Goal: Task Accomplishment & Management: Manage account settings

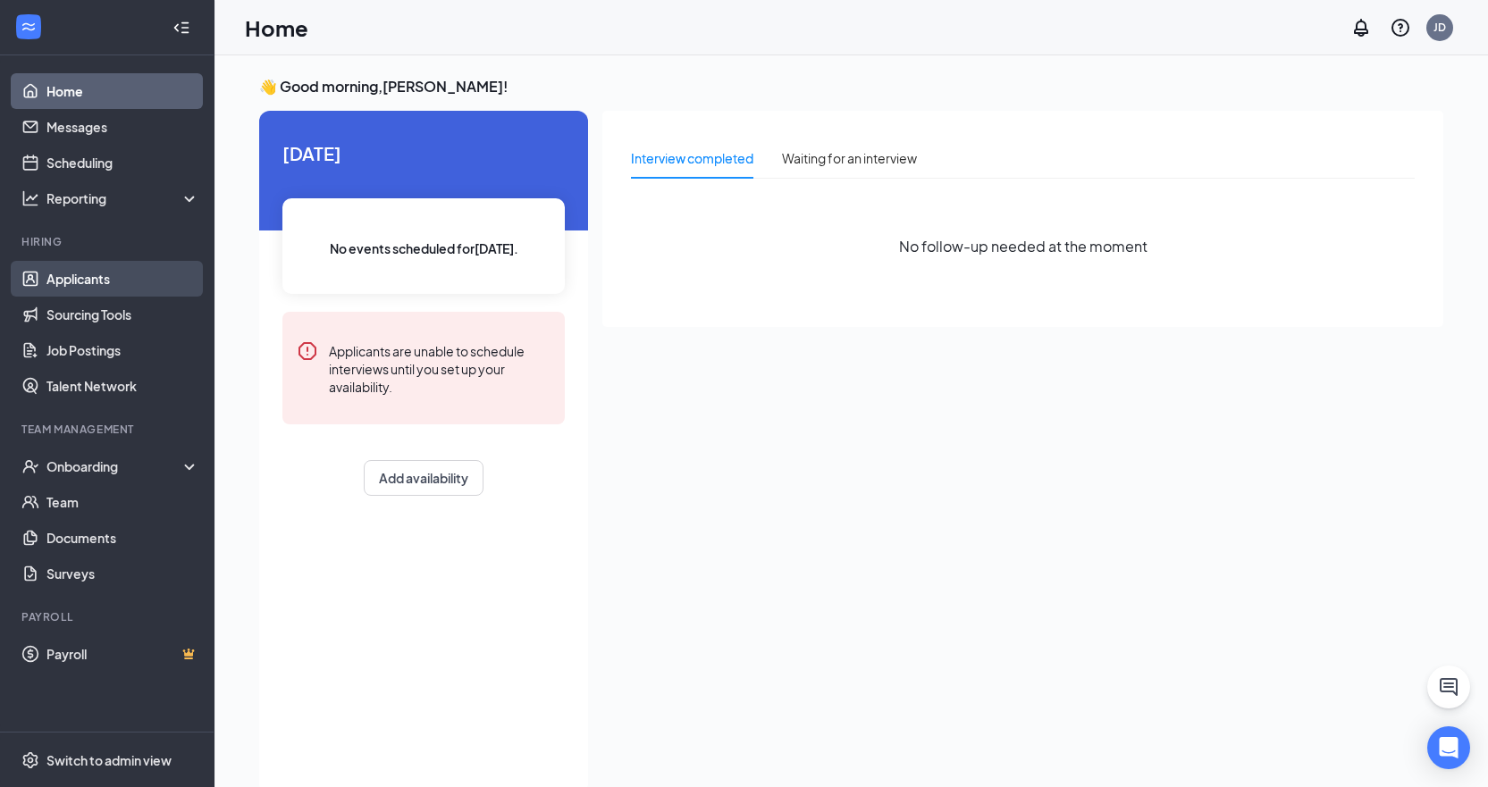
click at [132, 278] on link "Applicants" at bounding box center [122, 279] width 153 height 36
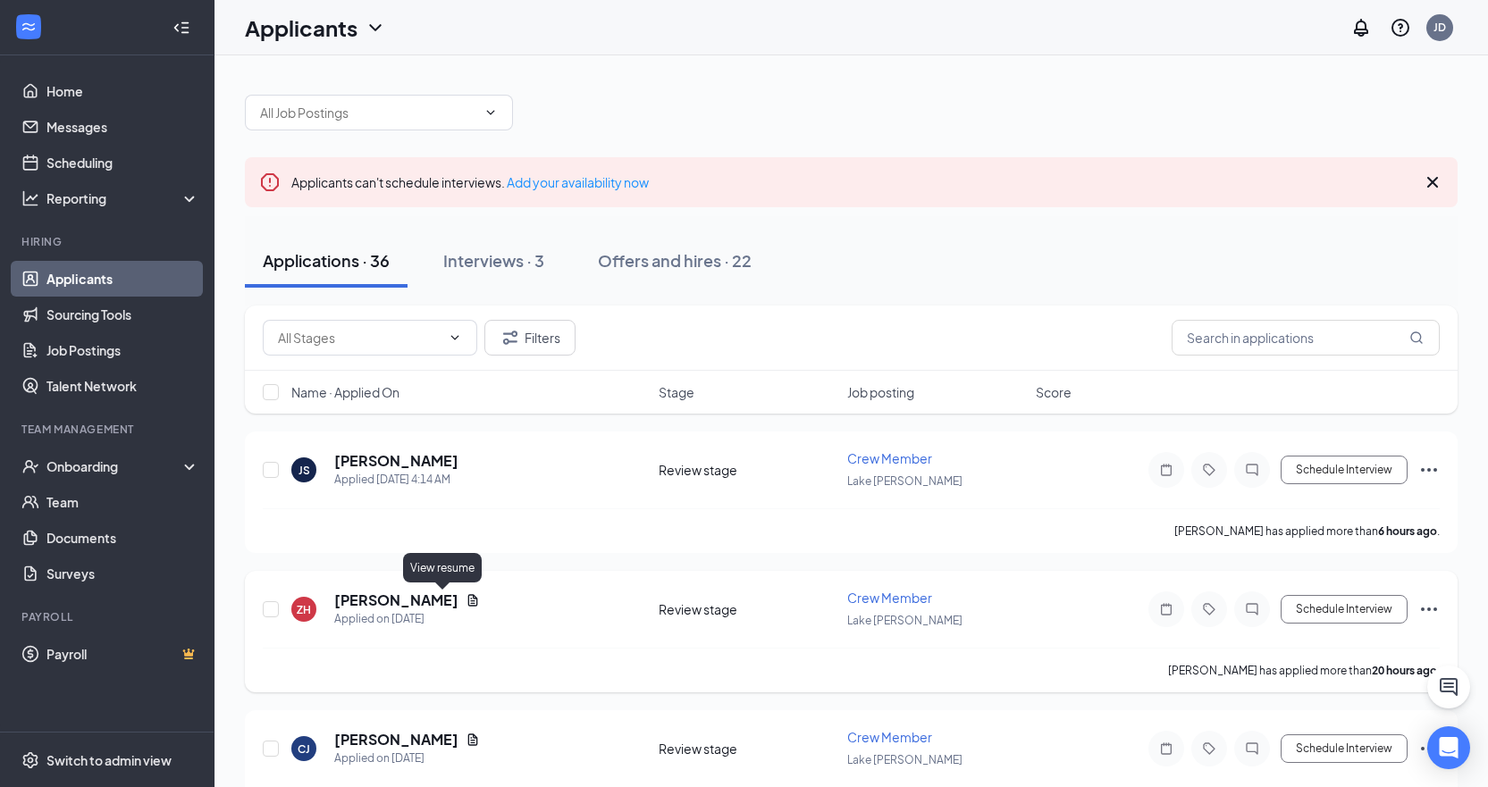
click at [466, 603] on icon "Document" at bounding box center [473, 600] width 14 height 14
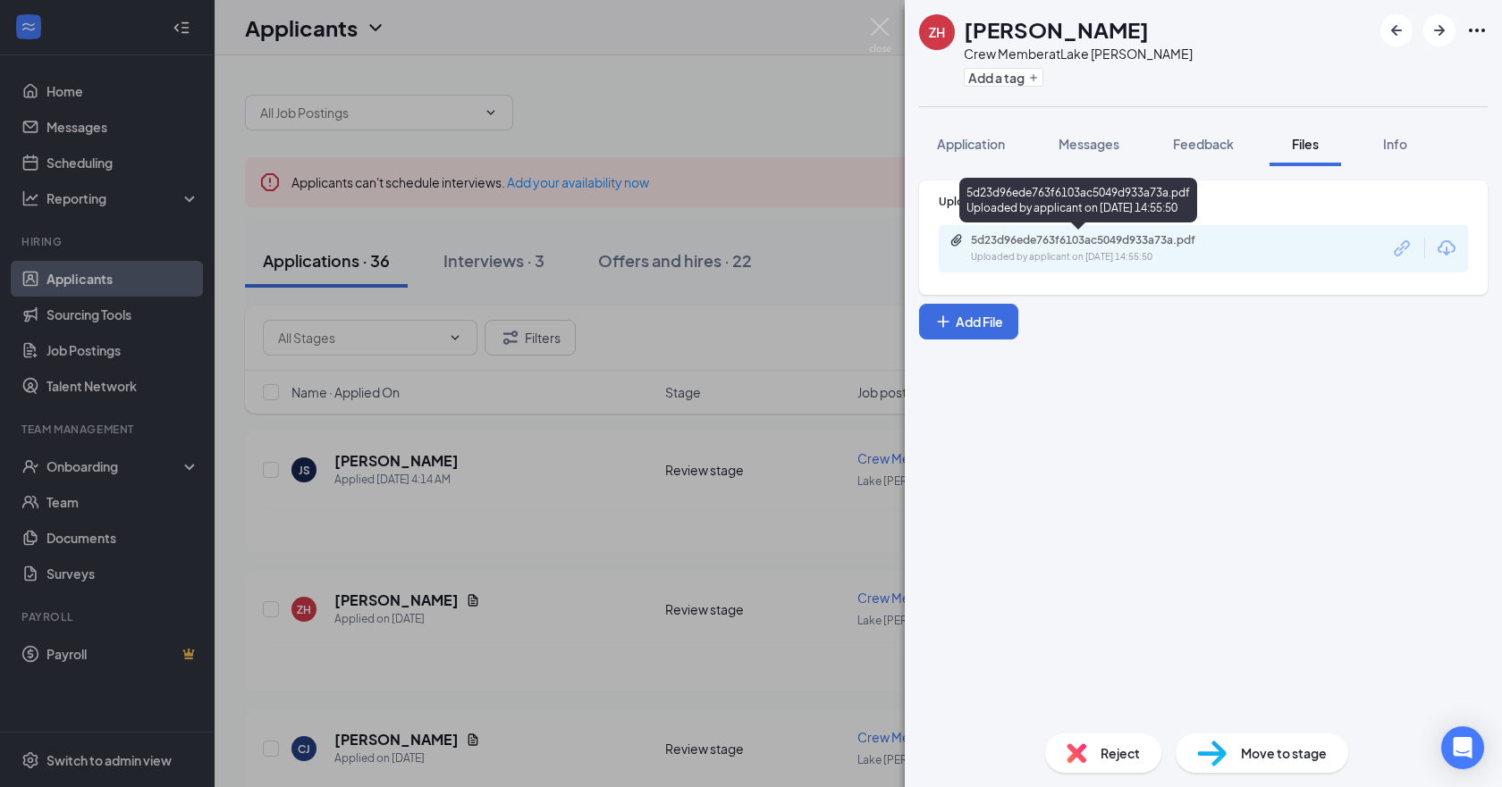
click at [1060, 257] on div "Uploaded by applicant on [DATE] 14:55:50" at bounding box center [1105, 257] width 268 height 14
click at [494, 546] on div "ZH [PERSON_NAME] Crew Member at [GEOGRAPHIC_DATA][PERSON_NAME] Add a tag Applic…" at bounding box center [751, 393] width 1502 height 787
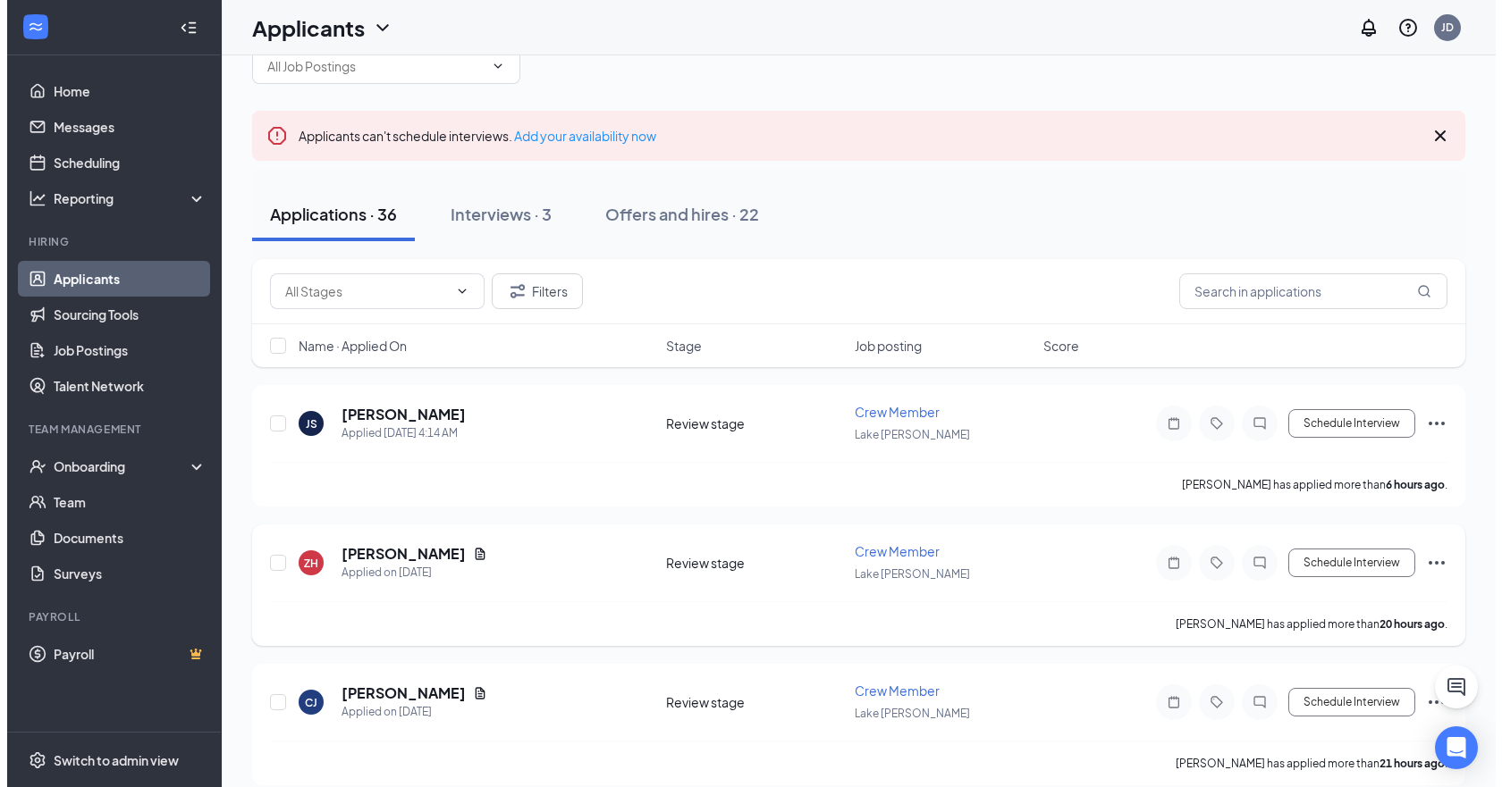
scroll to position [179, 0]
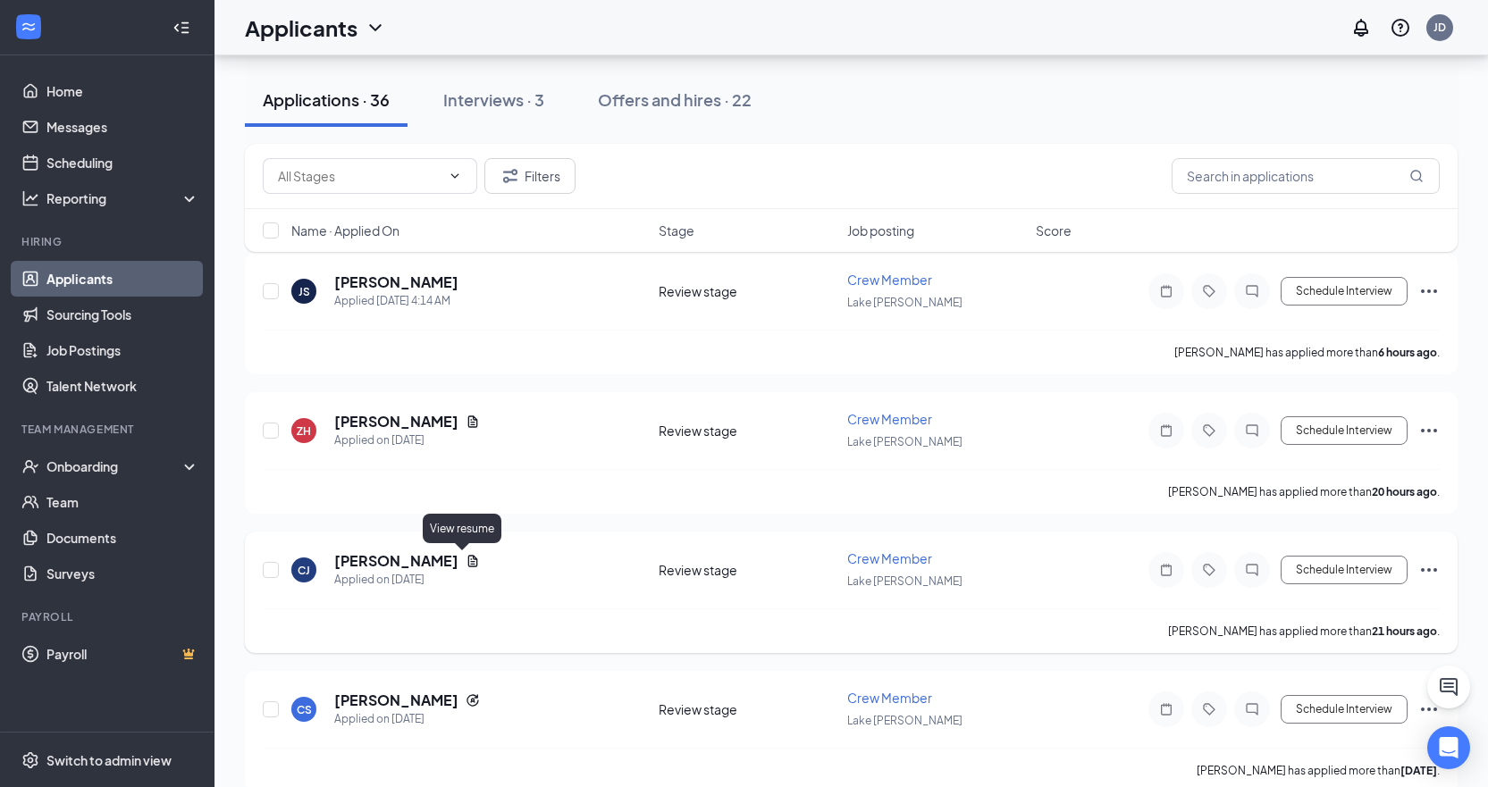
click at [466, 561] on icon "Document" at bounding box center [473, 561] width 14 height 14
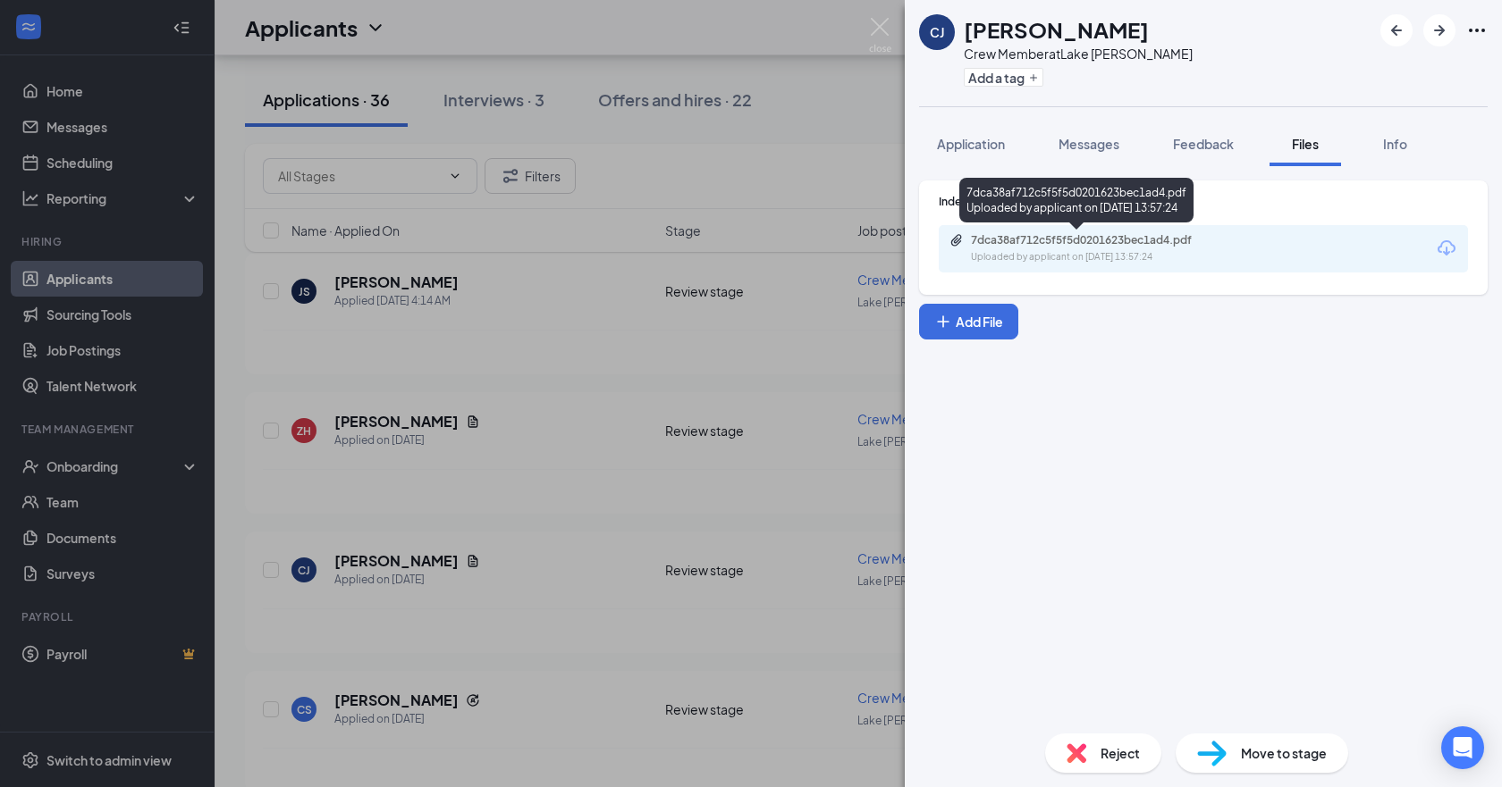
click at [1055, 238] on div "7dca38af712c5f5f5d0201623bec1ad4.pdf" at bounding box center [1096, 240] width 250 height 14
click at [1002, 149] on span "Application" at bounding box center [971, 144] width 68 height 16
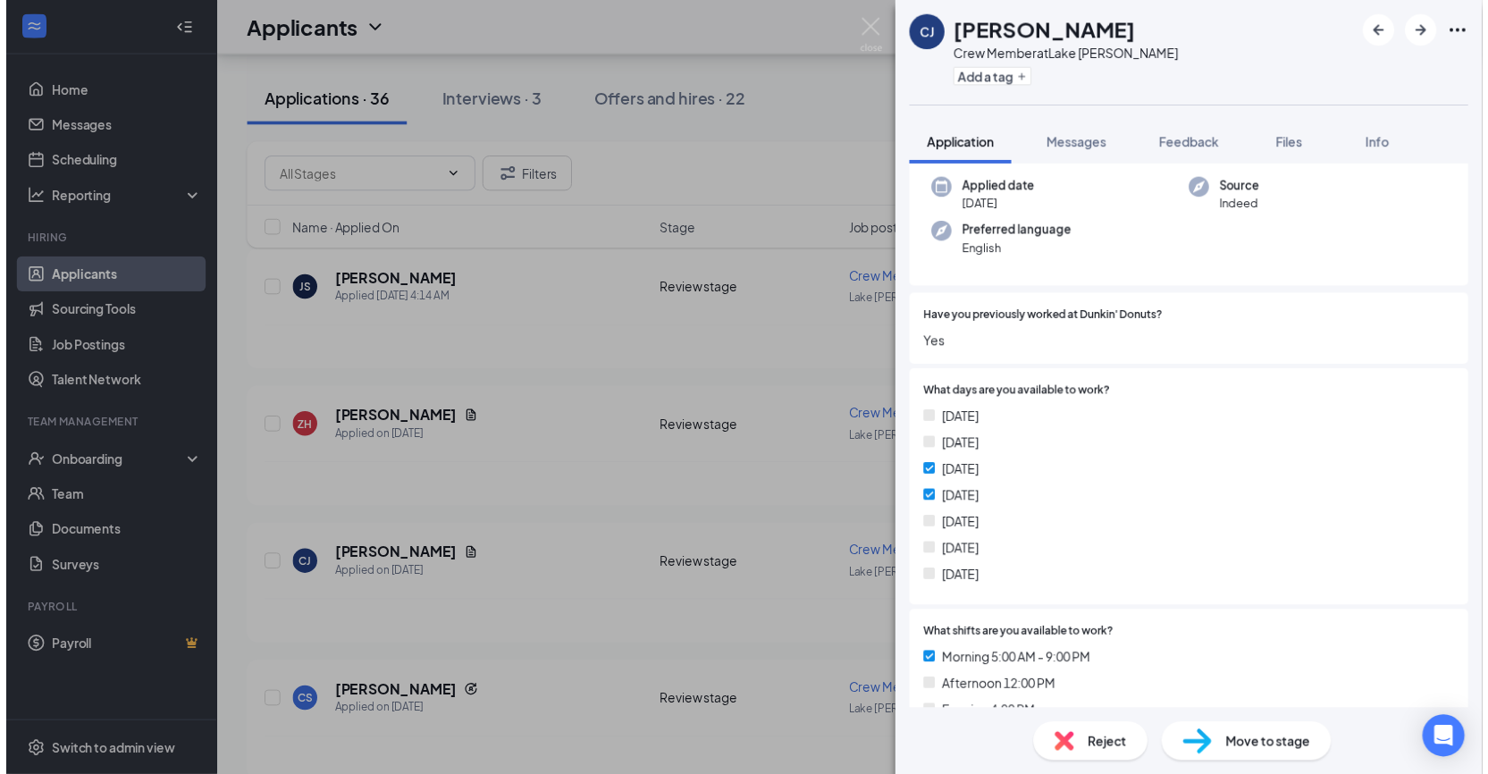
scroll to position [179, 0]
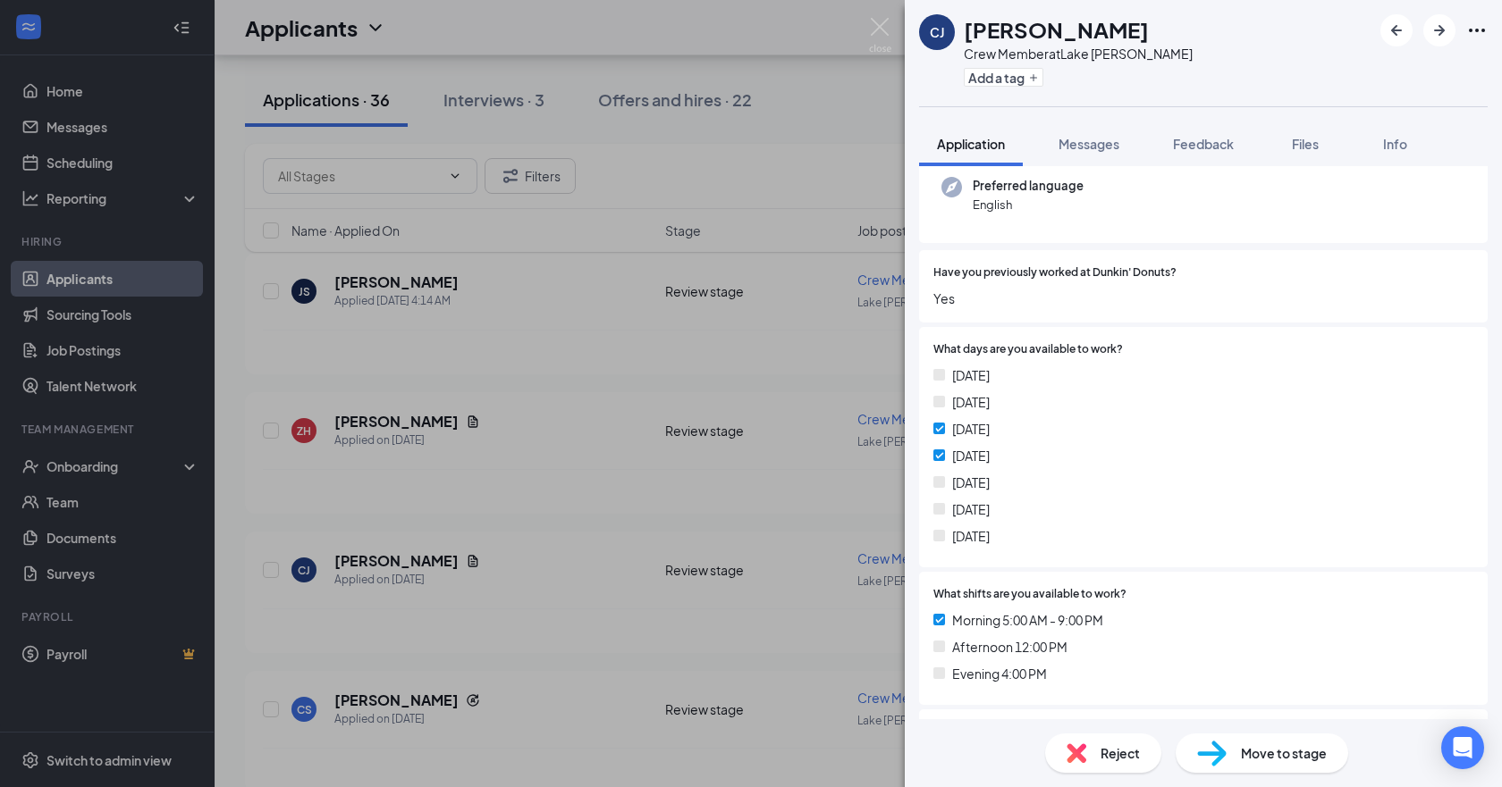
click at [433, 669] on div "[PERSON_NAME] [PERSON_NAME] Crew Member at [GEOGRAPHIC_DATA][PERSON_NAME] Add a…" at bounding box center [751, 393] width 1502 height 787
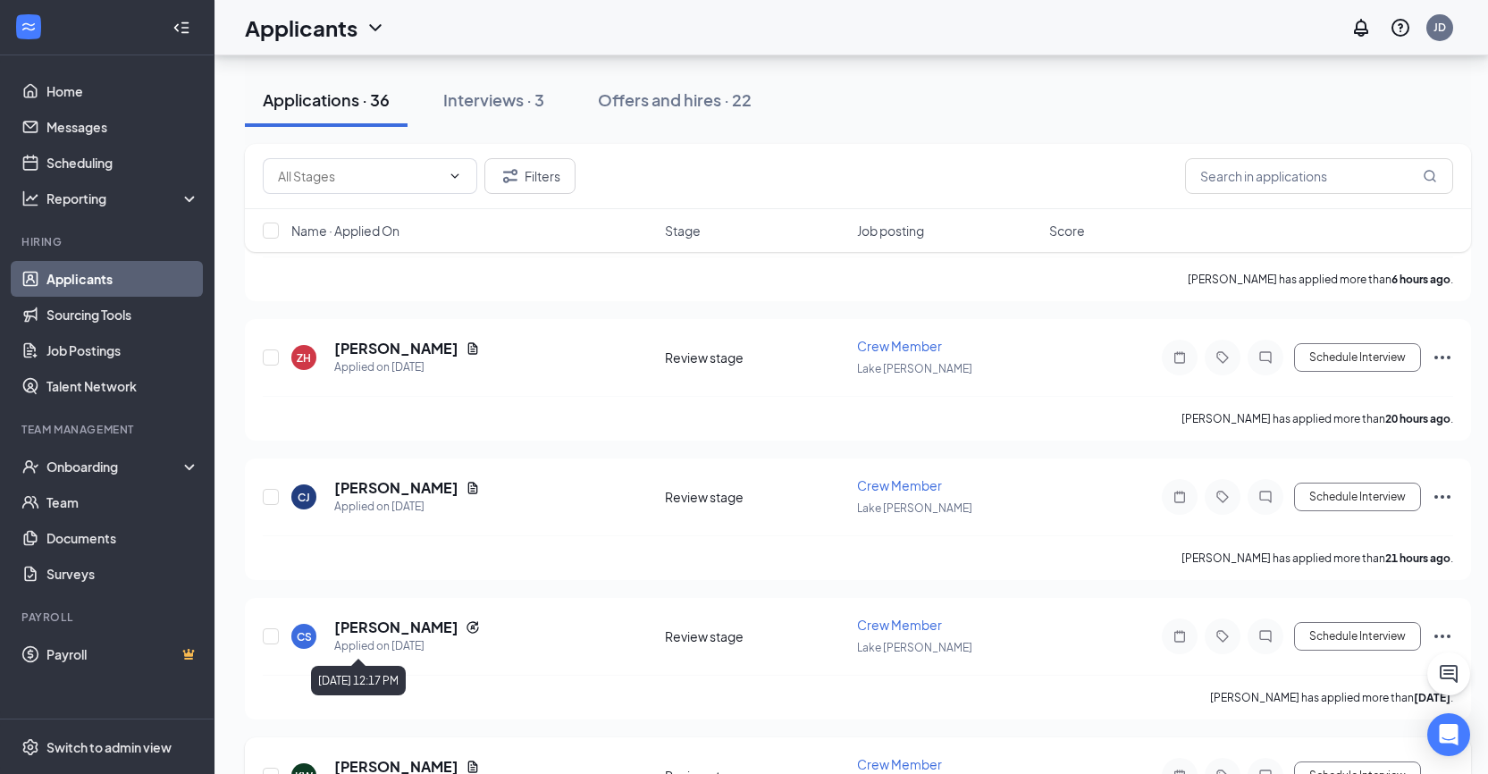
scroll to position [358, 0]
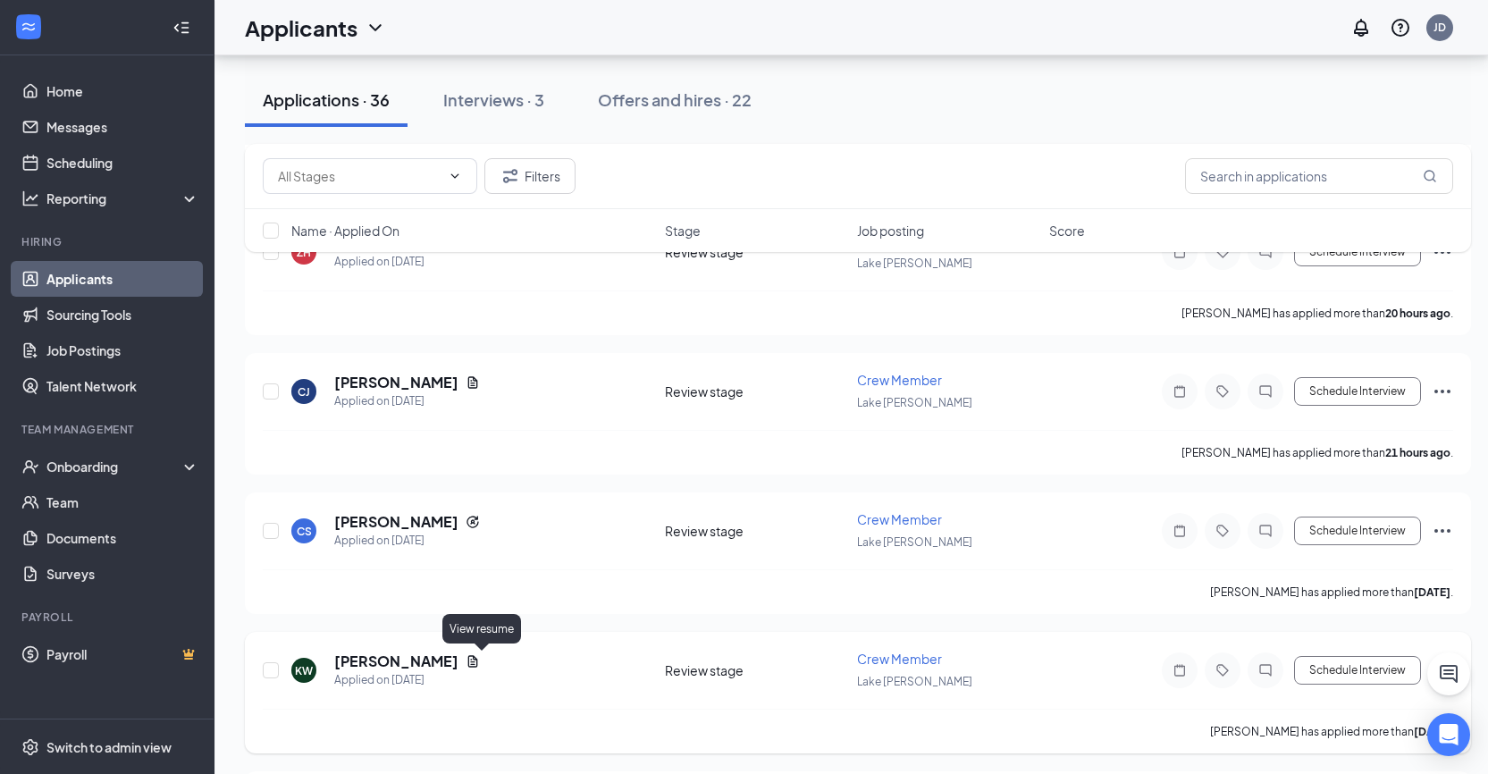
click at [478, 656] on icon "Document" at bounding box center [473, 661] width 10 height 12
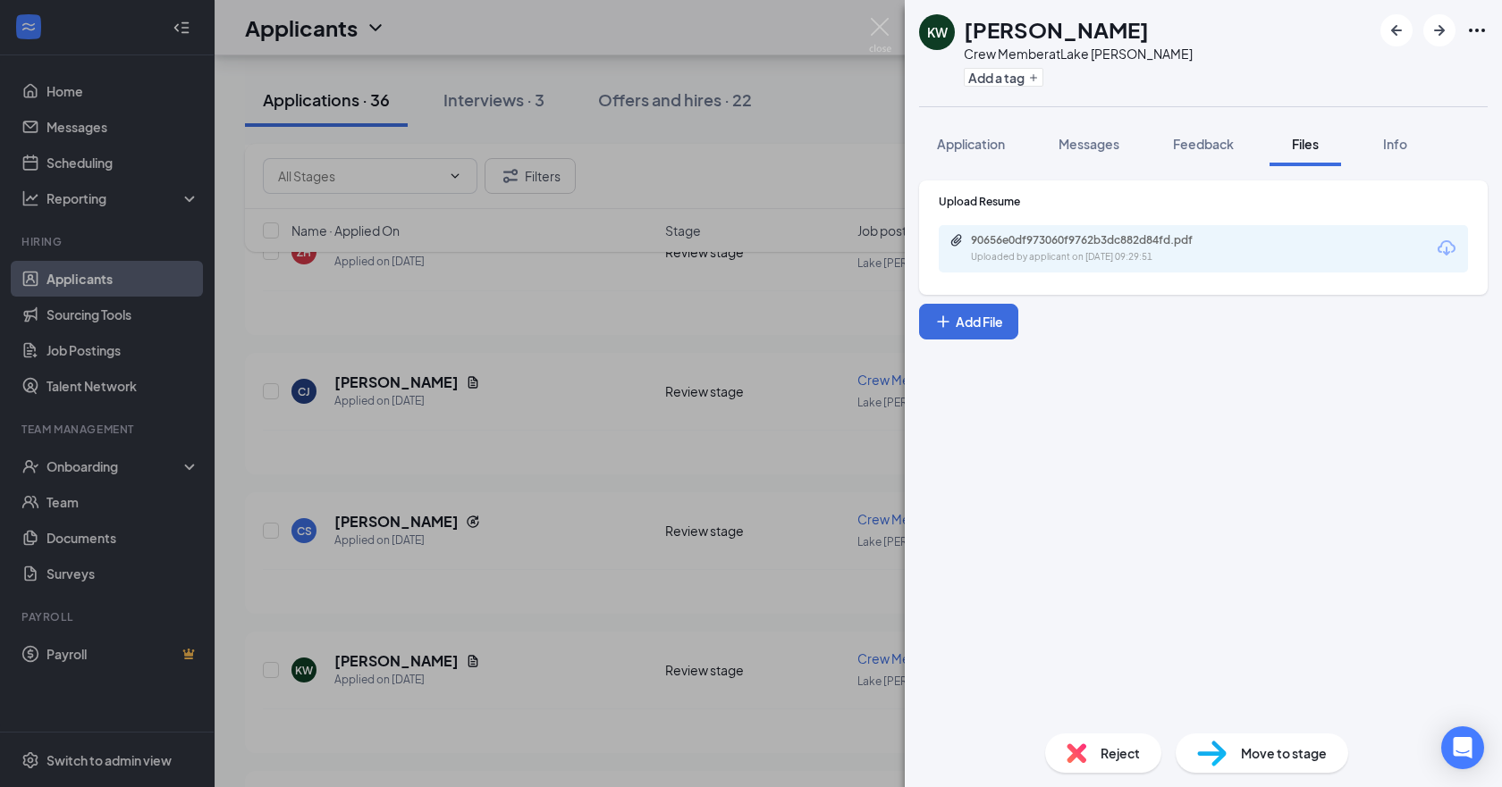
click at [1124, 260] on div "Uploaded by applicant on [DATE] 09:29:51" at bounding box center [1105, 257] width 268 height 14
click at [882, 27] on img at bounding box center [880, 35] width 22 height 35
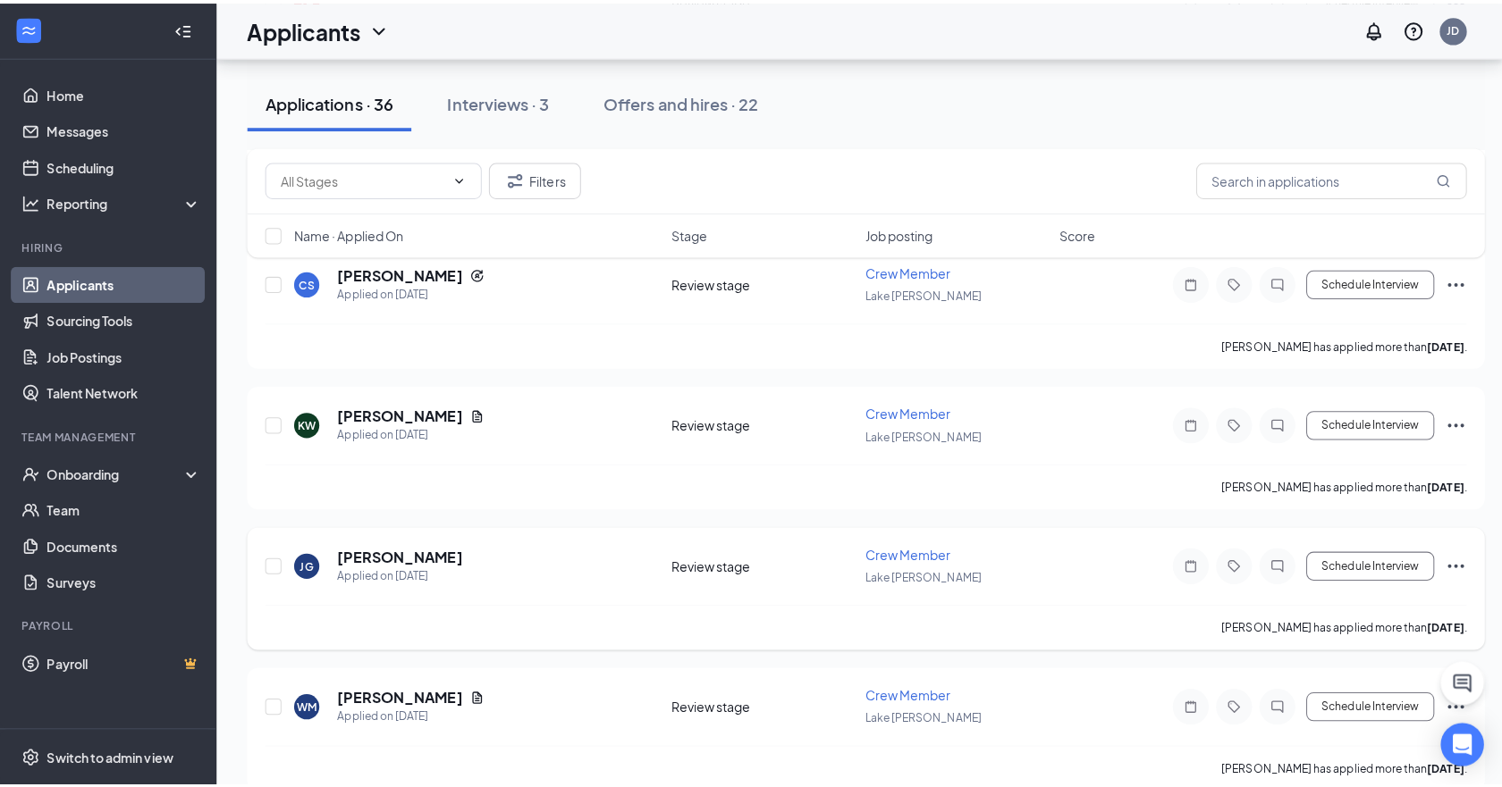
scroll to position [626, 0]
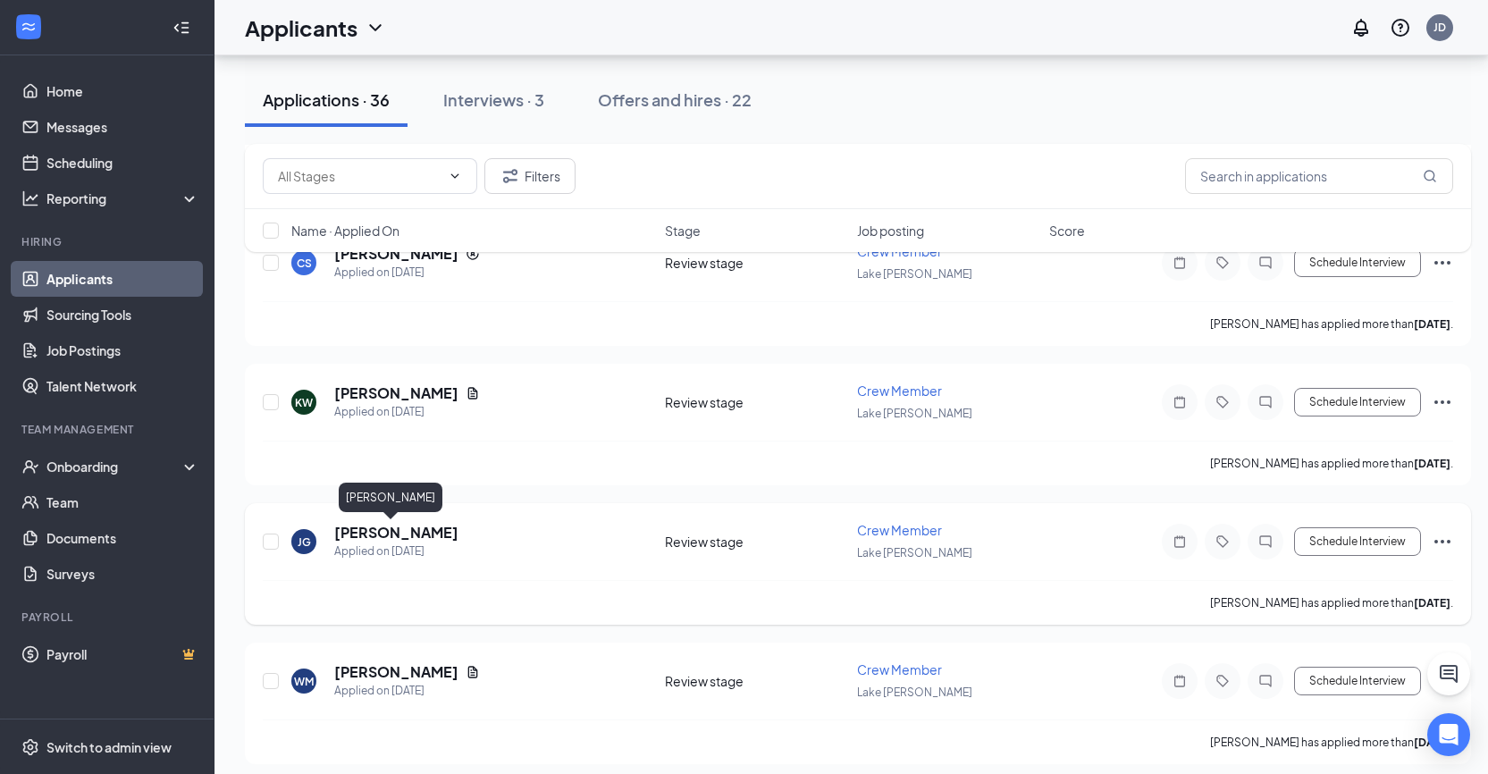
click at [381, 535] on h5 "[PERSON_NAME]" at bounding box center [396, 533] width 124 height 20
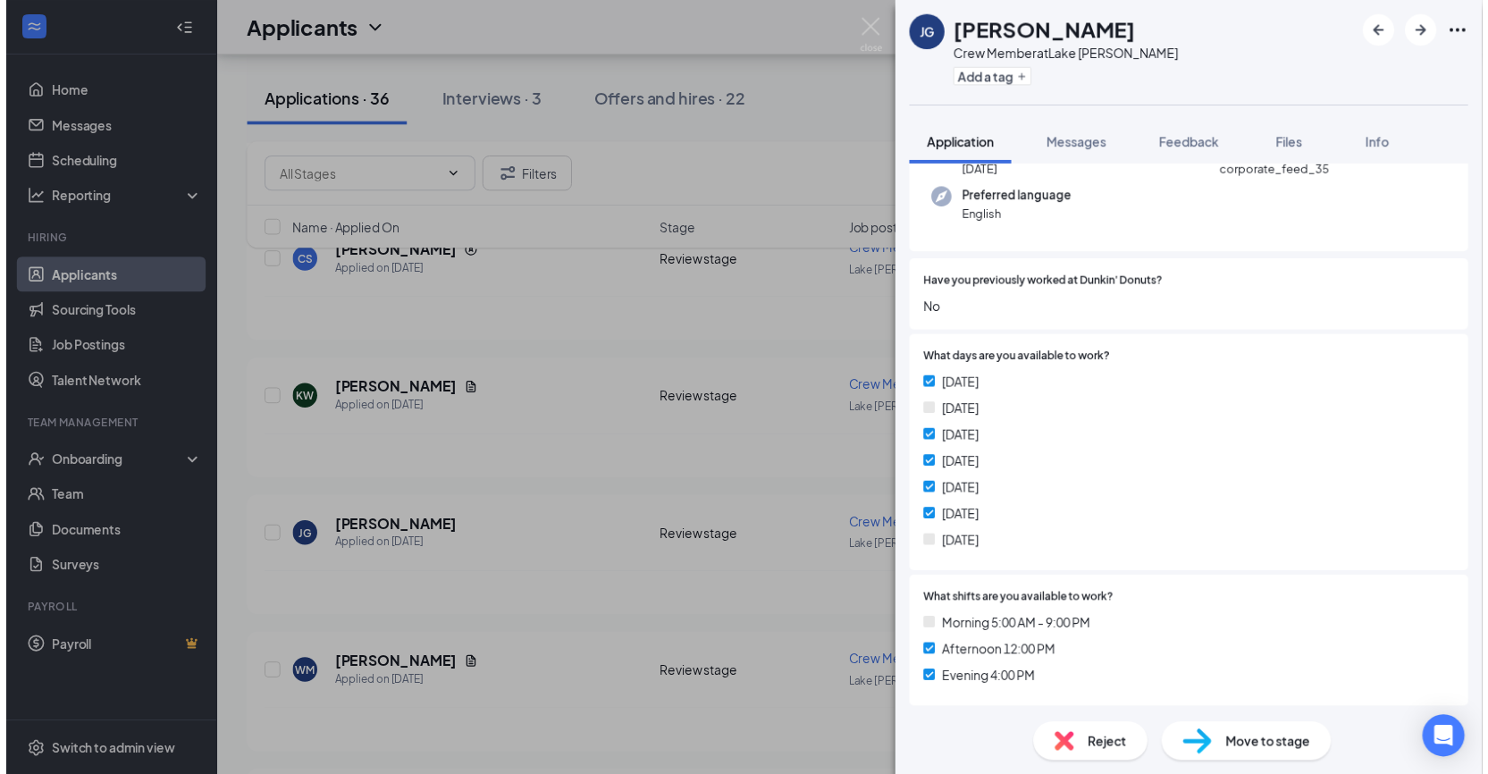
scroll to position [358, 0]
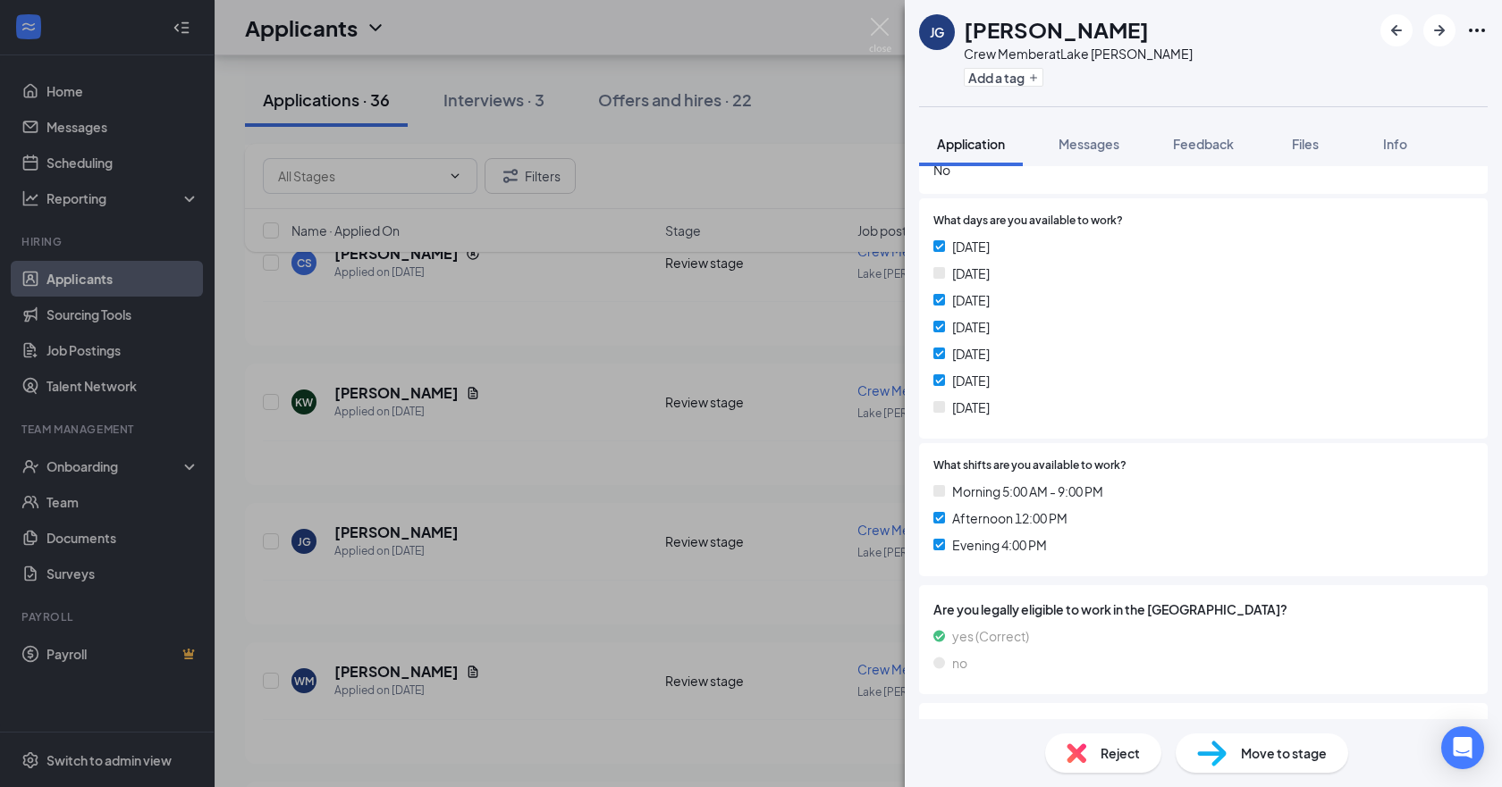
click at [518, 609] on div "[PERSON_NAME] [PERSON_NAME] Crew Member at [GEOGRAPHIC_DATA][PERSON_NAME] Add a…" at bounding box center [751, 393] width 1502 height 787
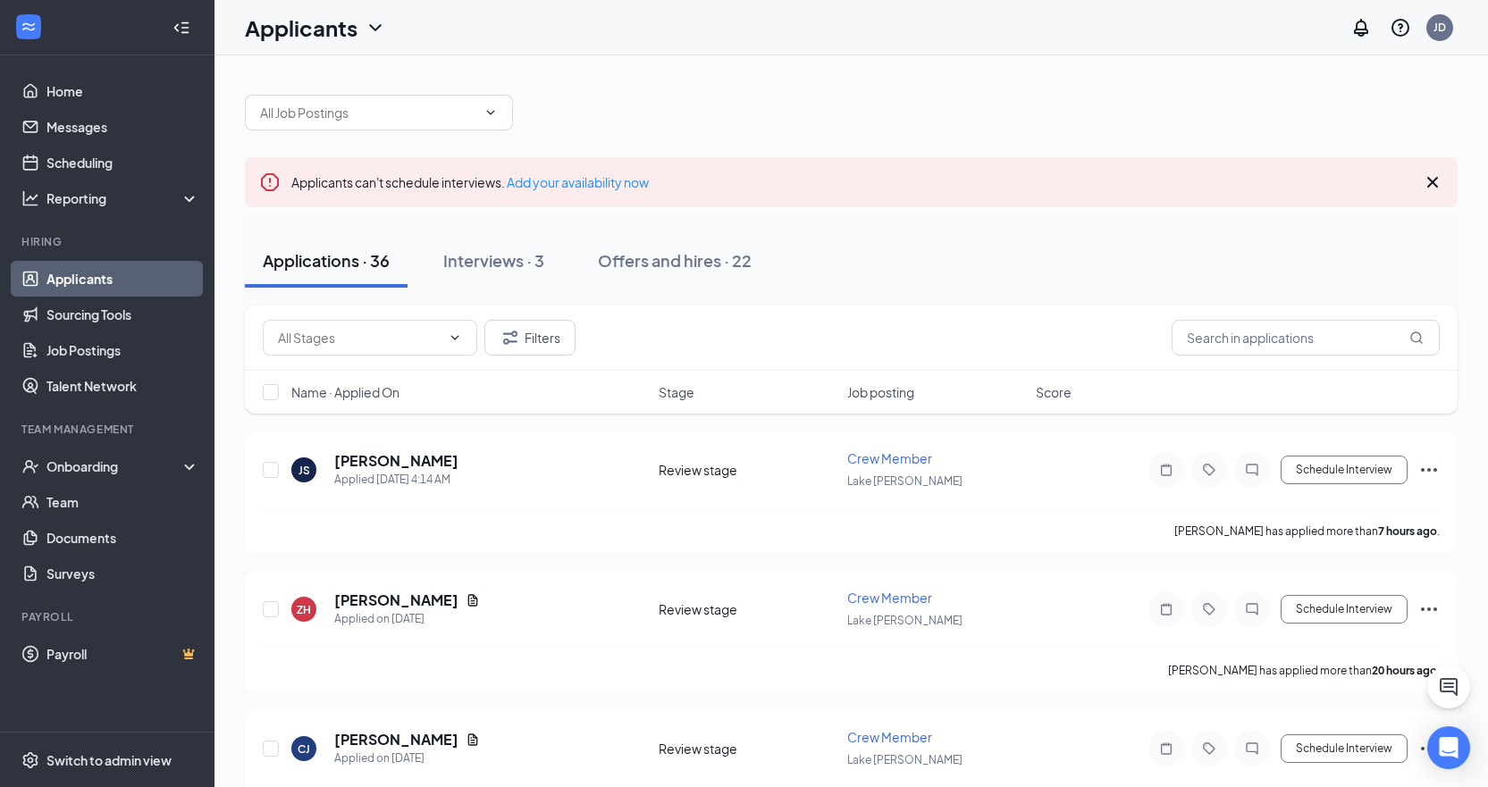
click at [116, 282] on link "Applicants" at bounding box center [122, 279] width 153 height 36
click at [492, 262] on div "Interviews · 3" at bounding box center [493, 260] width 101 height 22
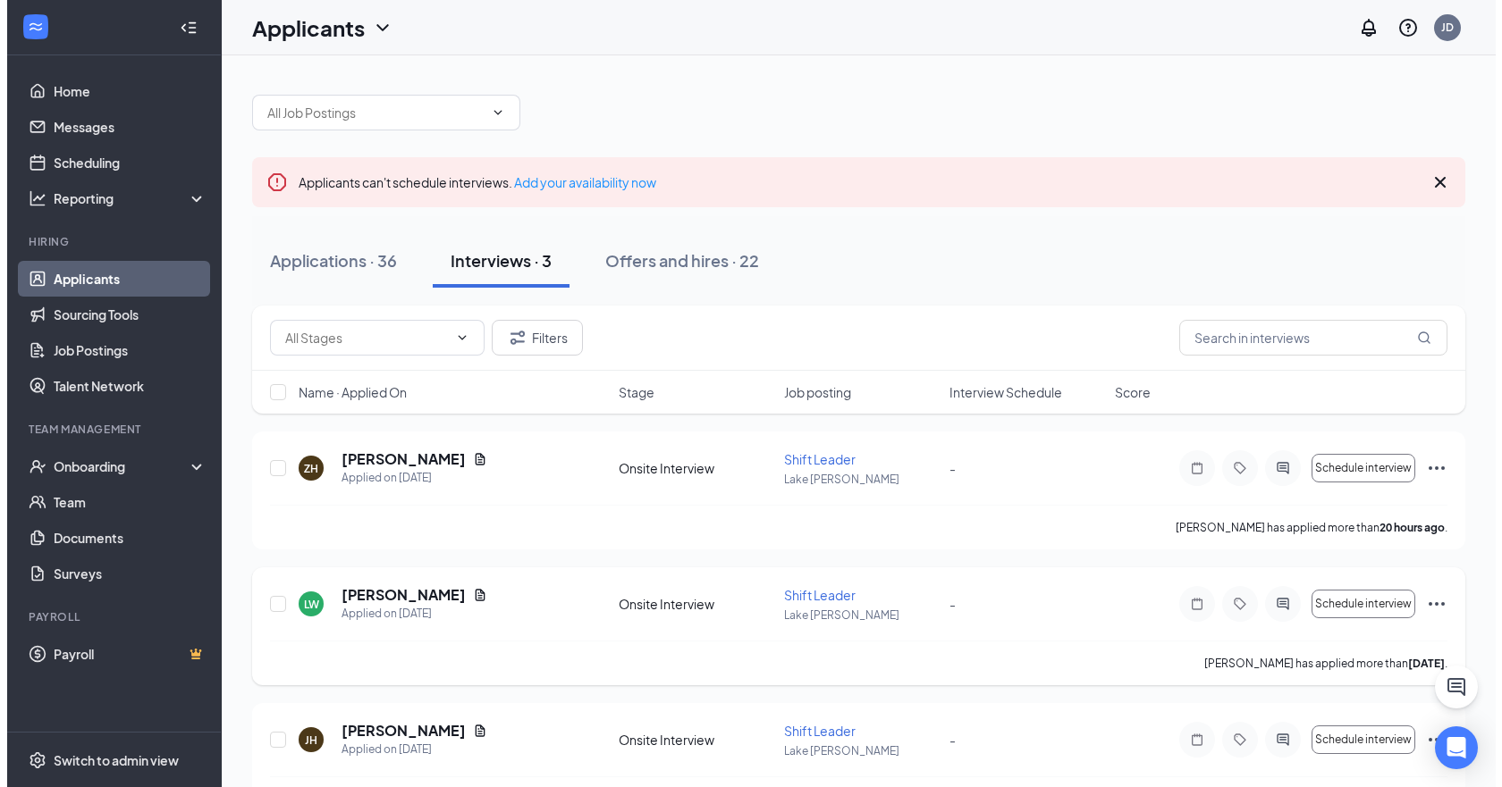
scroll to position [55, 0]
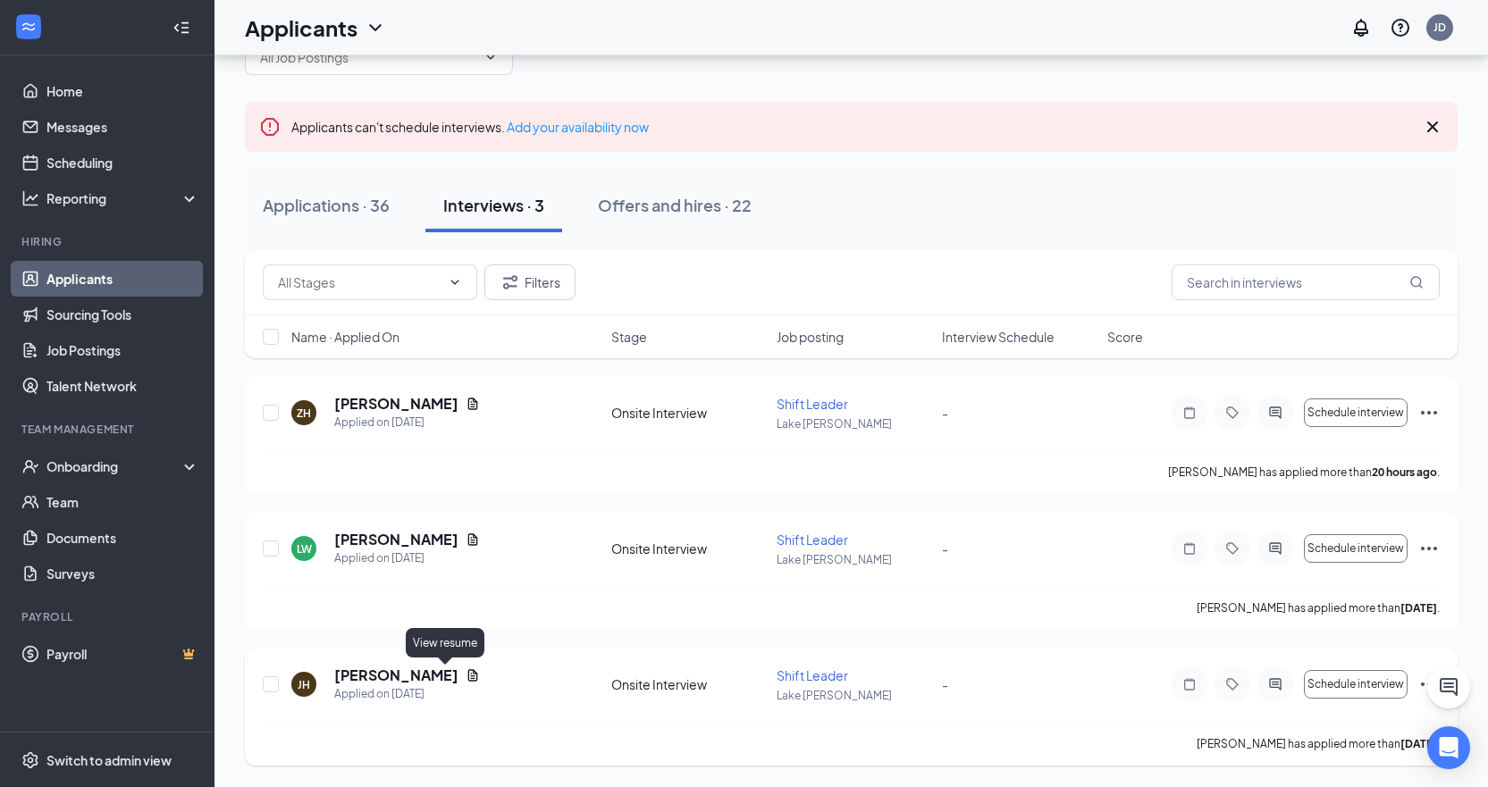
click at [466, 675] on icon "Document" at bounding box center [473, 676] width 14 height 14
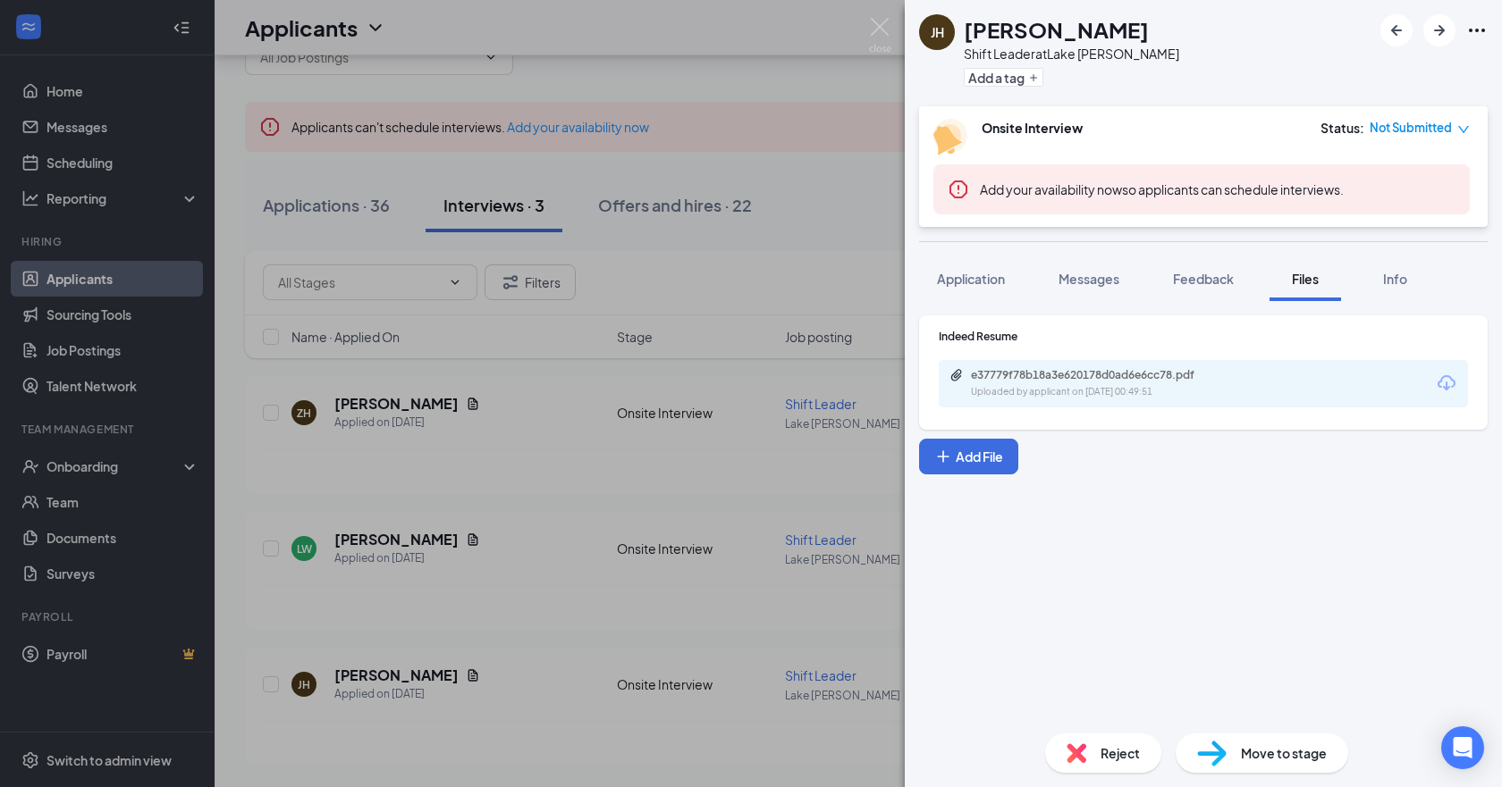
click at [352, 208] on div "[PERSON_NAME] [PERSON_NAME] Shift Leader at [GEOGRAPHIC_DATA][PERSON_NAME] Add …" at bounding box center [751, 393] width 1502 height 787
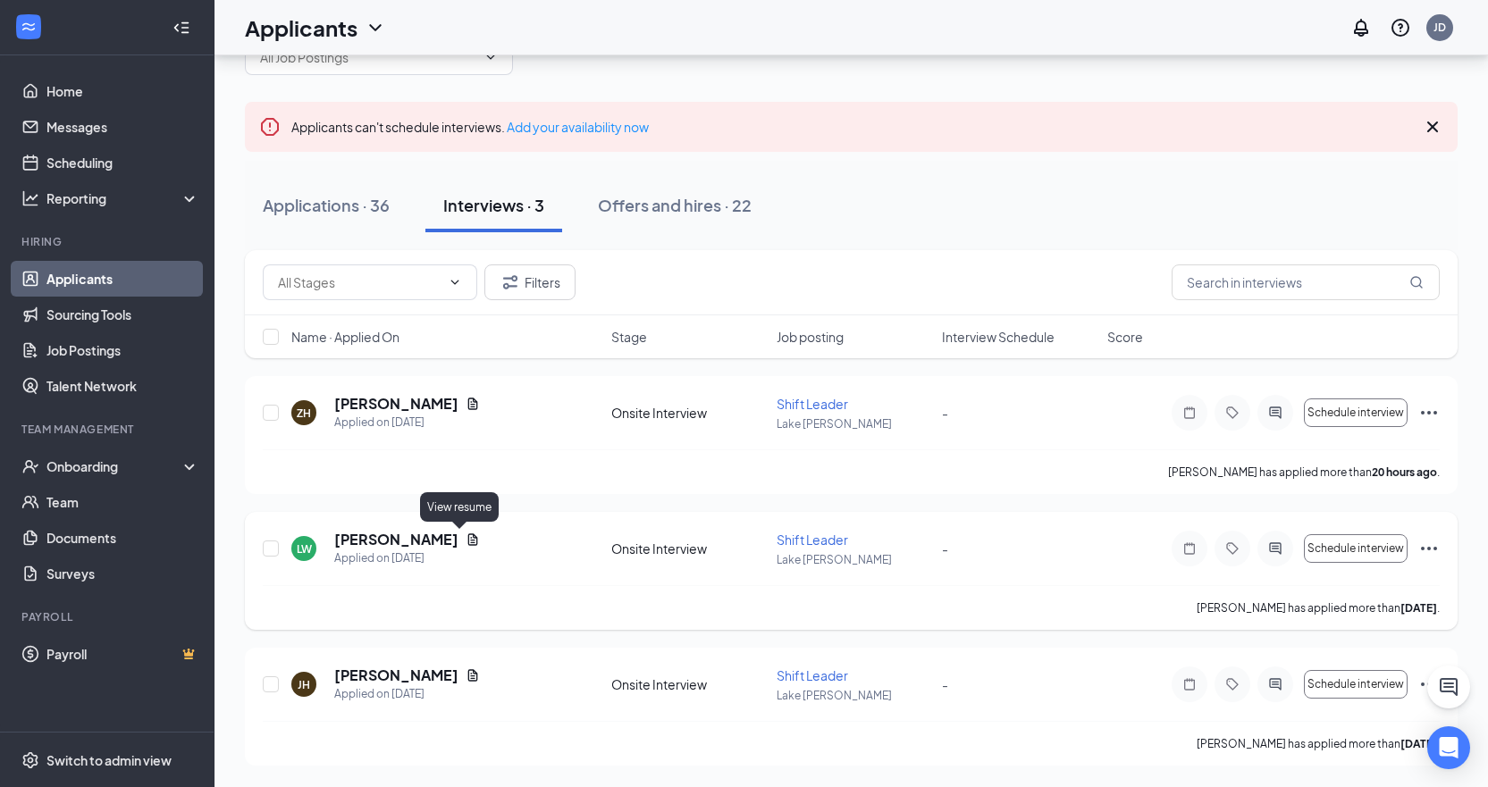
click at [466, 539] on icon "Document" at bounding box center [473, 540] width 14 height 14
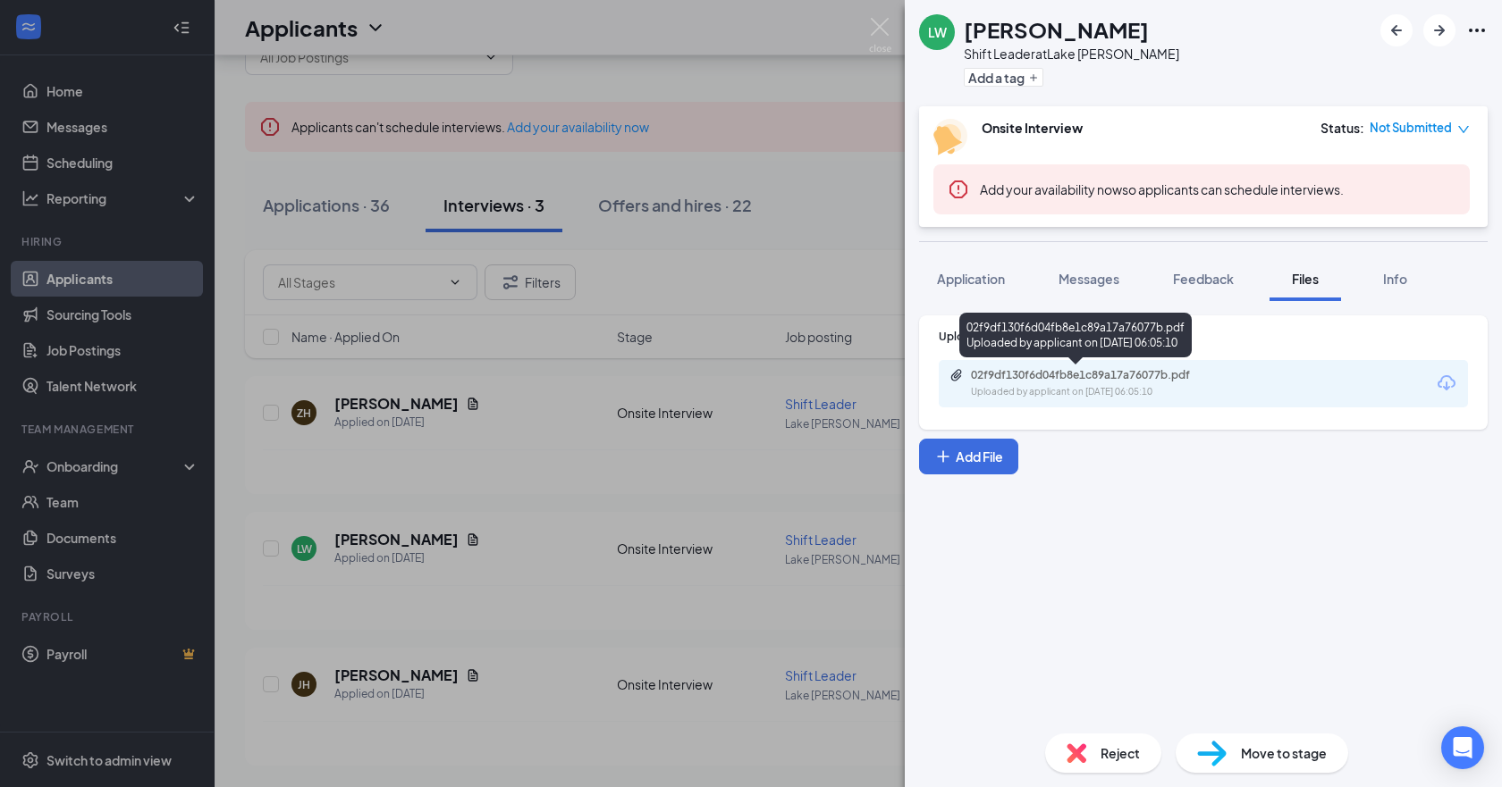
click at [1060, 393] on div "Uploaded by applicant on [DATE] 06:05:10" at bounding box center [1105, 392] width 268 height 14
drag, startPoint x: 972, startPoint y: 291, endPoint x: 982, endPoint y: 279, distance: 15.9
click at [976, 286] on button "Application" at bounding box center [971, 279] width 104 height 45
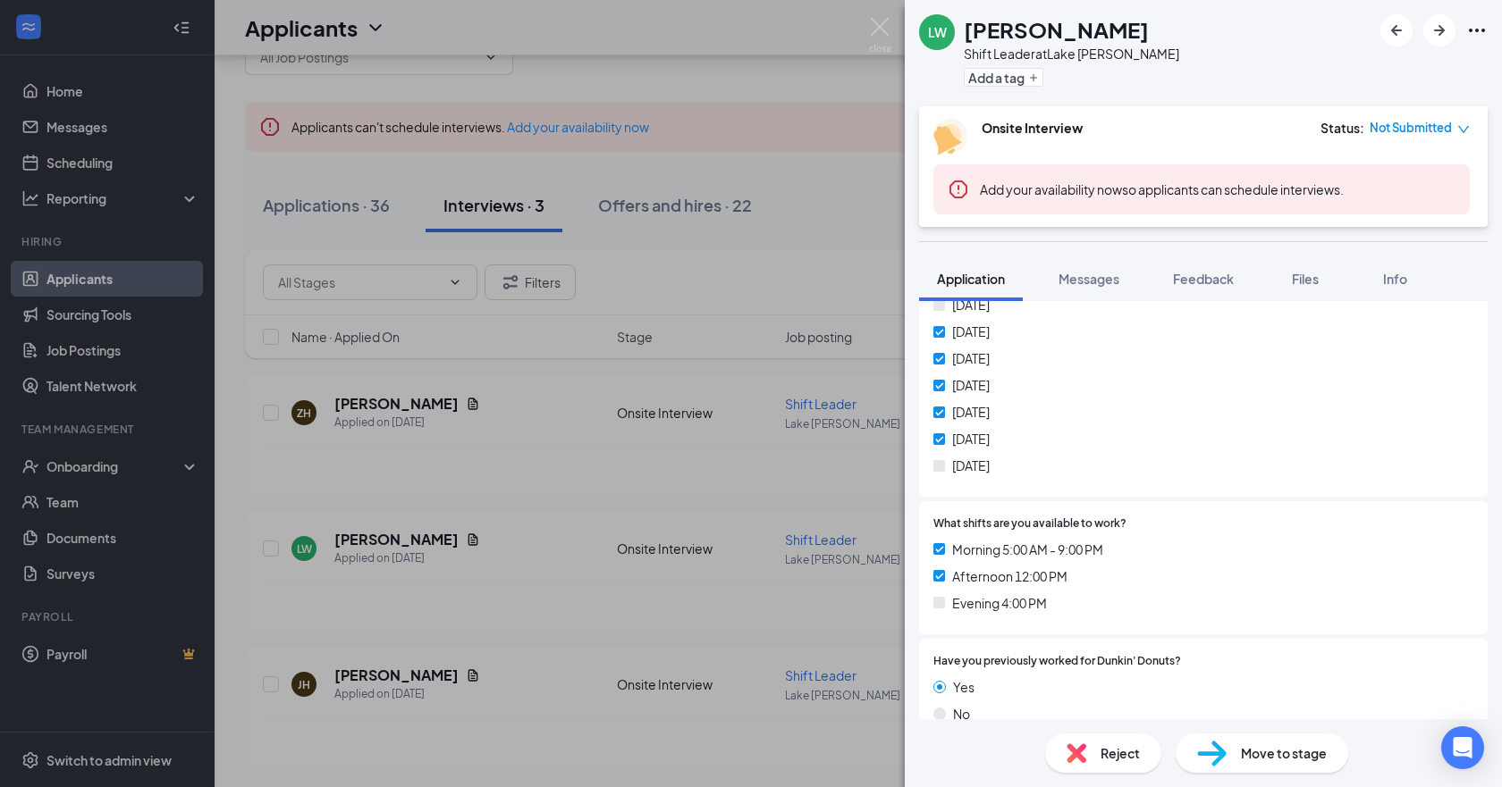
scroll to position [268, 0]
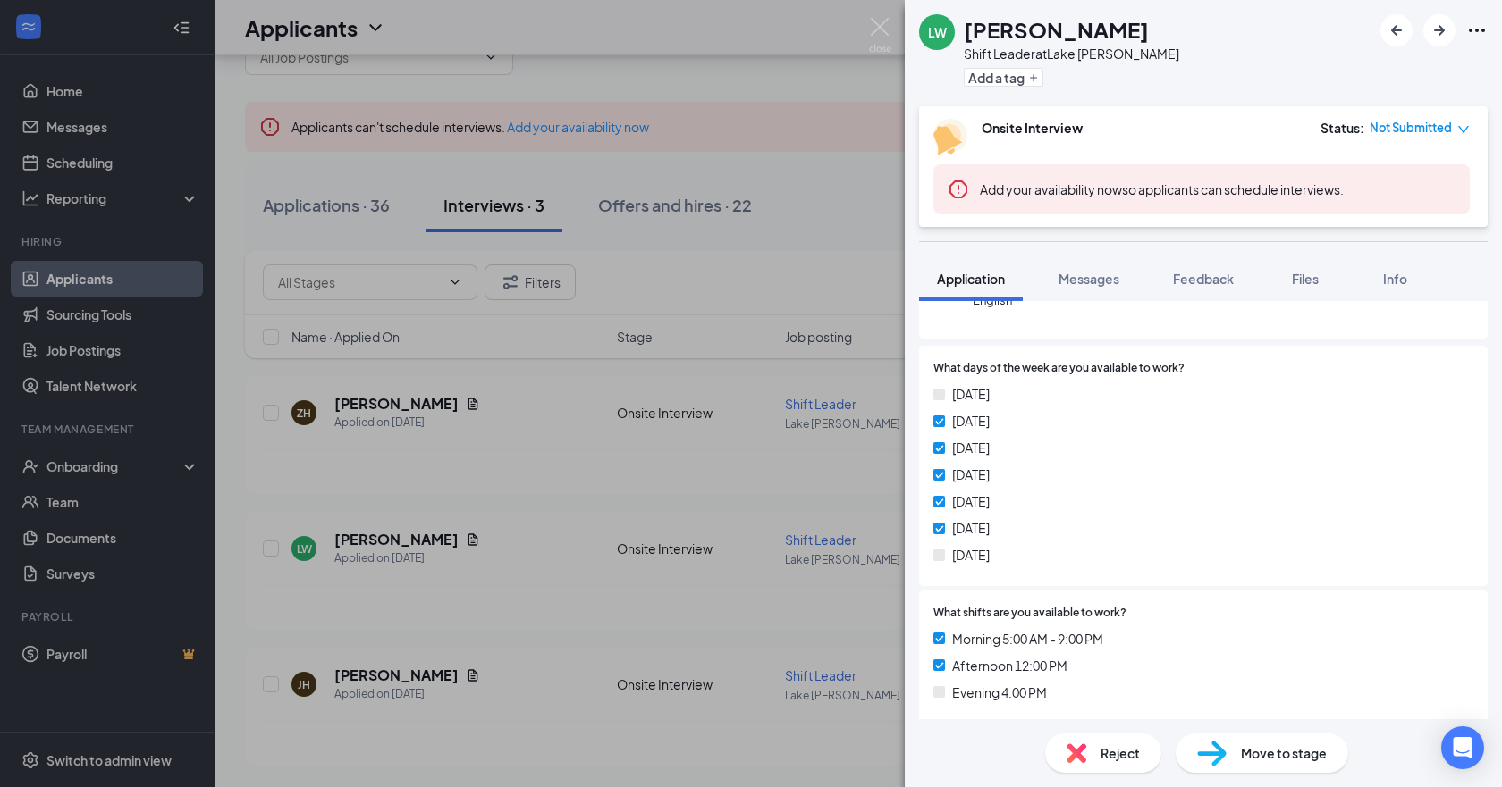
click at [88, 279] on div "LW [PERSON_NAME] Shift Leader at [GEOGRAPHIC_DATA][PERSON_NAME] Add a tag Onsit…" at bounding box center [751, 393] width 1502 height 787
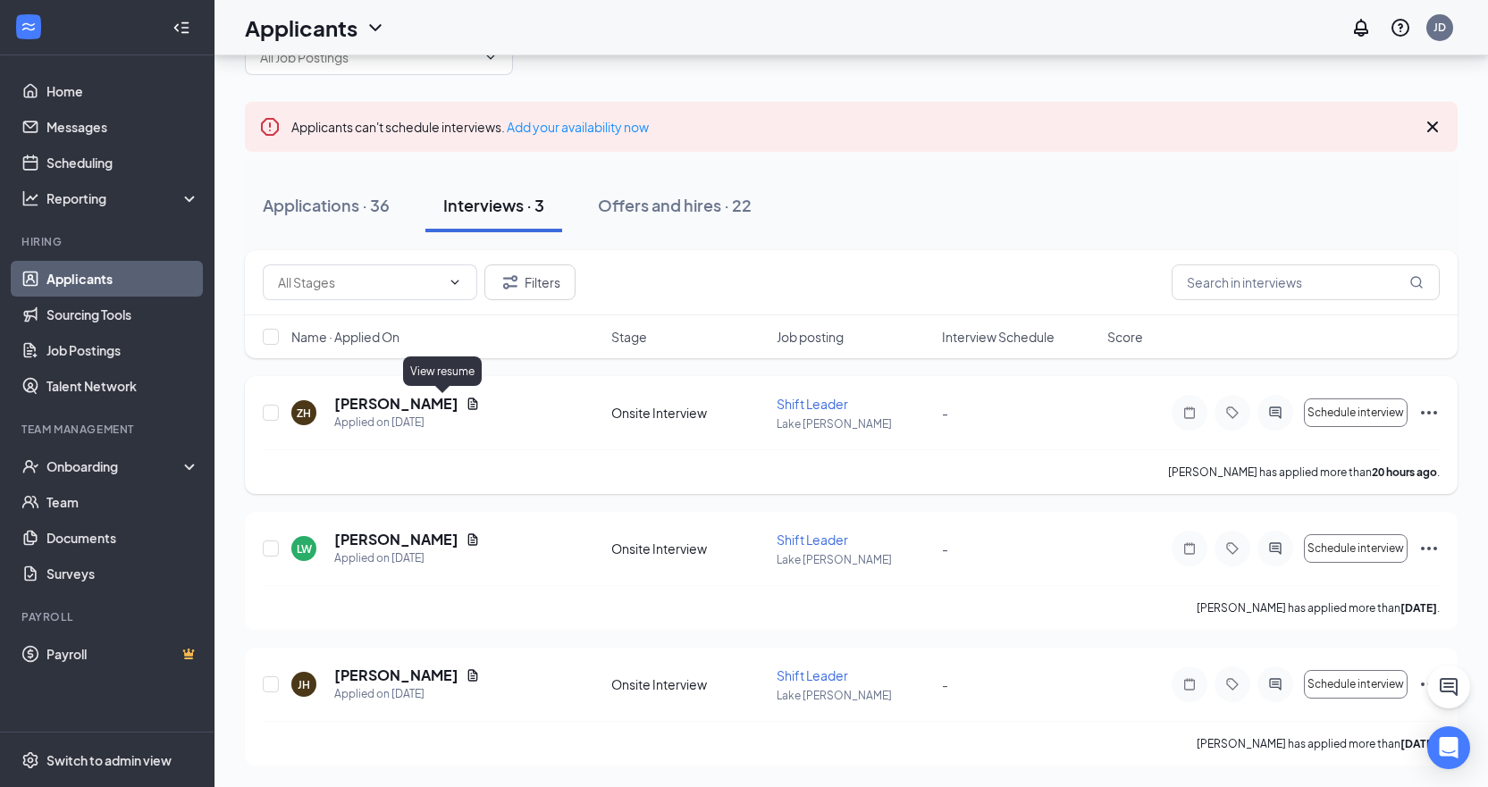
click at [466, 403] on icon "Document" at bounding box center [473, 404] width 14 height 14
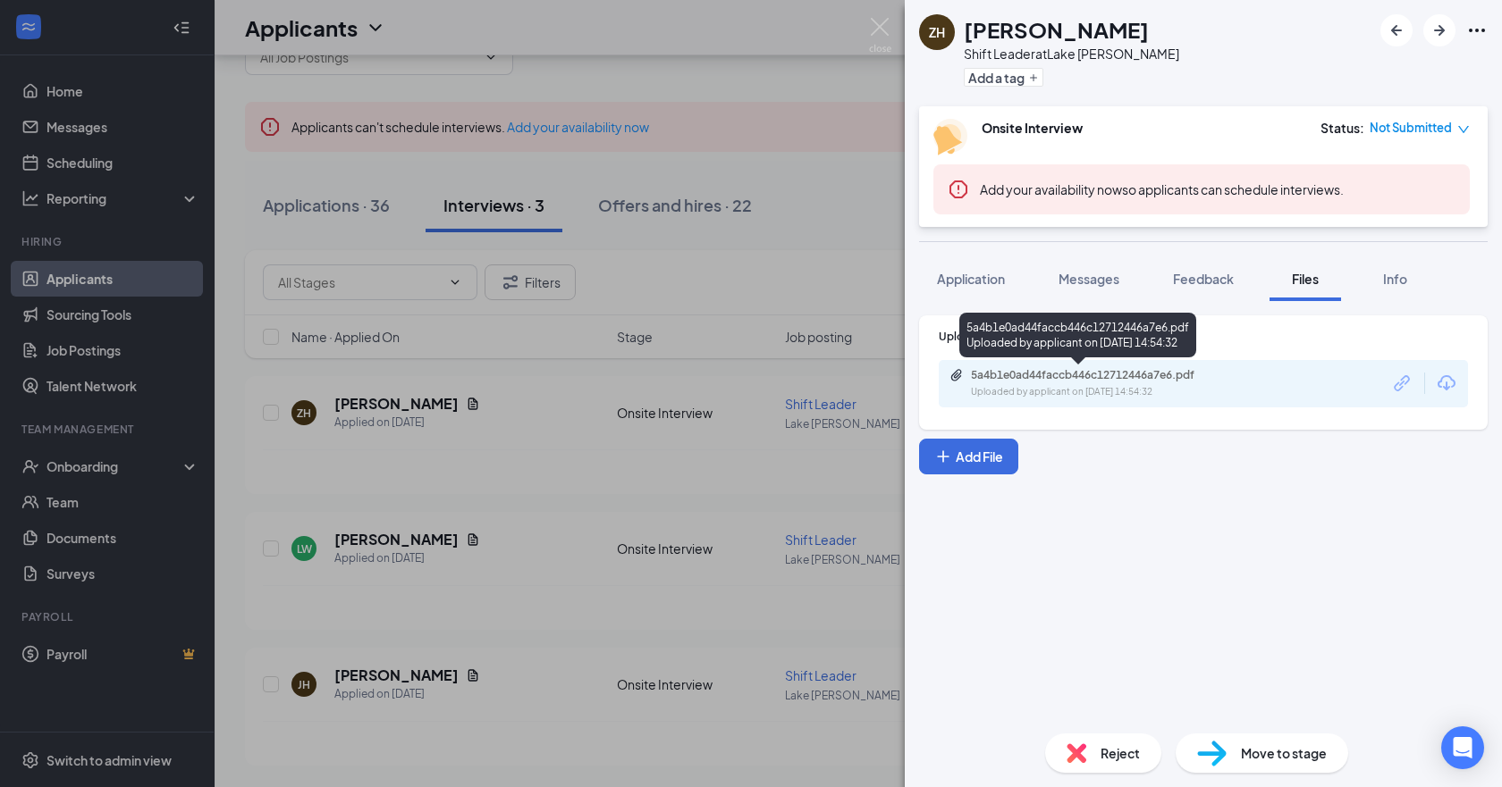
click at [1015, 386] on div "Uploaded by applicant on [DATE] 14:54:32" at bounding box center [1105, 392] width 268 height 14
click at [955, 279] on span "Application" at bounding box center [971, 279] width 68 height 16
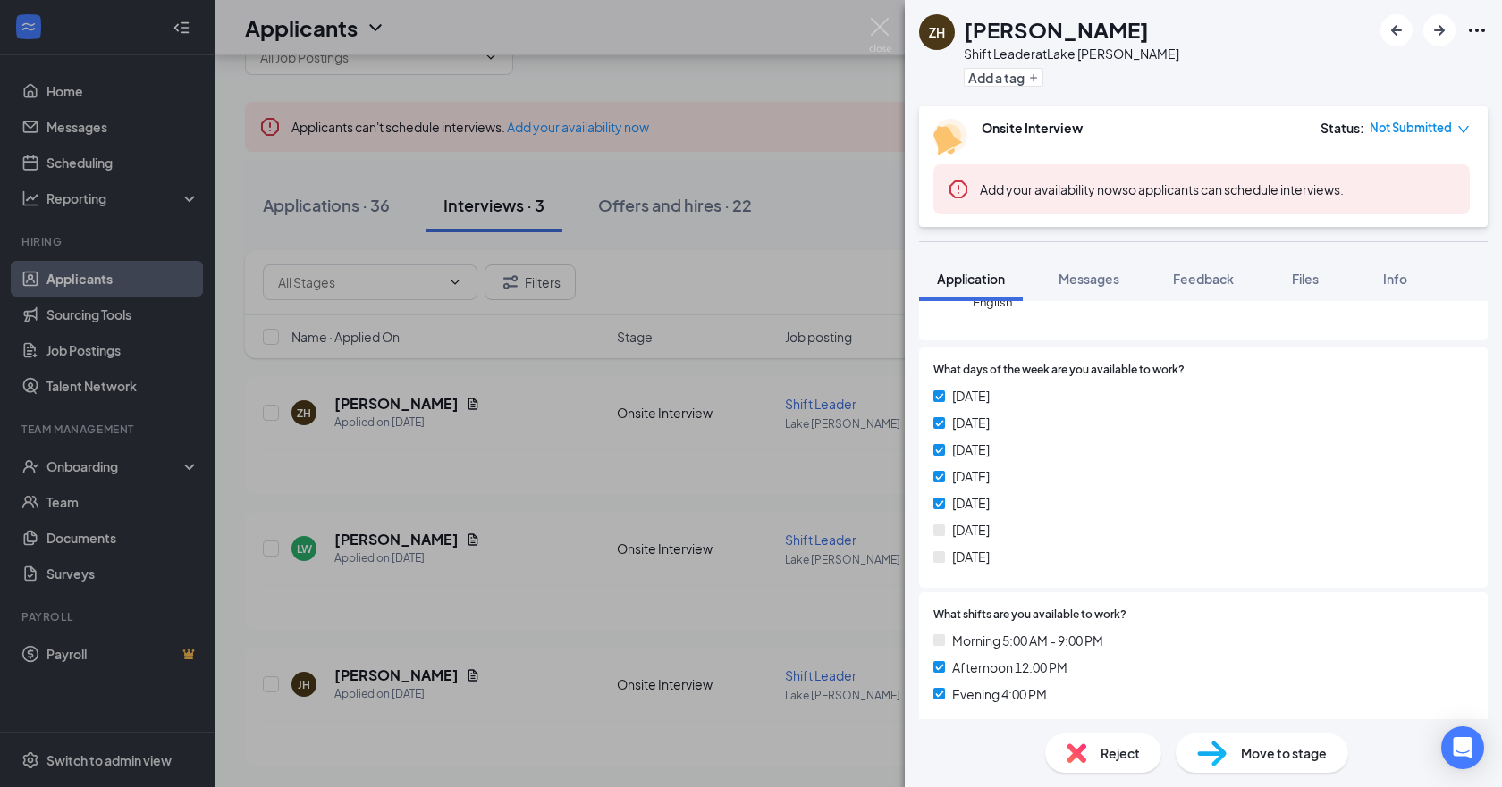
scroll to position [268, 0]
click at [887, 17] on div "ZH [PERSON_NAME] Shift Leader at [GEOGRAPHIC_DATA][PERSON_NAME] Add a tag Onsit…" at bounding box center [751, 393] width 1502 height 787
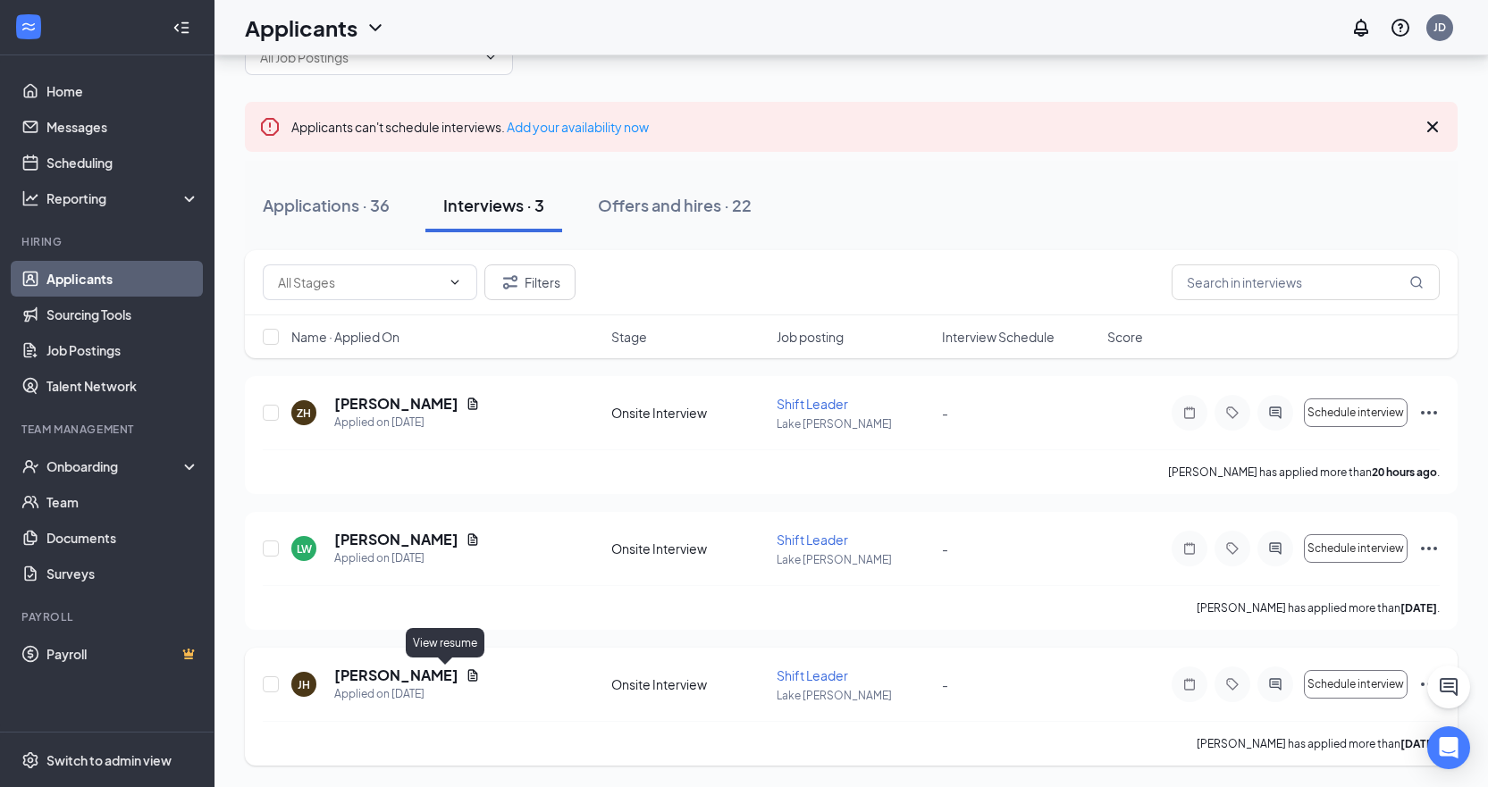
click at [468, 674] on icon "Document" at bounding box center [473, 675] width 10 height 12
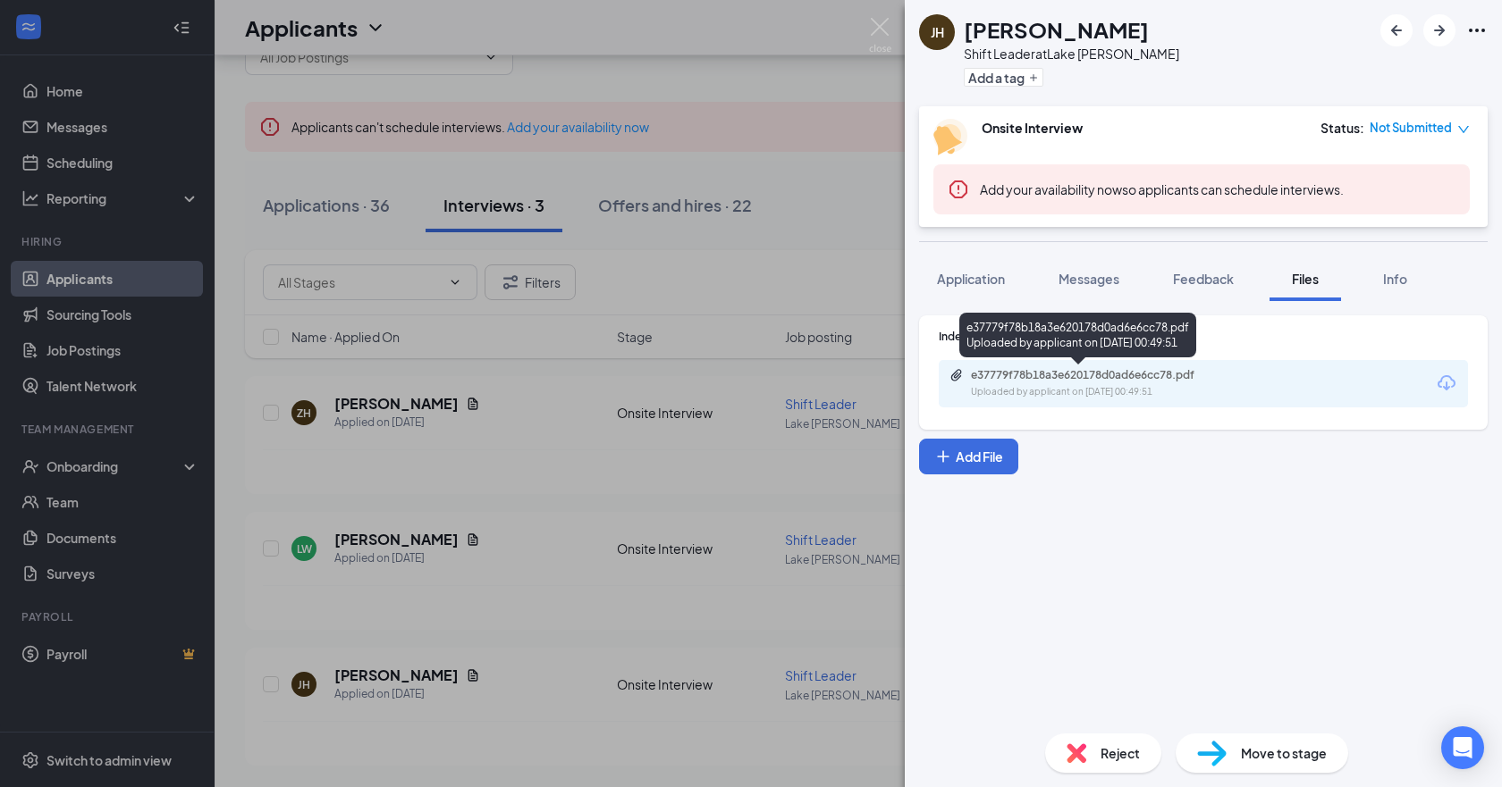
click at [1113, 388] on div "Uploaded by applicant on [DATE] 00:49:51" at bounding box center [1105, 392] width 268 height 14
click at [981, 270] on div "Application" at bounding box center [971, 279] width 68 height 18
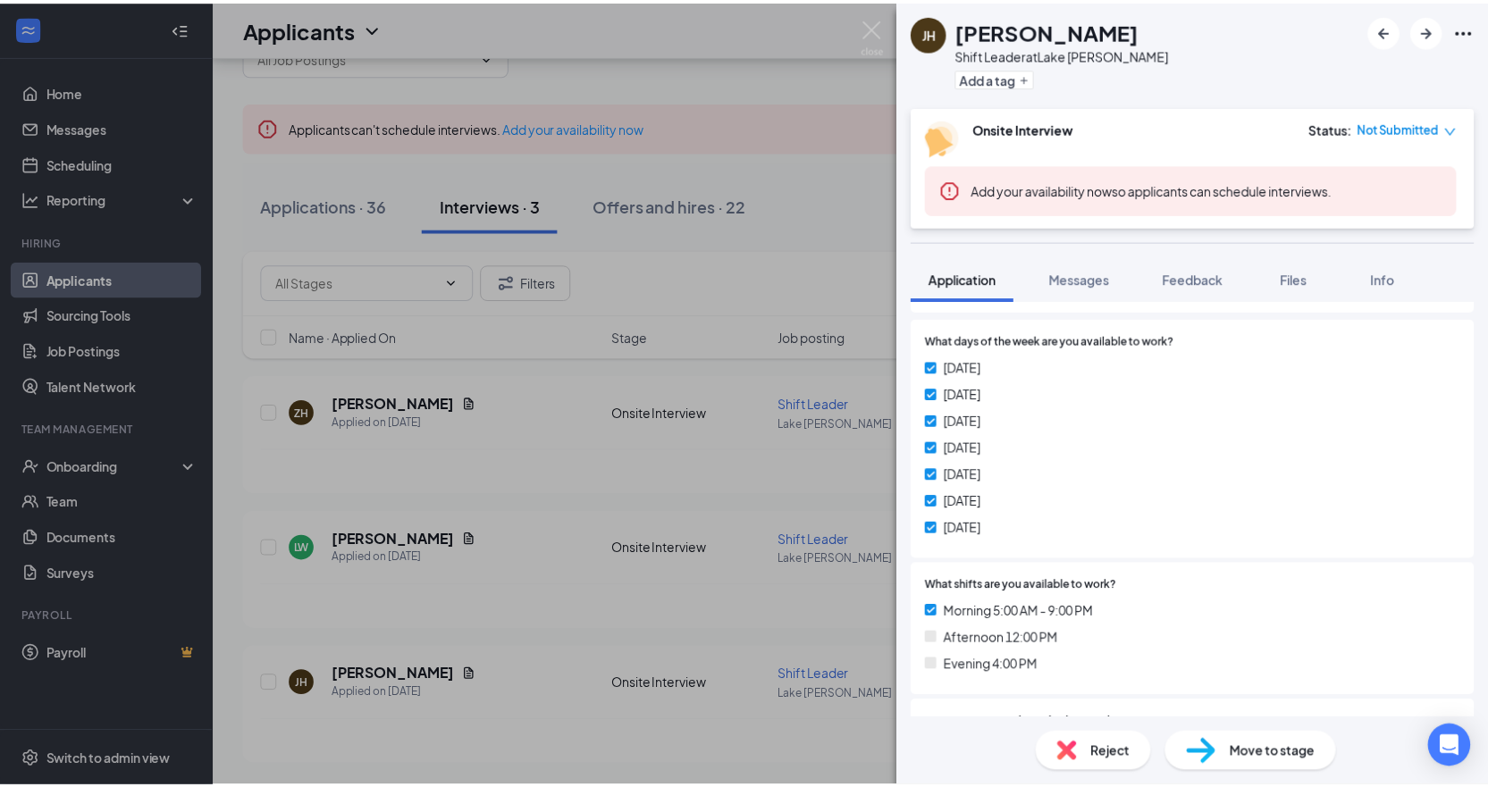
scroll to position [268, 0]
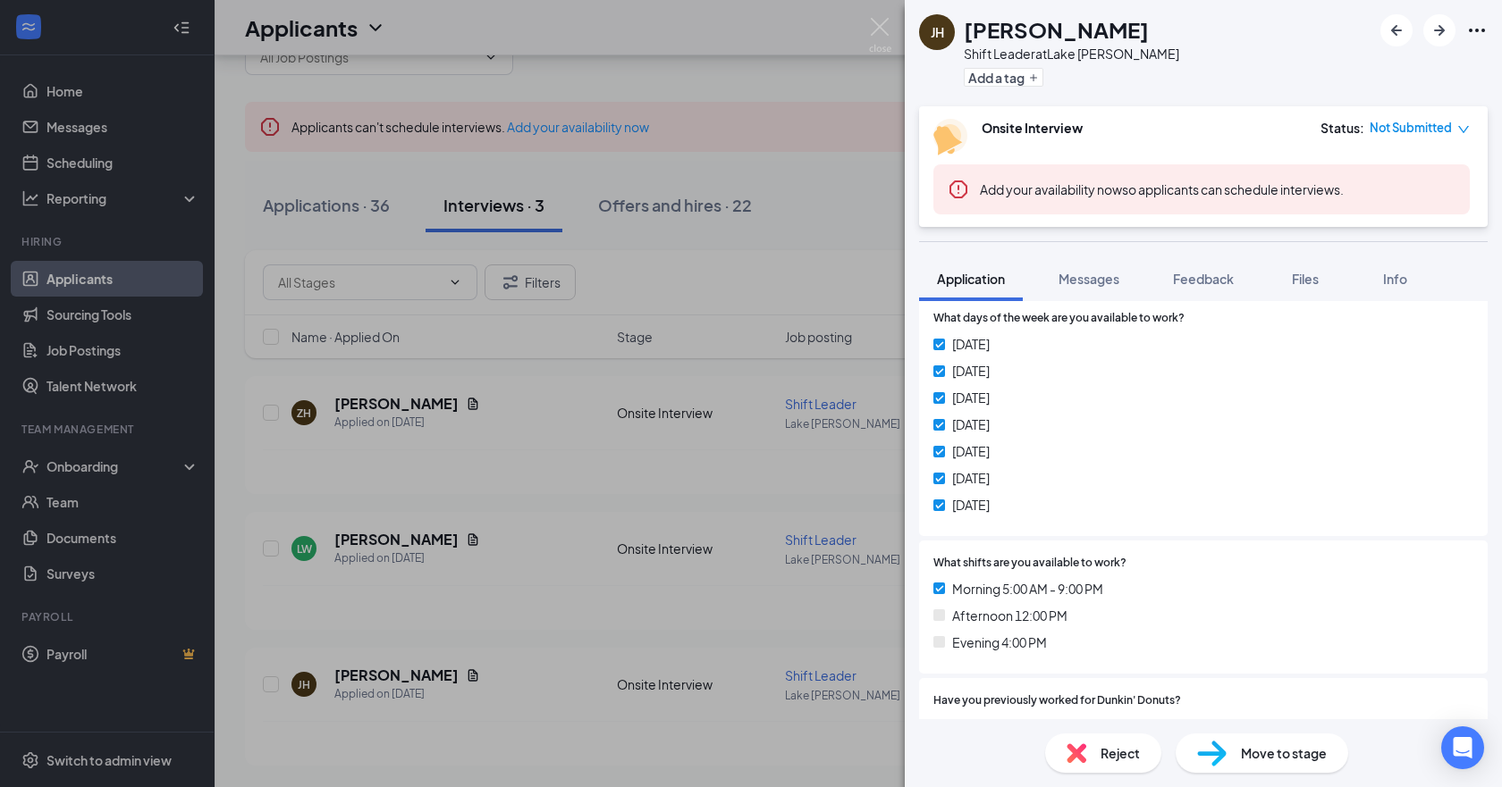
click at [860, 15] on div "[PERSON_NAME] [PERSON_NAME] Shift Leader at [GEOGRAPHIC_DATA][PERSON_NAME] Add …" at bounding box center [751, 393] width 1502 height 787
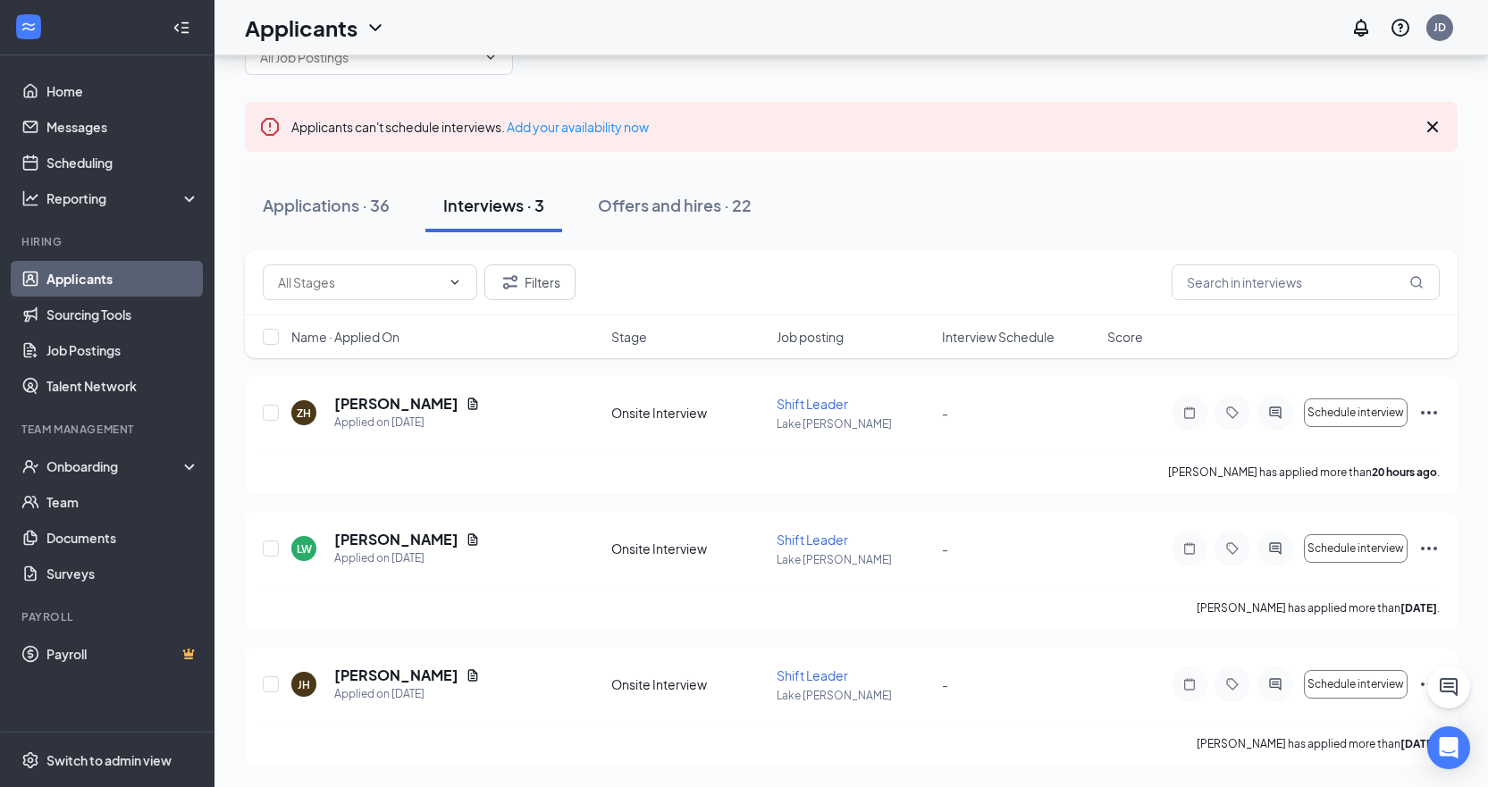
click at [73, 283] on link "Applicants" at bounding box center [122, 279] width 153 height 36
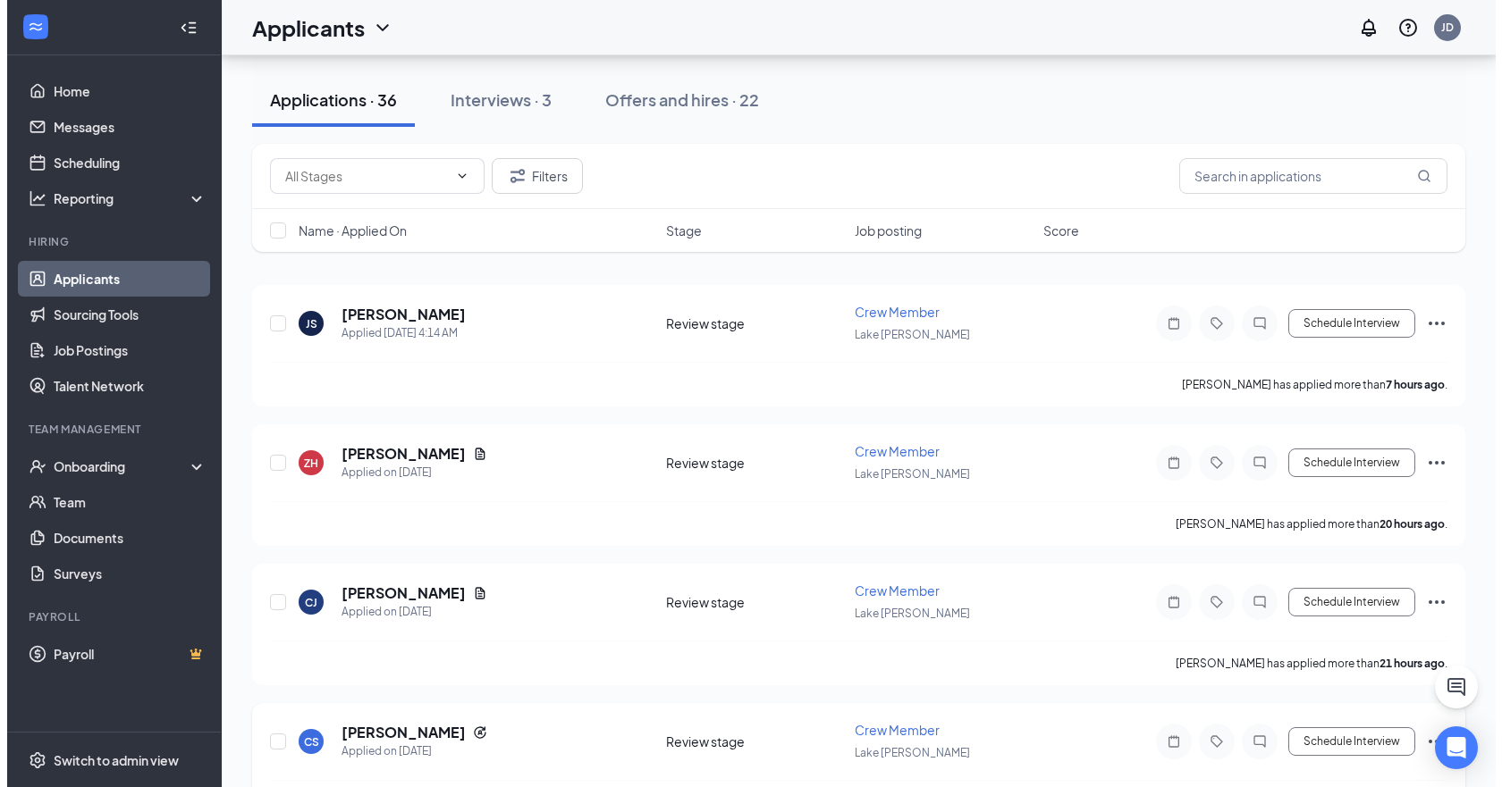
scroll to position [179, 0]
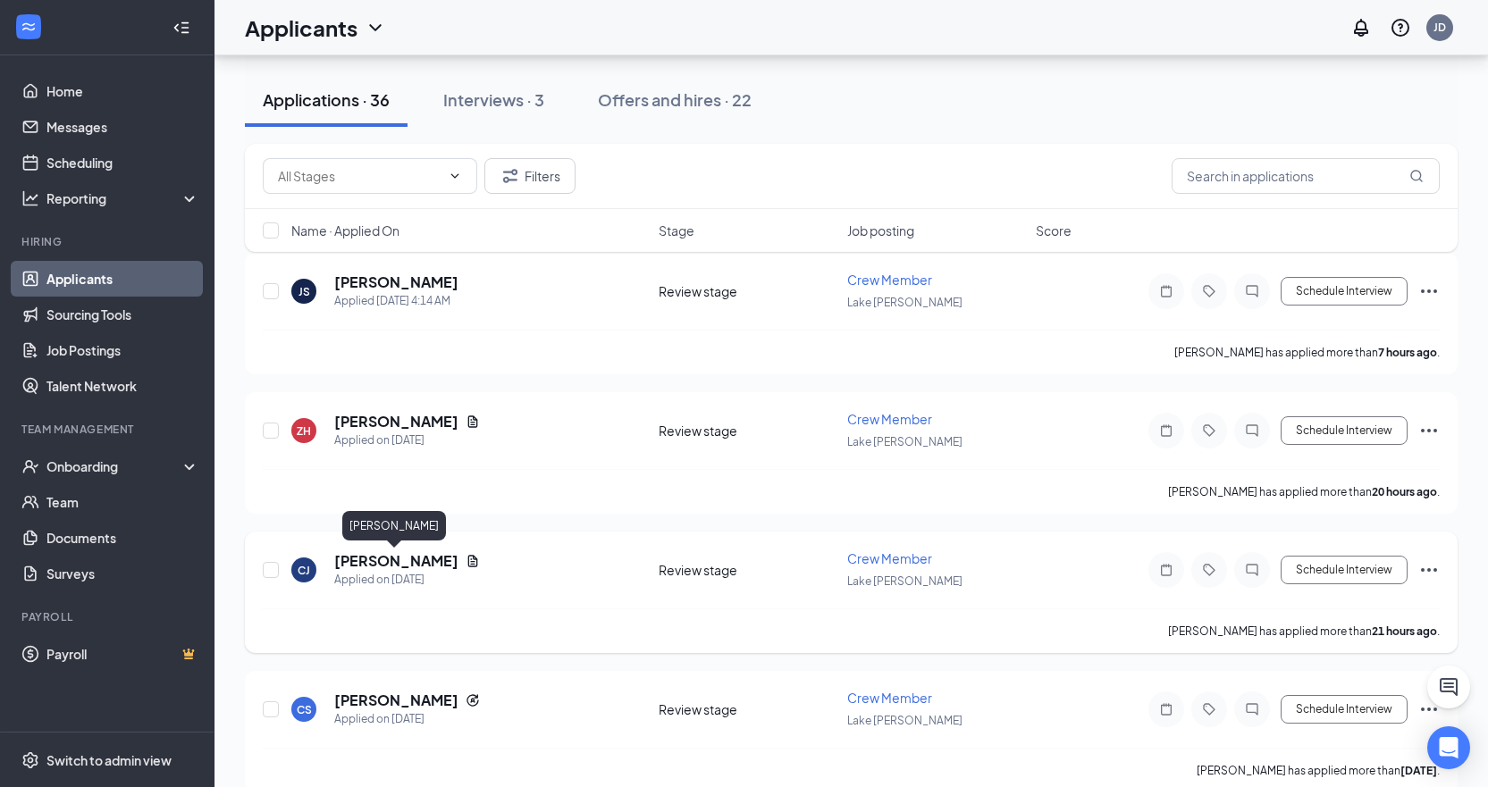
click at [391, 561] on h5 "[PERSON_NAME]" at bounding box center [396, 561] width 124 height 20
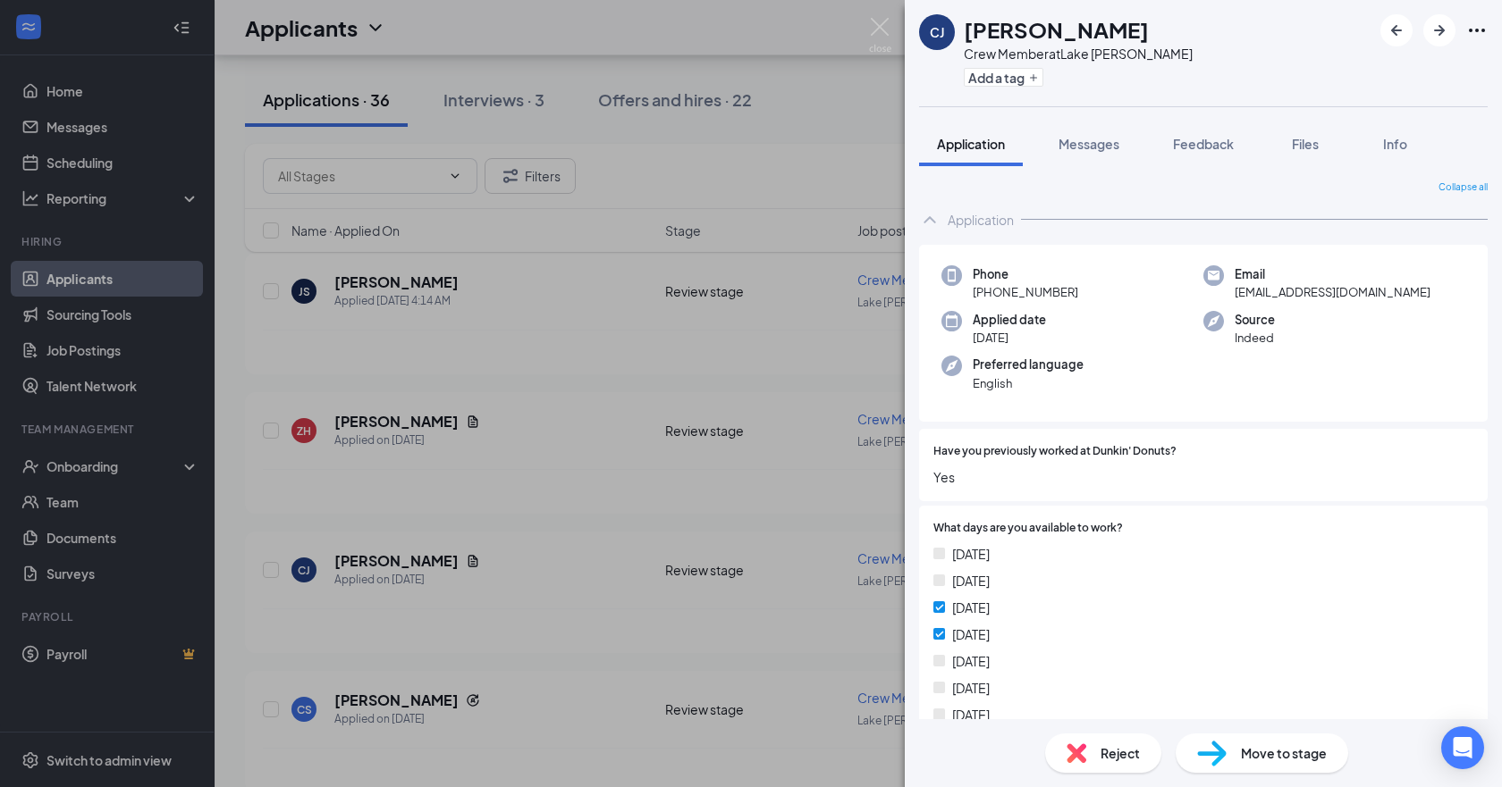
click at [444, 620] on div "[PERSON_NAME] [PERSON_NAME] Crew Member at [GEOGRAPHIC_DATA][PERSON_NAME] Add a…" at bounding box center [751, 393] width 1502 height 787
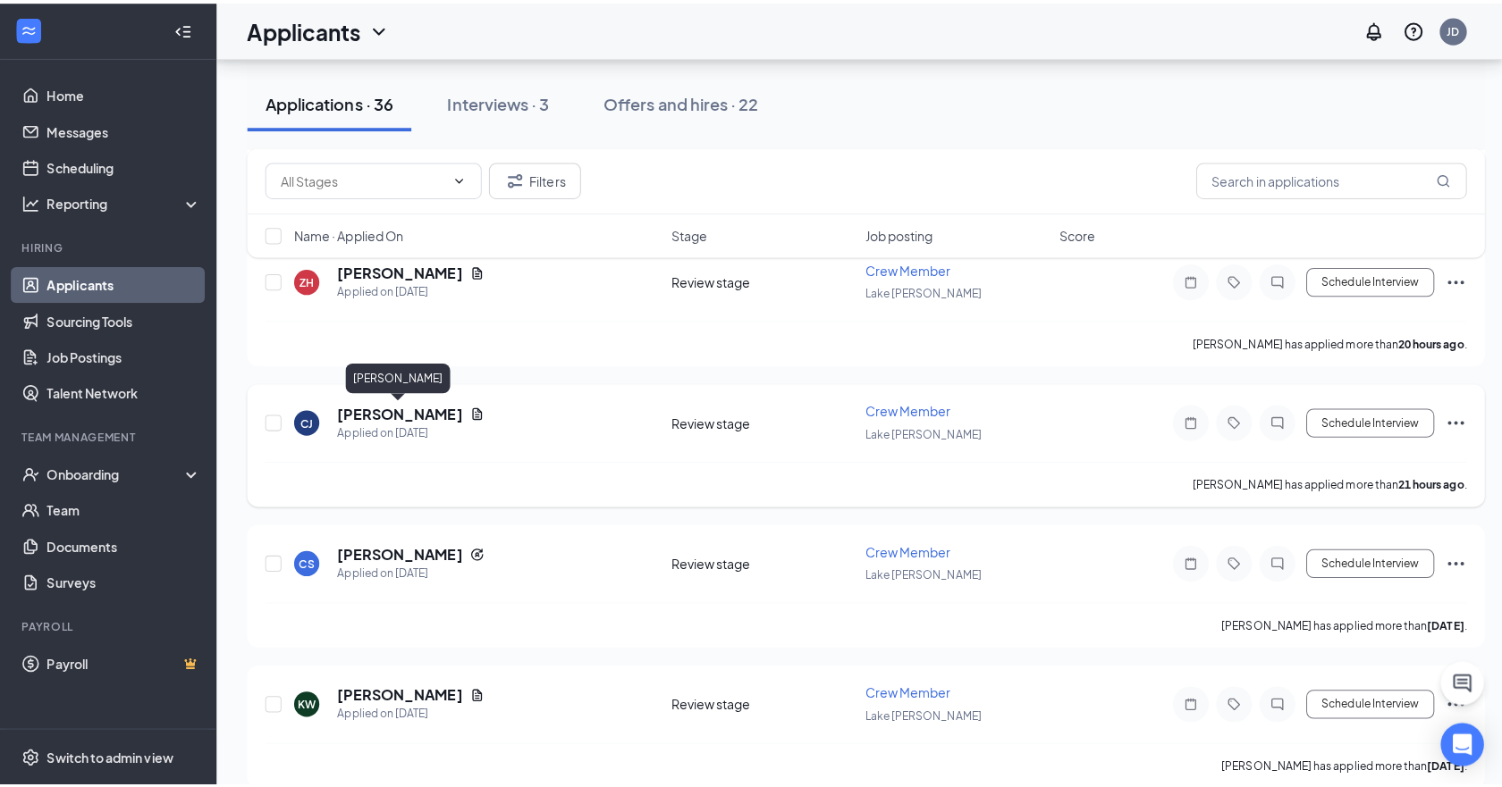
scroll to position [358, 0]
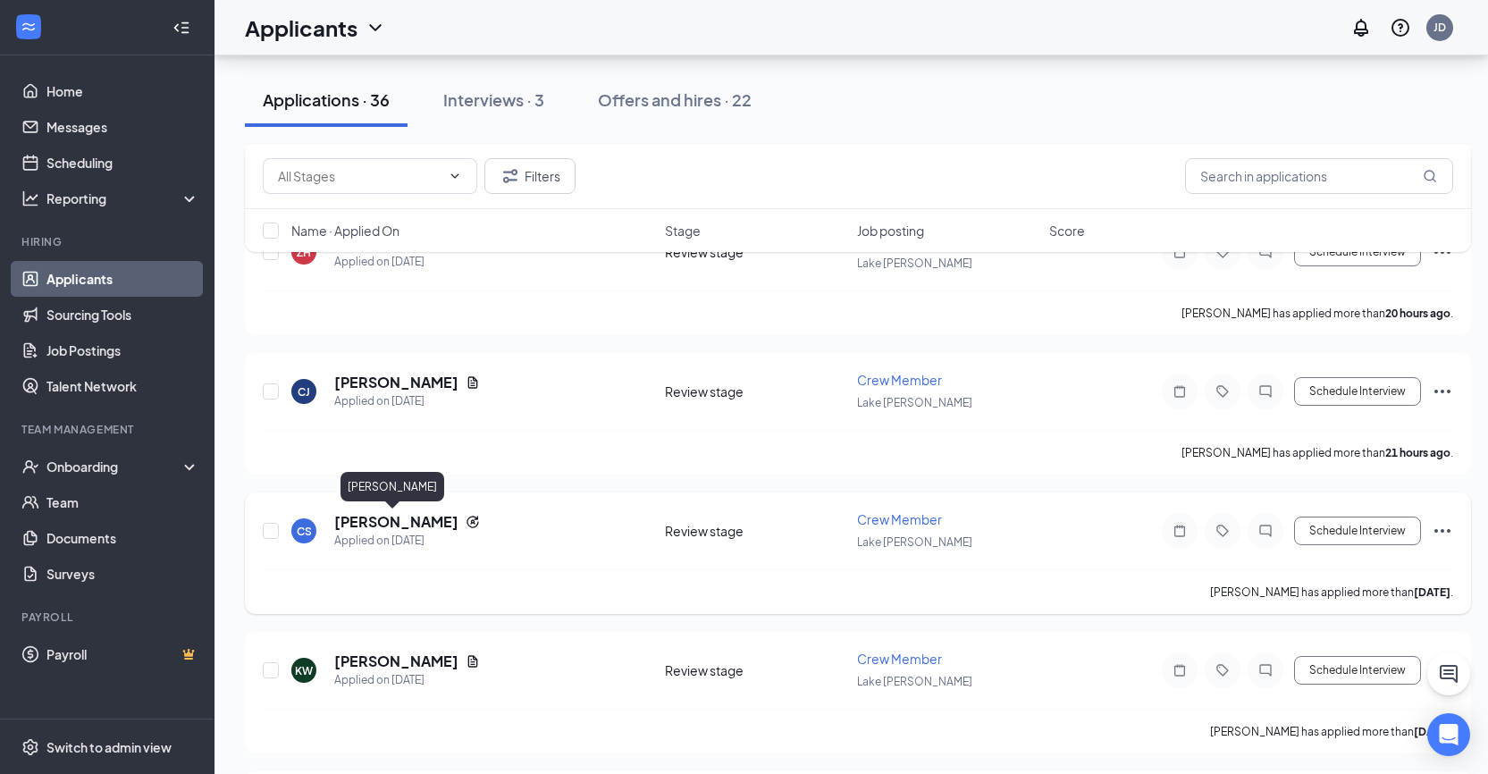
click at [410, 523] on h5 "[PERSON_NAME]" at bounding box center [396, 522] width 124 height 20
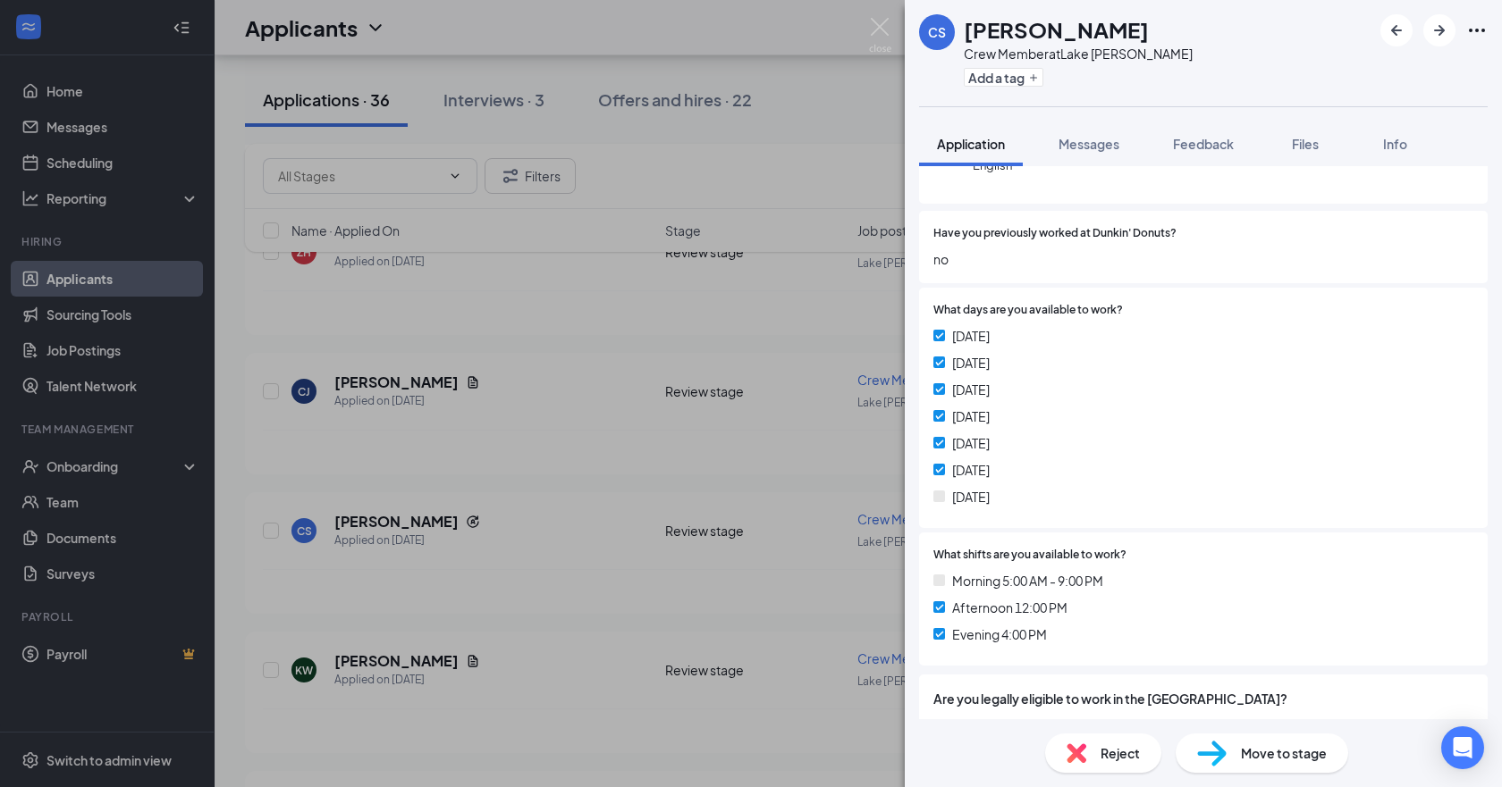
scroll to position [358, 0]
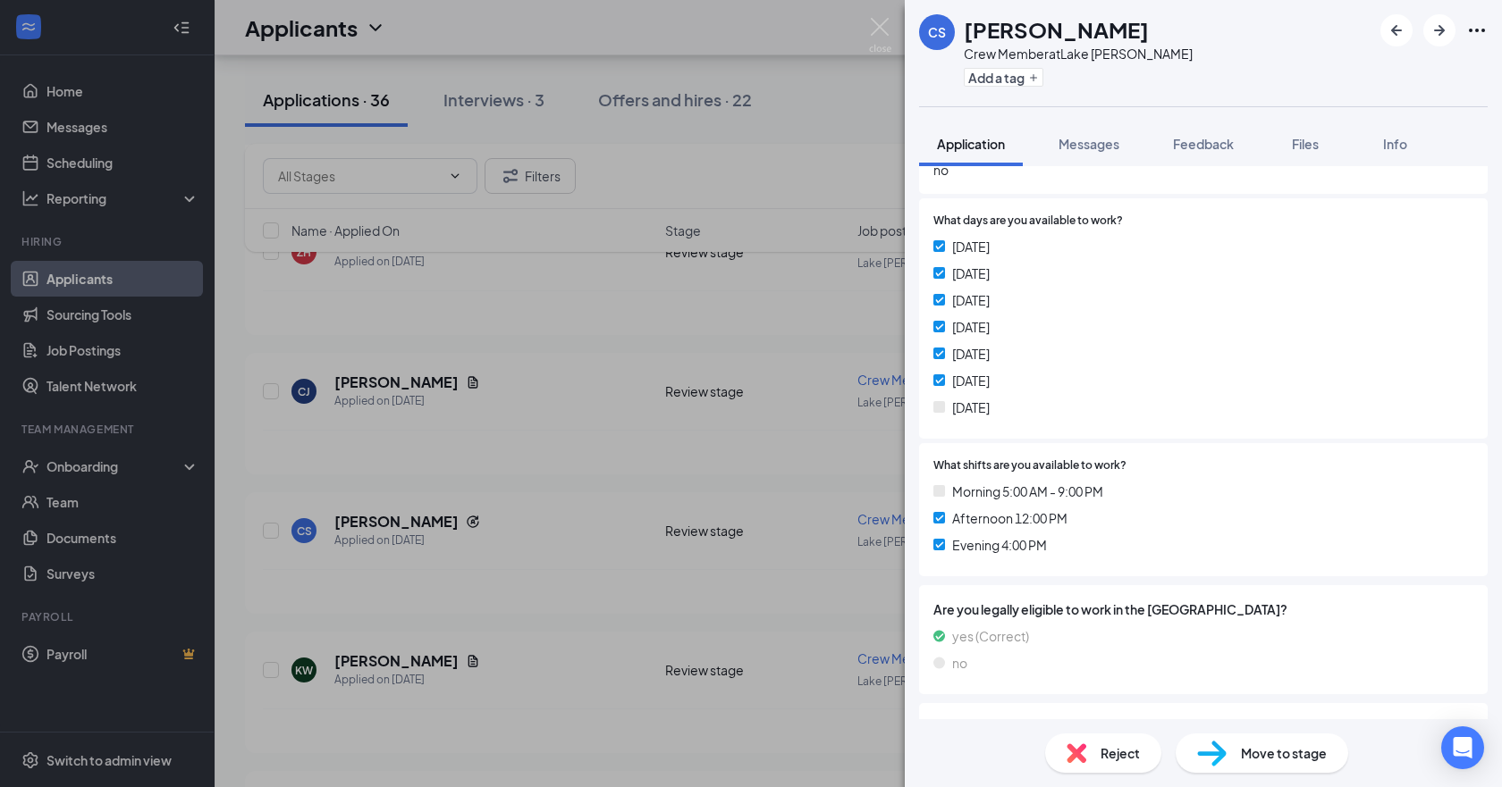
click at [1086, 762] on div "Reject" at bounding box center [1103, 753] width 116 height 39
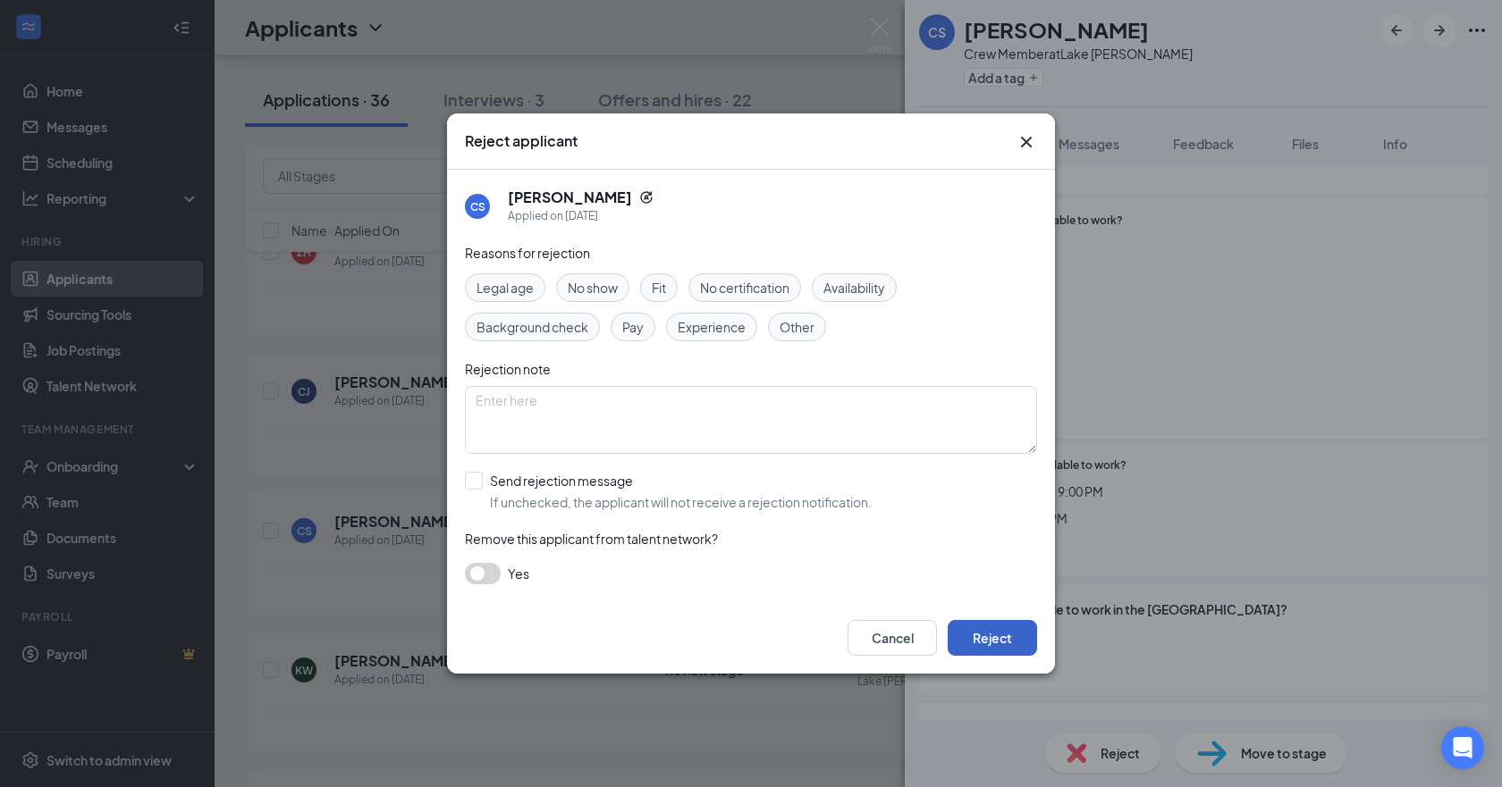
click at [958, 629] on button "Reject" at bounding box center [991, 638] width 89 height 36
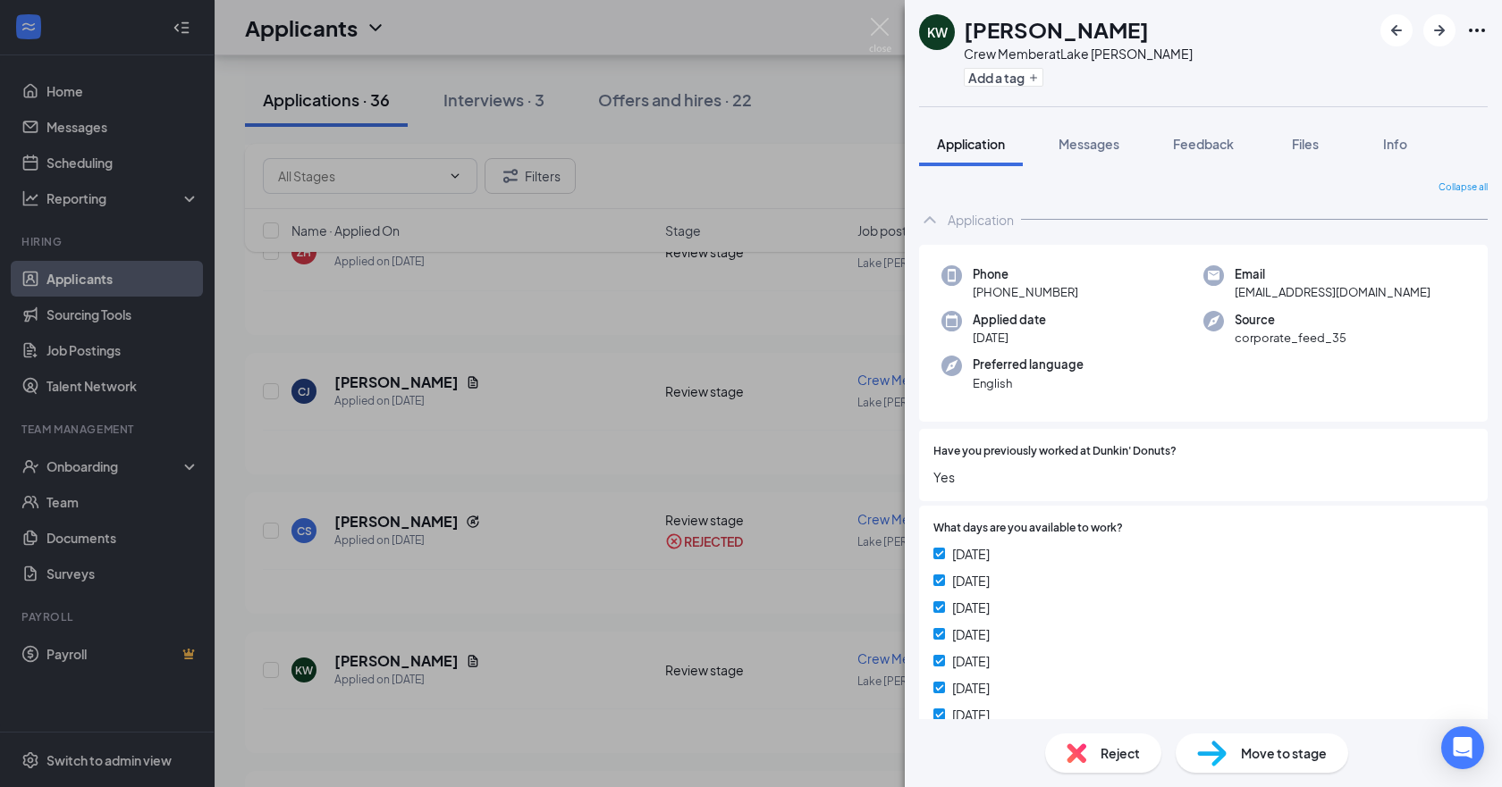
click at [437, 657] on div "KW [PERSON_NAME] Crew Member at [GEOGRAPHIC_DATA][PERSON_NAME] Add a tag Applic…" at bounding box center [751, 393] width 1502 height 787
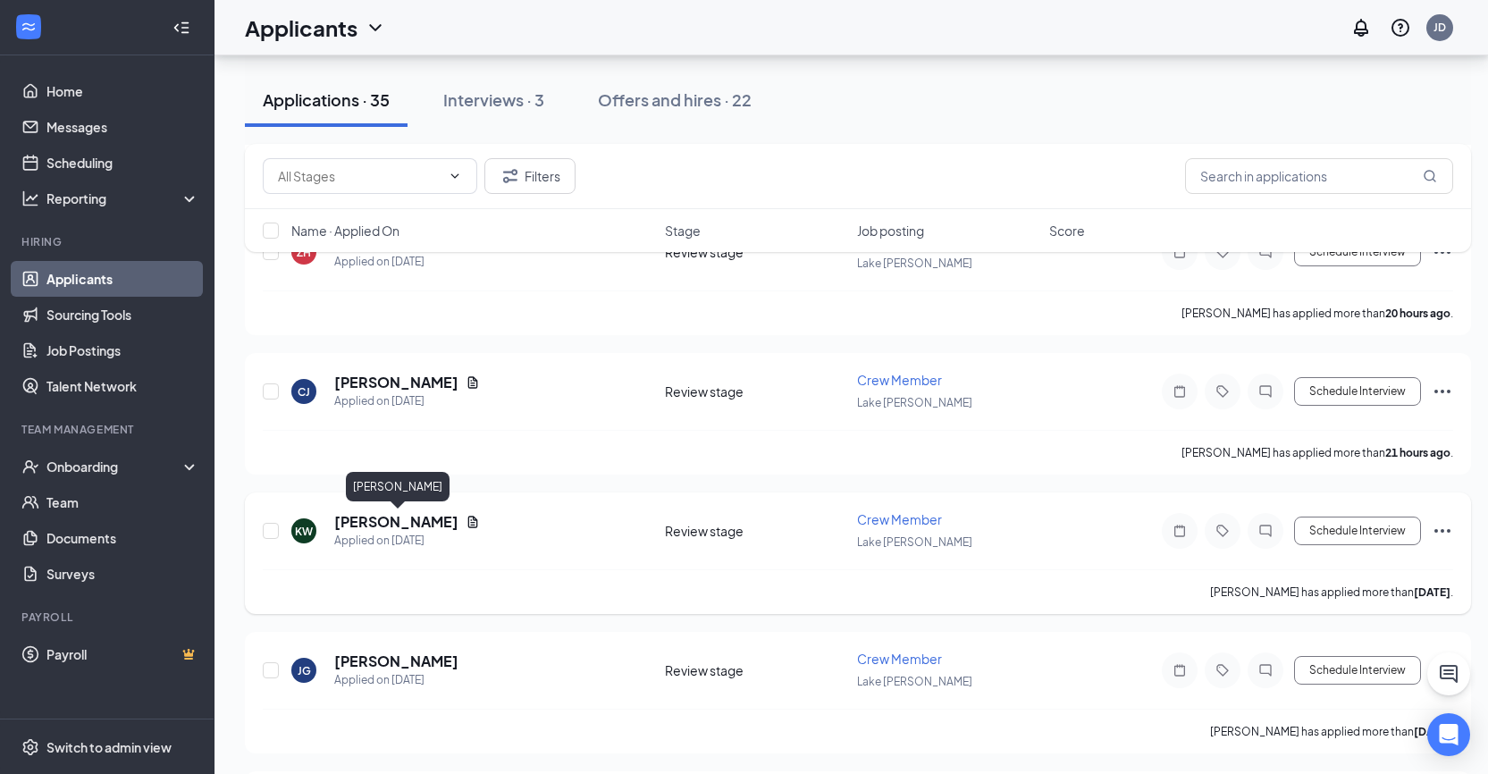
drag, startPoint x: 404, startPoint y: 525, endPoint x: 413, endPoint y: 524, distance: 9.0
click at [404, 525] on h5 "[PERSON_NAME]" at bounding box center [396, 522] width 124 height 20
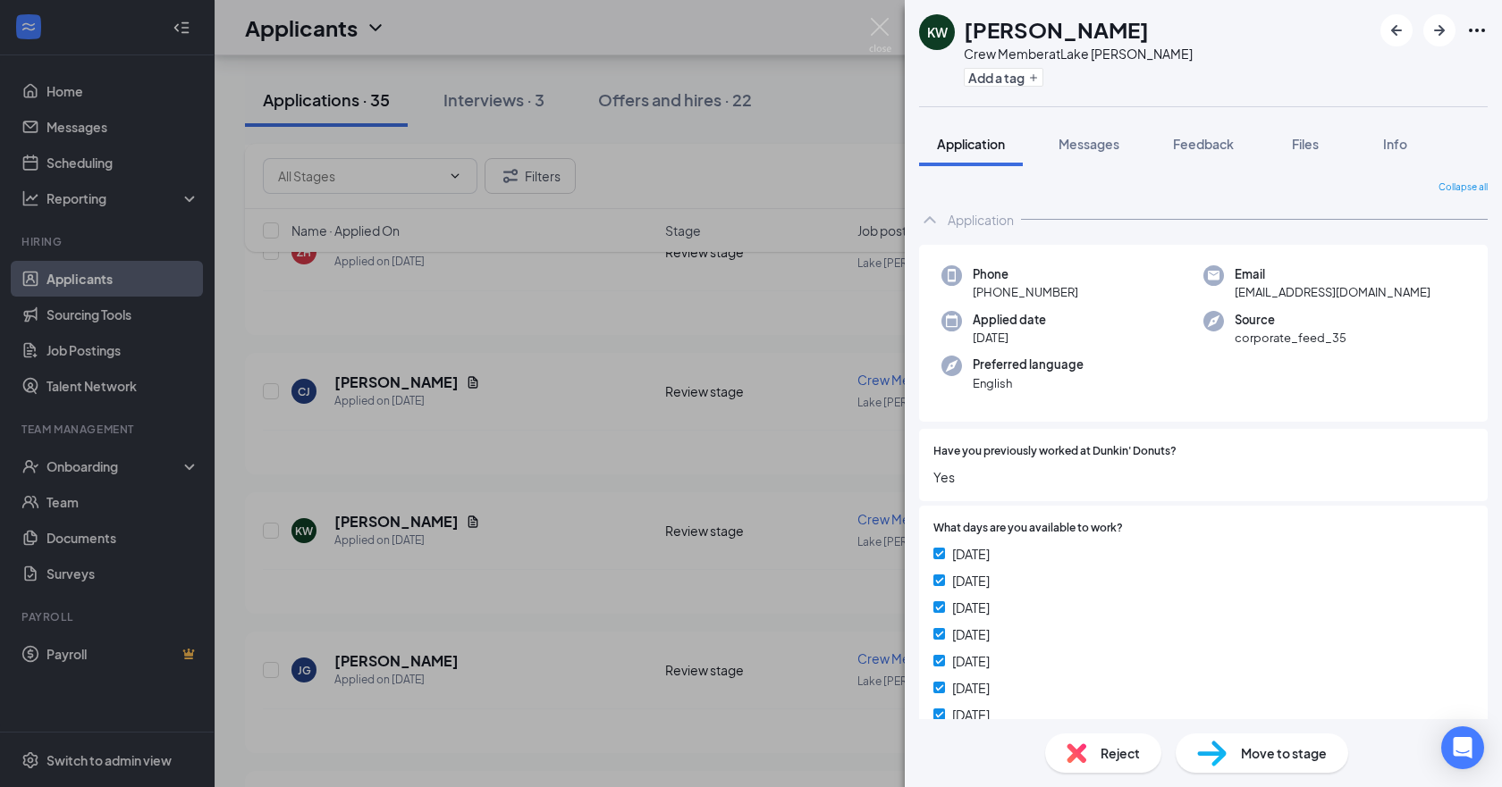
click at [1102, 773] on div "Reject Move to stage" at bounding box center [1203, 754] width 597 height 68
click at [1106, 756] on span "Reject" at bounding box center [1119, 754] width 39 height 20
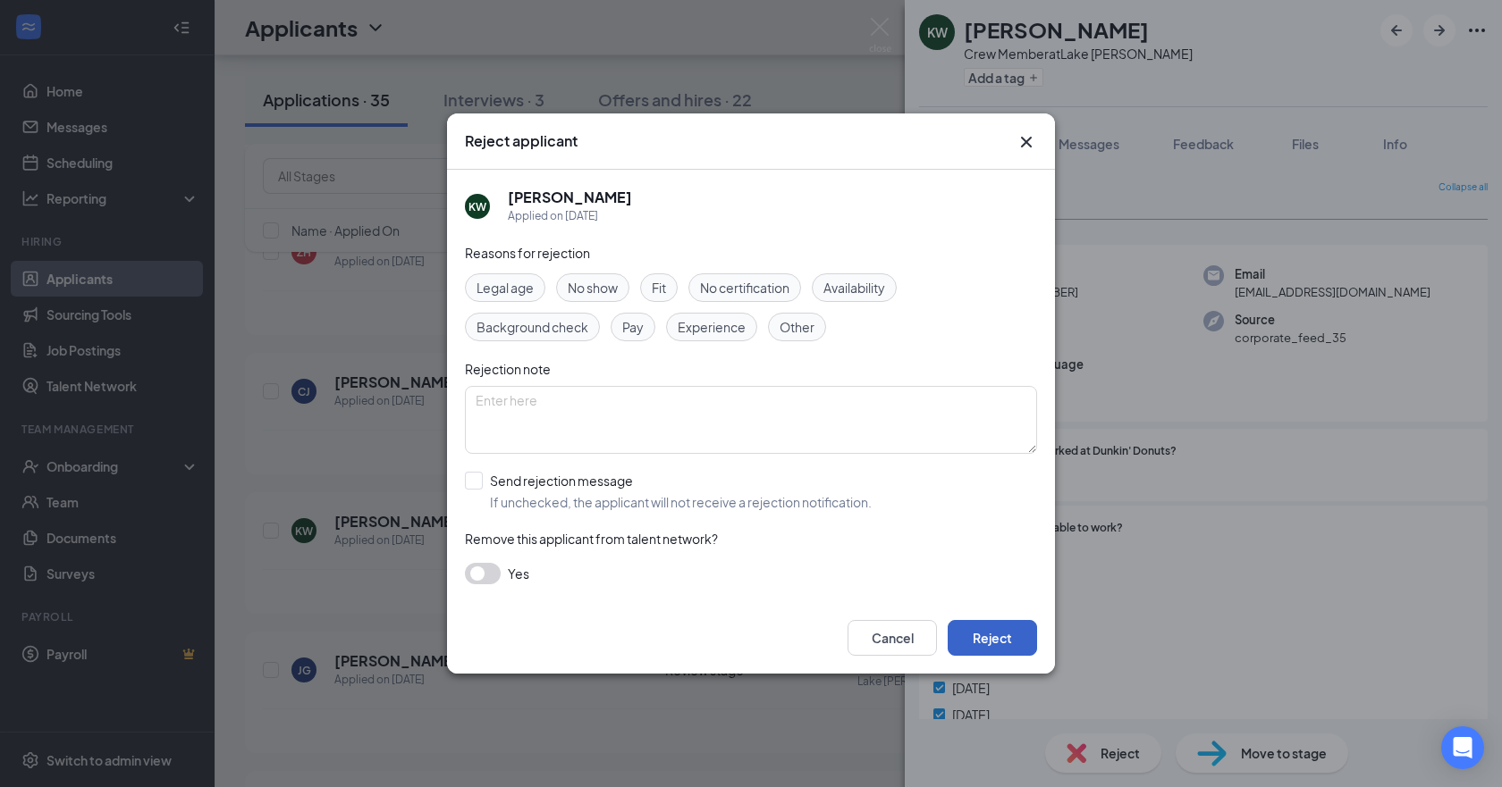
click at [999, 634] on button "Reject" at bounding box center [991, 638] width 89 height 36
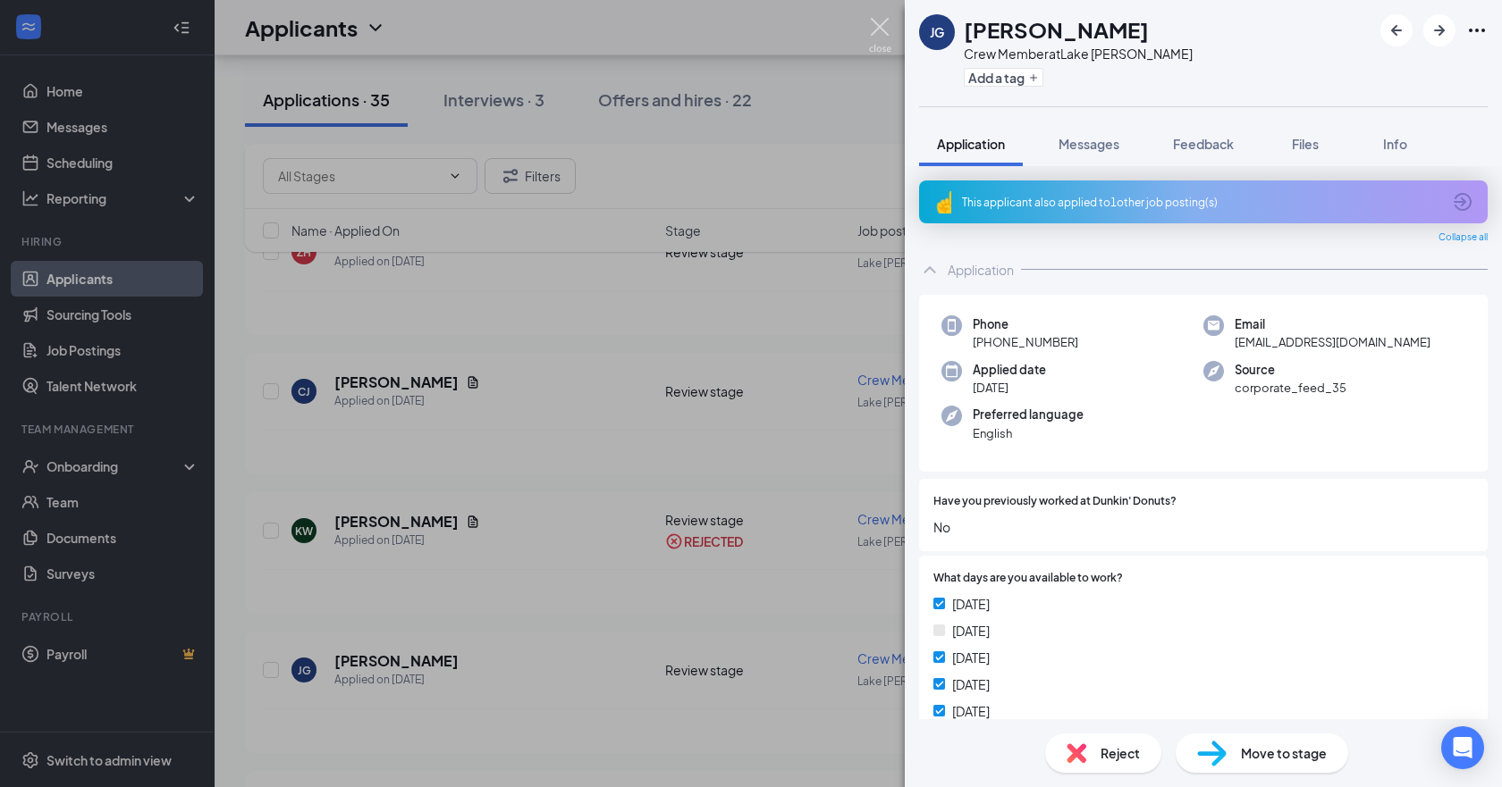
click at [884, 21] on img at bounding box center [880, 35] width 22 height 35
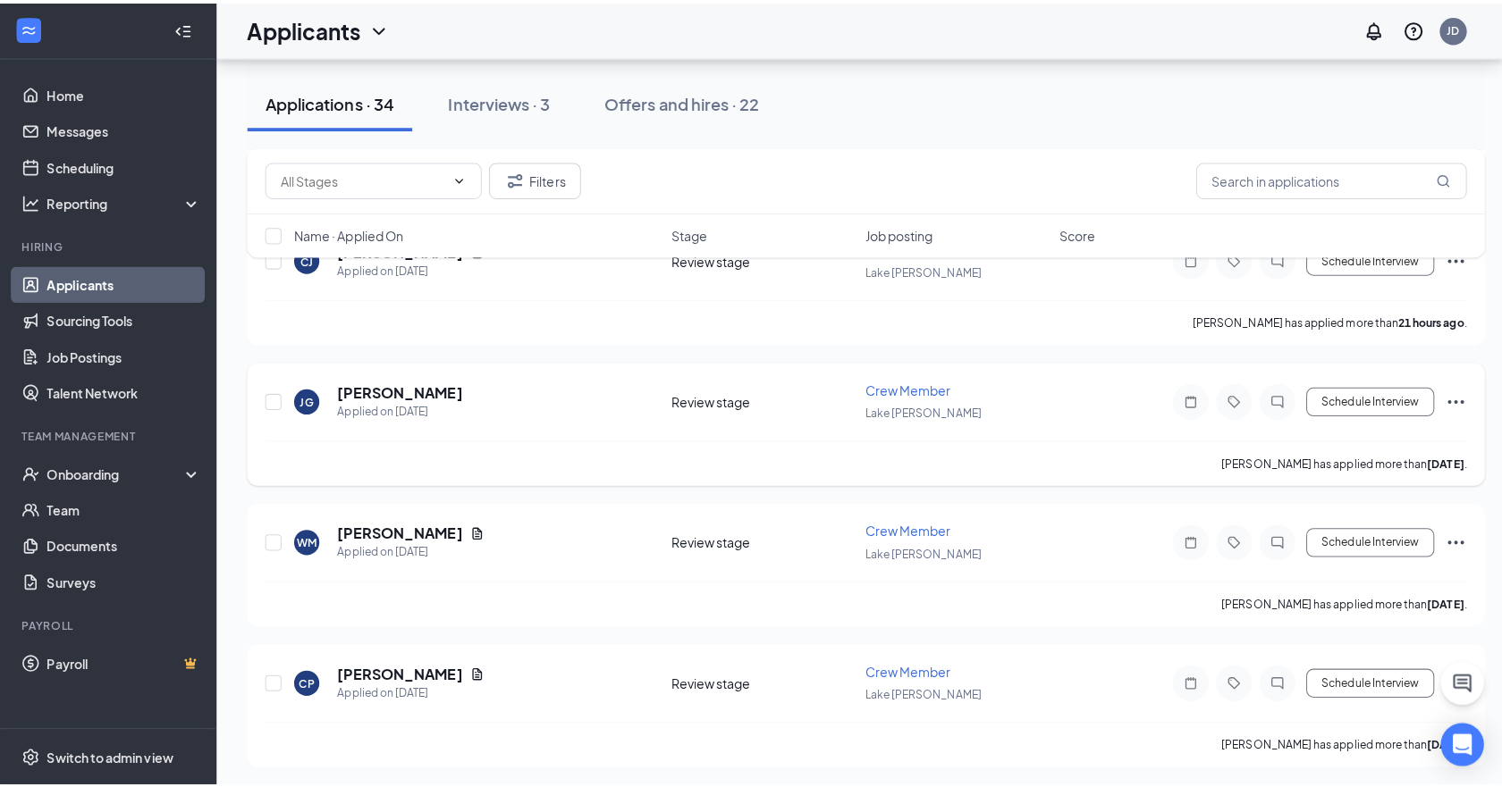
scroll to position [536, 0]
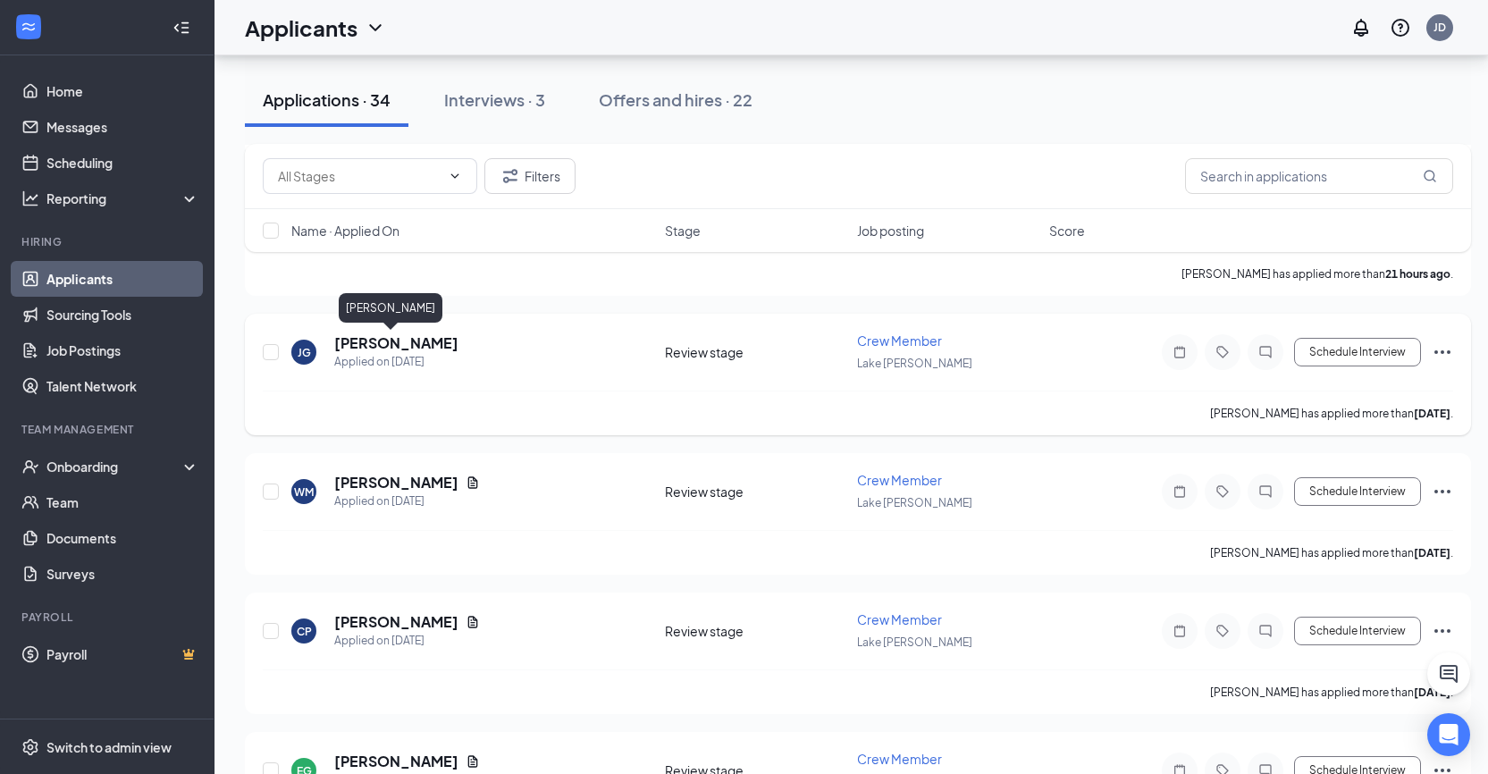
click at [381, 343] on h5 "[PERSON_NAME]" at bounding box center [396, 343] width 124 height 20
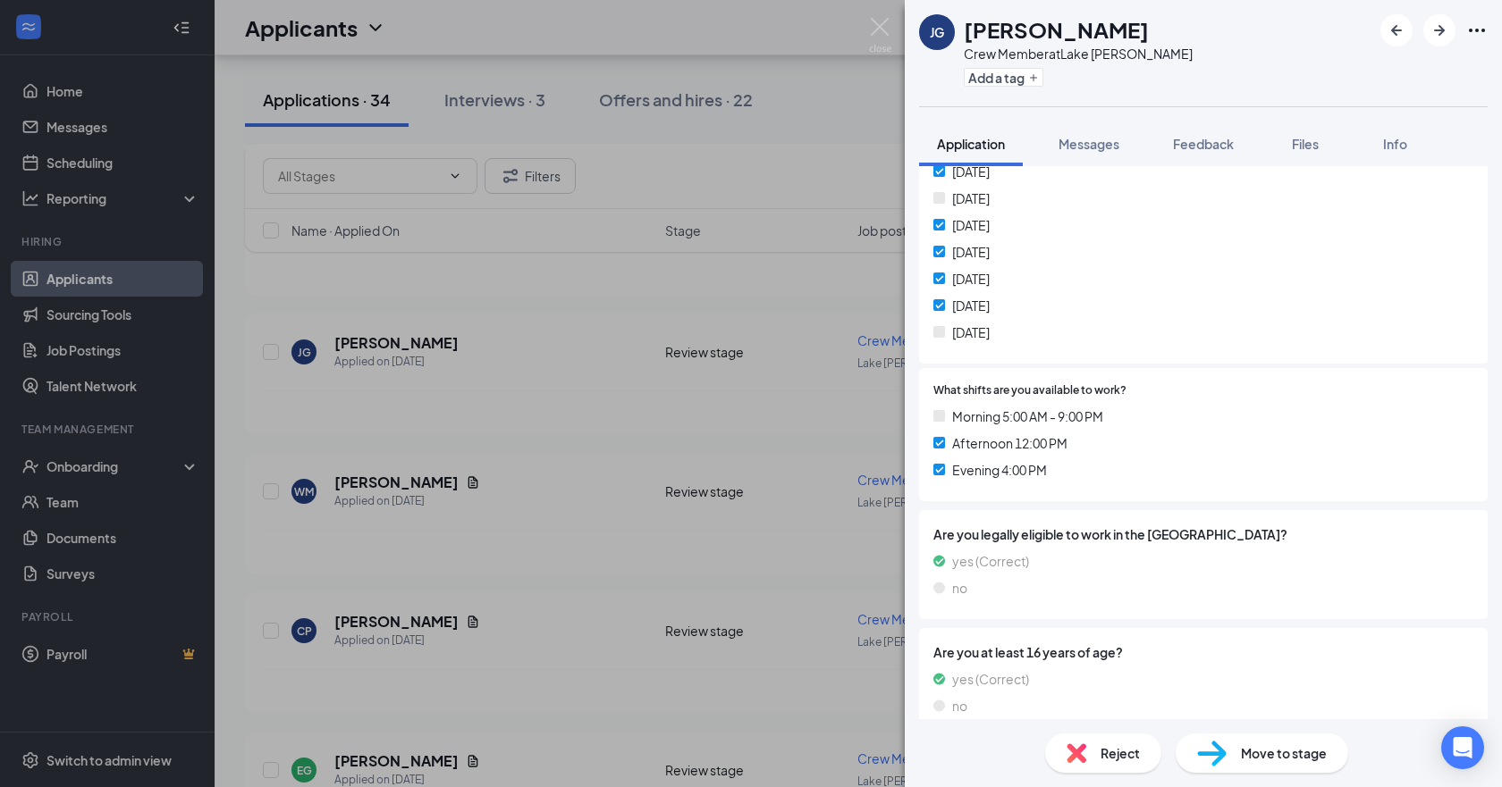
scroll to position [447, 0]
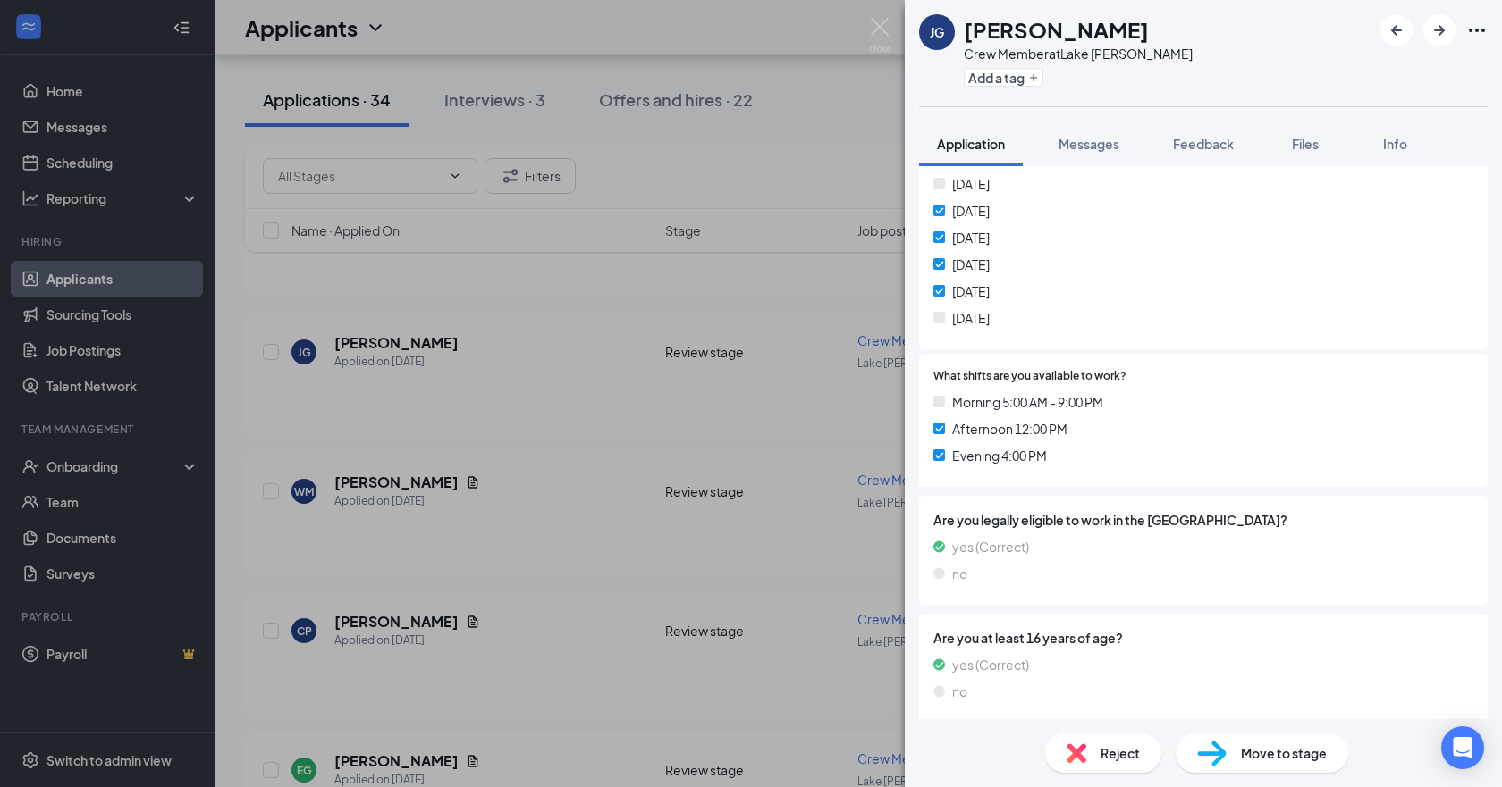
click at [1104, 751] on span "Reject" at bounding box center [1119, 754] width 39 height 20
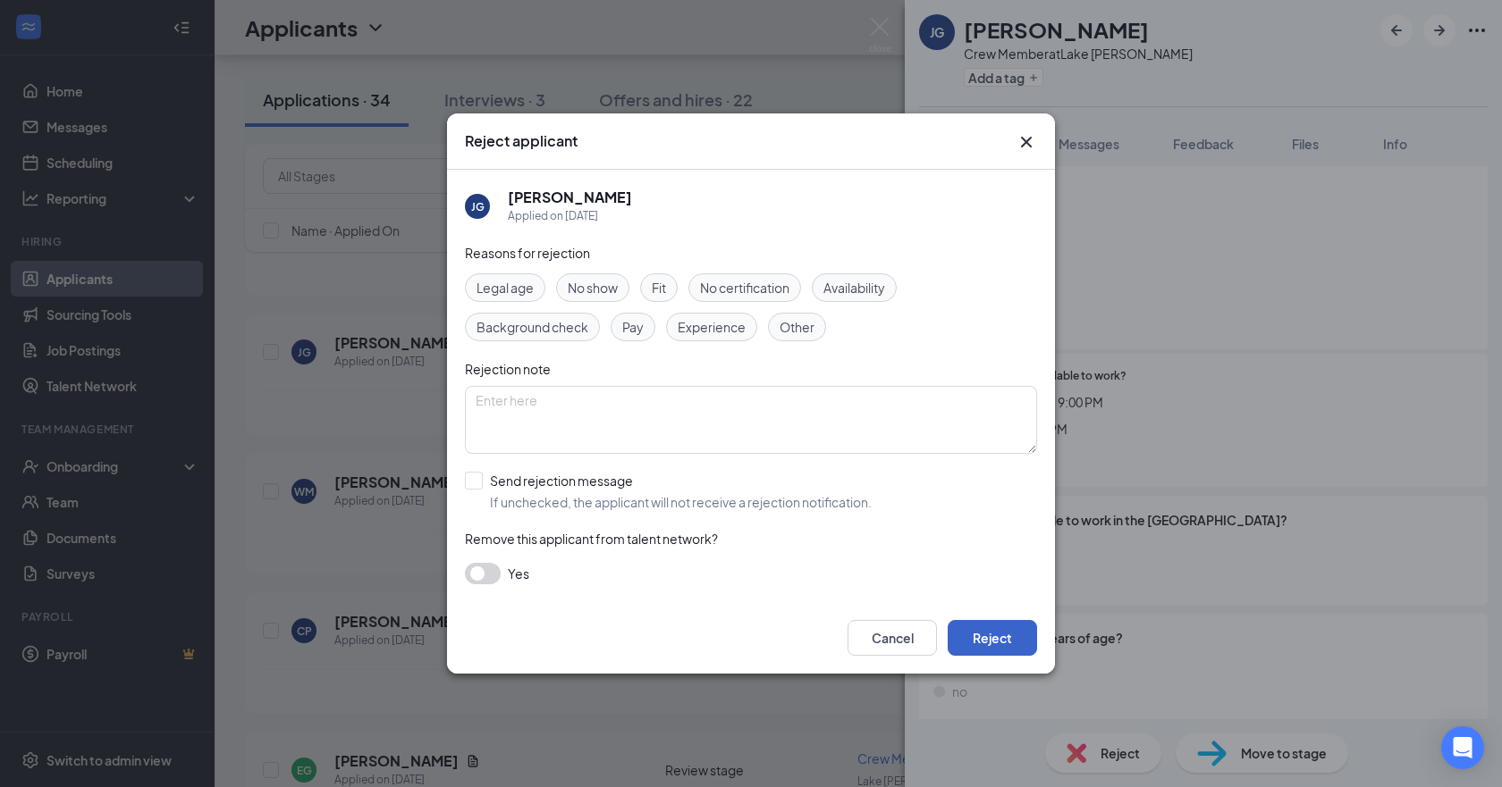
click at [948, 636] on button "Reject" at bounding box center [991, 638] width 89 height 36
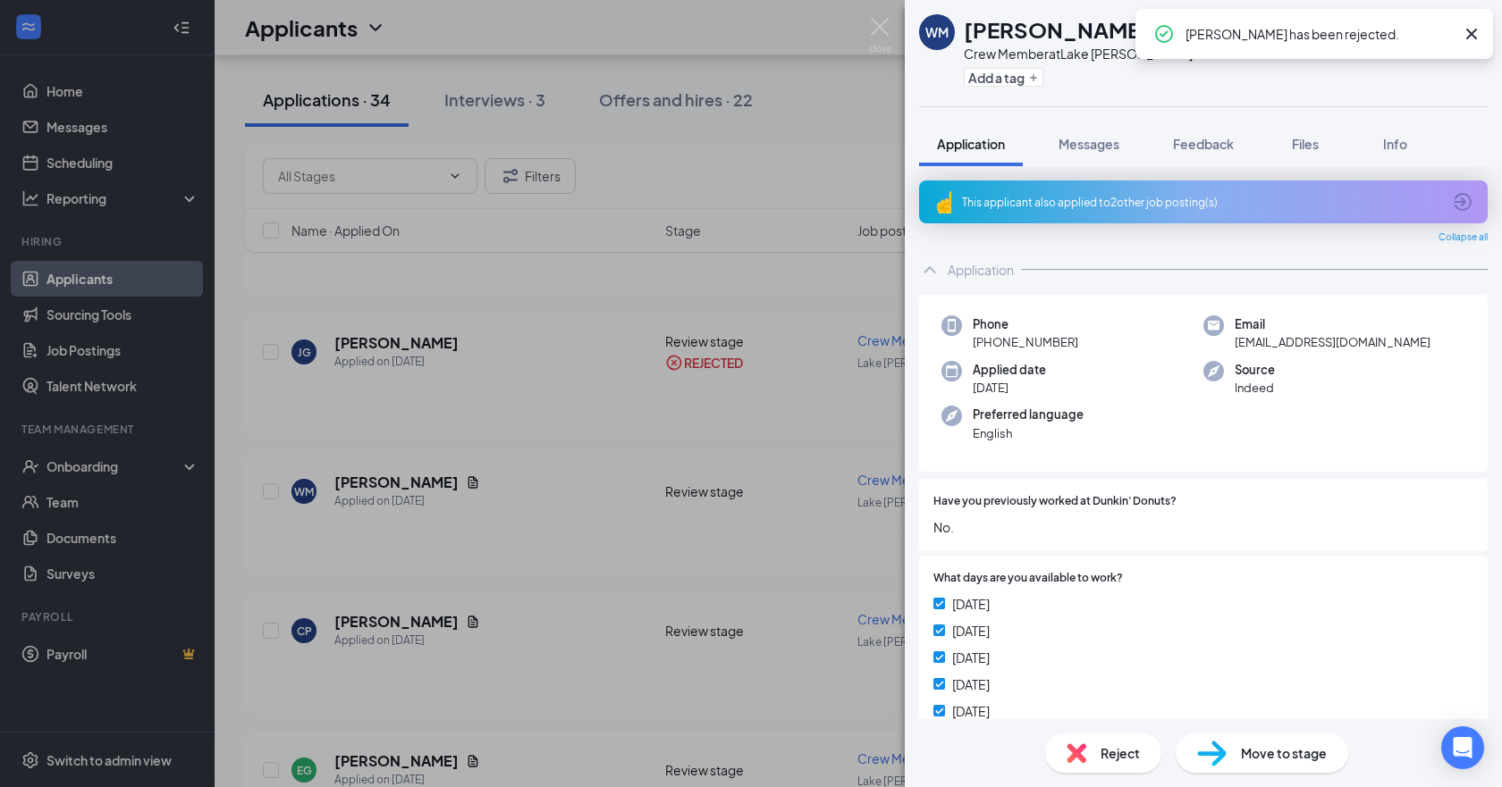
drag, startPoint x: 384, startPoint y: 486, endPoint x: 397, endPoint y: 481, distance: 13.6
click at [385, 485] on div "[PERSON_NAME] Crew Member at [GEOGRAPHIC_DATA][PERSON_NAME] Add a tag Applicati…" at bounding box center [751, 393] width 1502 height 787
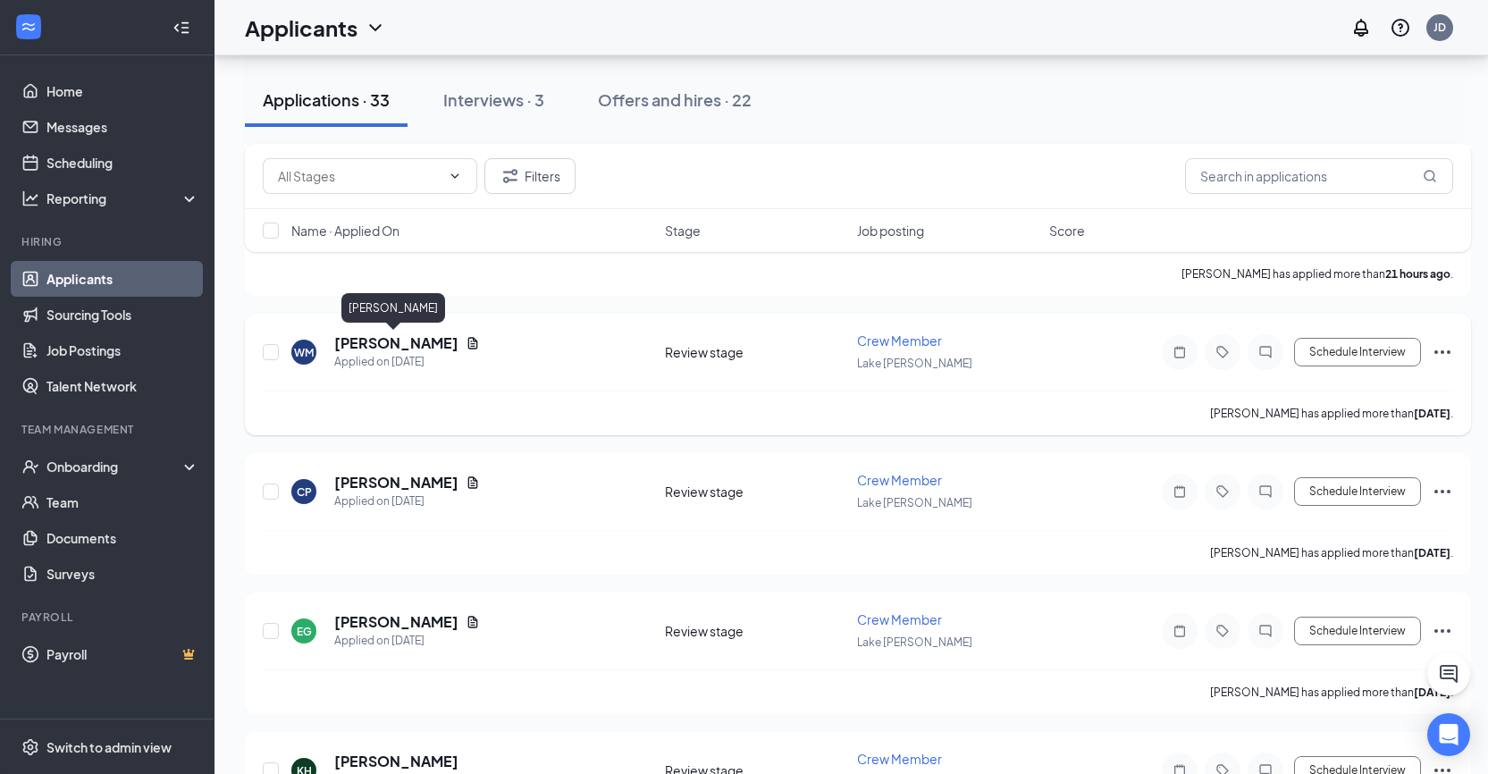
click at [427, 341] on h5 "[PERSON_NAME]" at bounding box center [396, 343] width 124 height 20
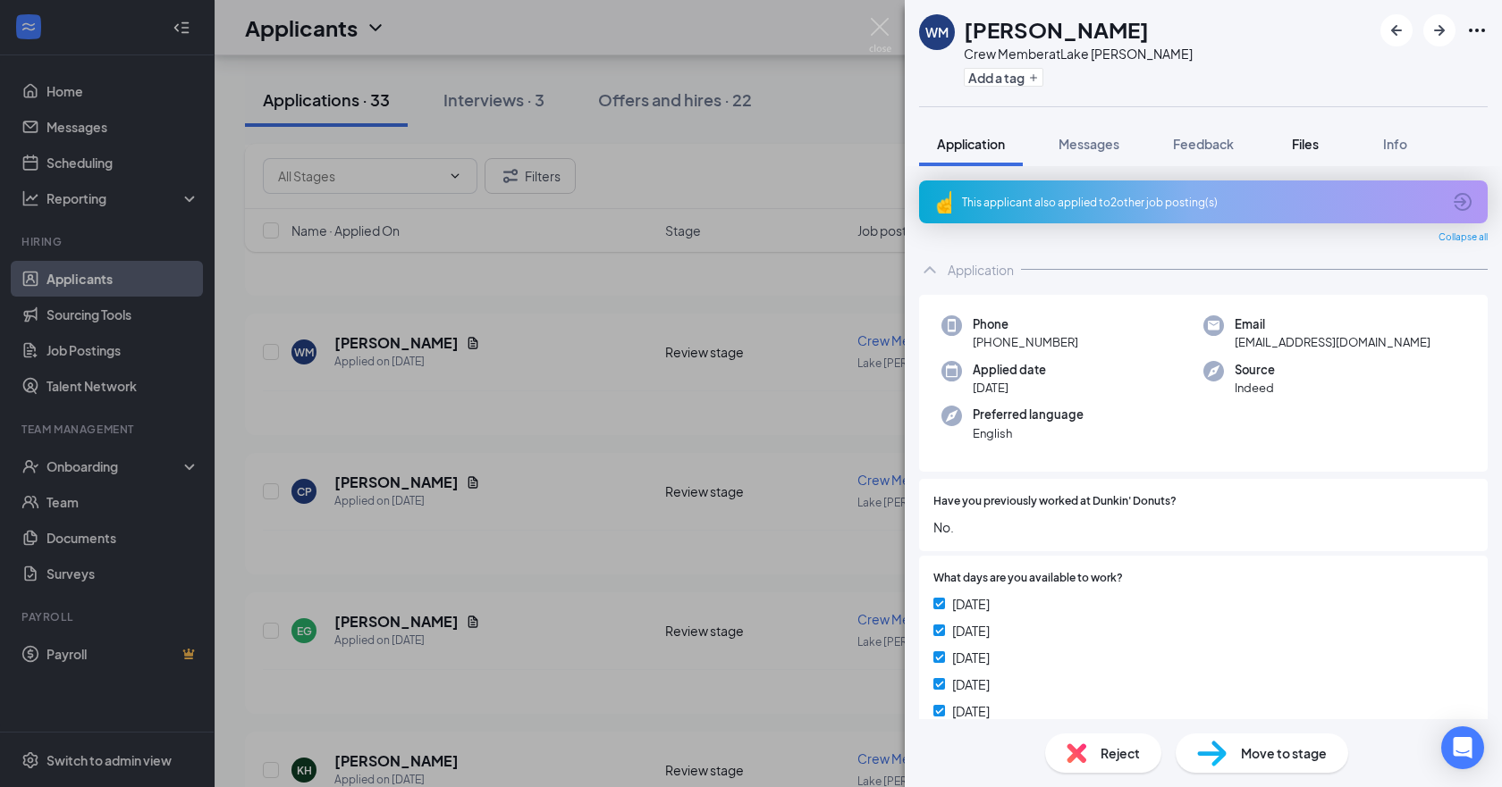
click at [1302, 146] on span "Files" at bounding box center [1305, 144] width 27 height 16
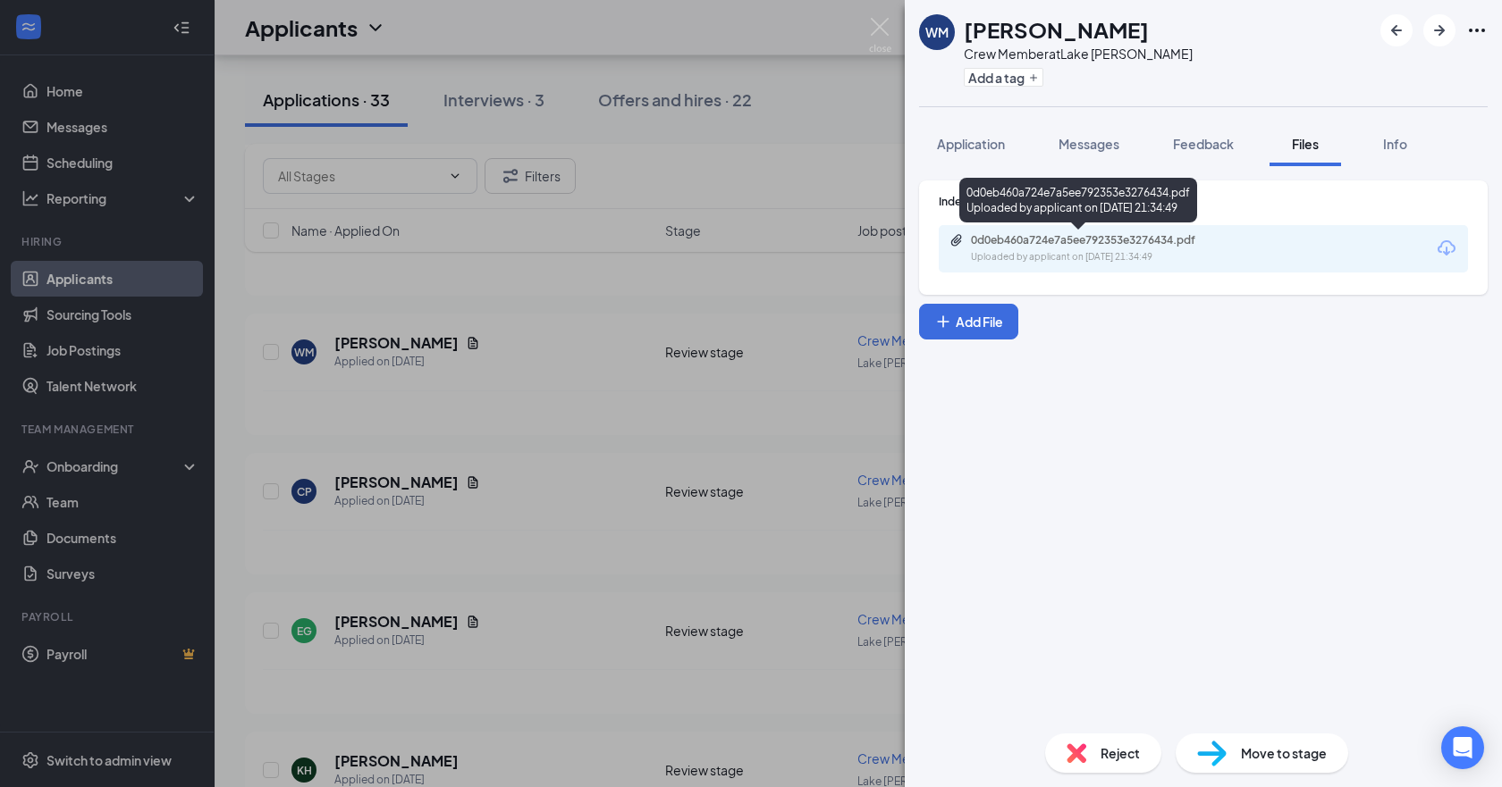
click at [1130, 248] on div "0d0eb460a724e7a5ee792353e3276434.pdf Uploaded by applicant on [DATE] 21:34:49" at bounding box center [1094, 248] width 290 height 31
click at [957, 154] on button "Application" at bounding box center [971, 144] width 104 height 45
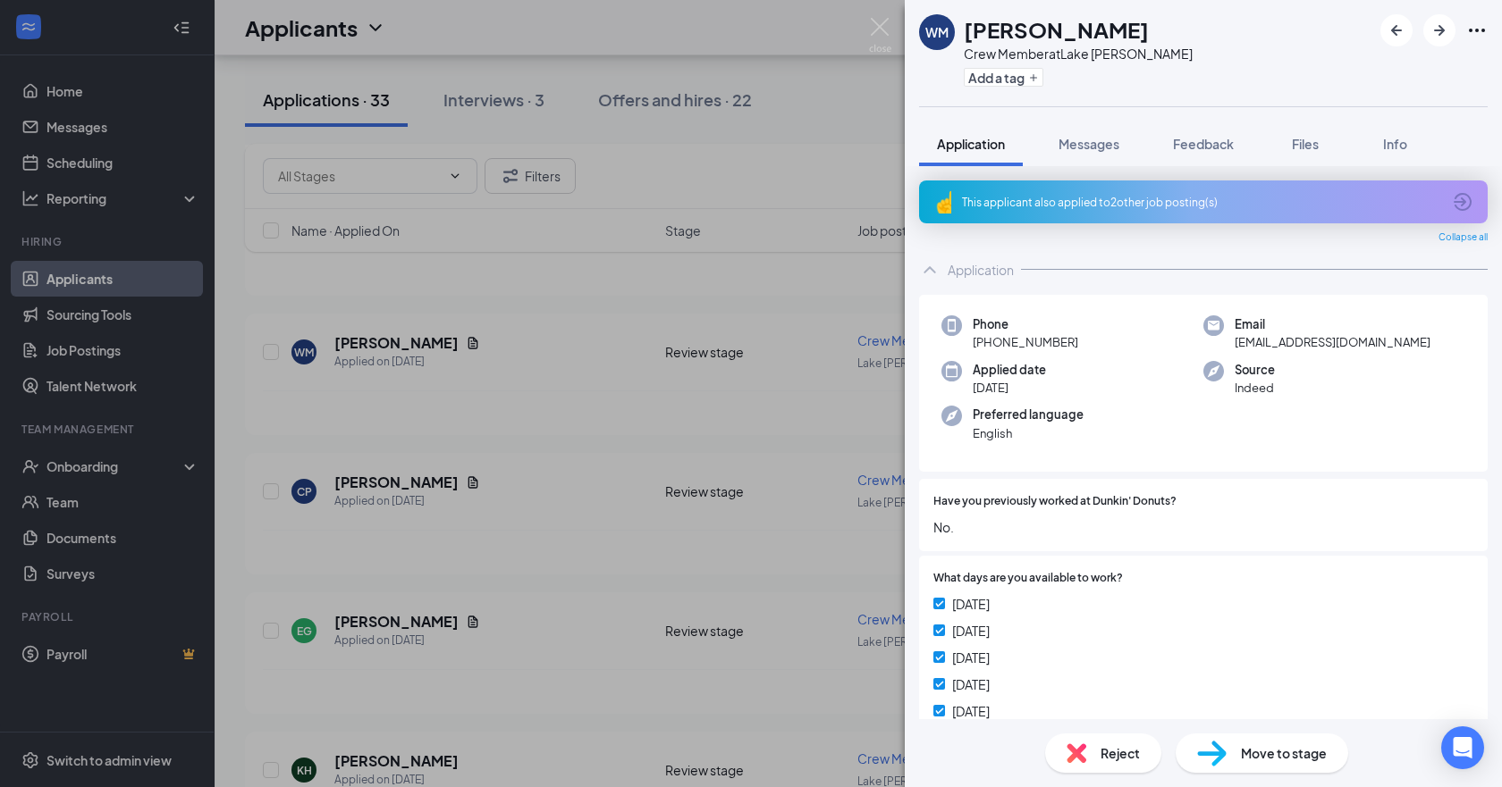
click at [579, 282] on div "[PERSON_NAME] Crew Member at [GEOGRAPHIC_DATA][PERSON_NAME] Add a tag Applicati…" at bounding box center [751, 393] width 1502 height 787
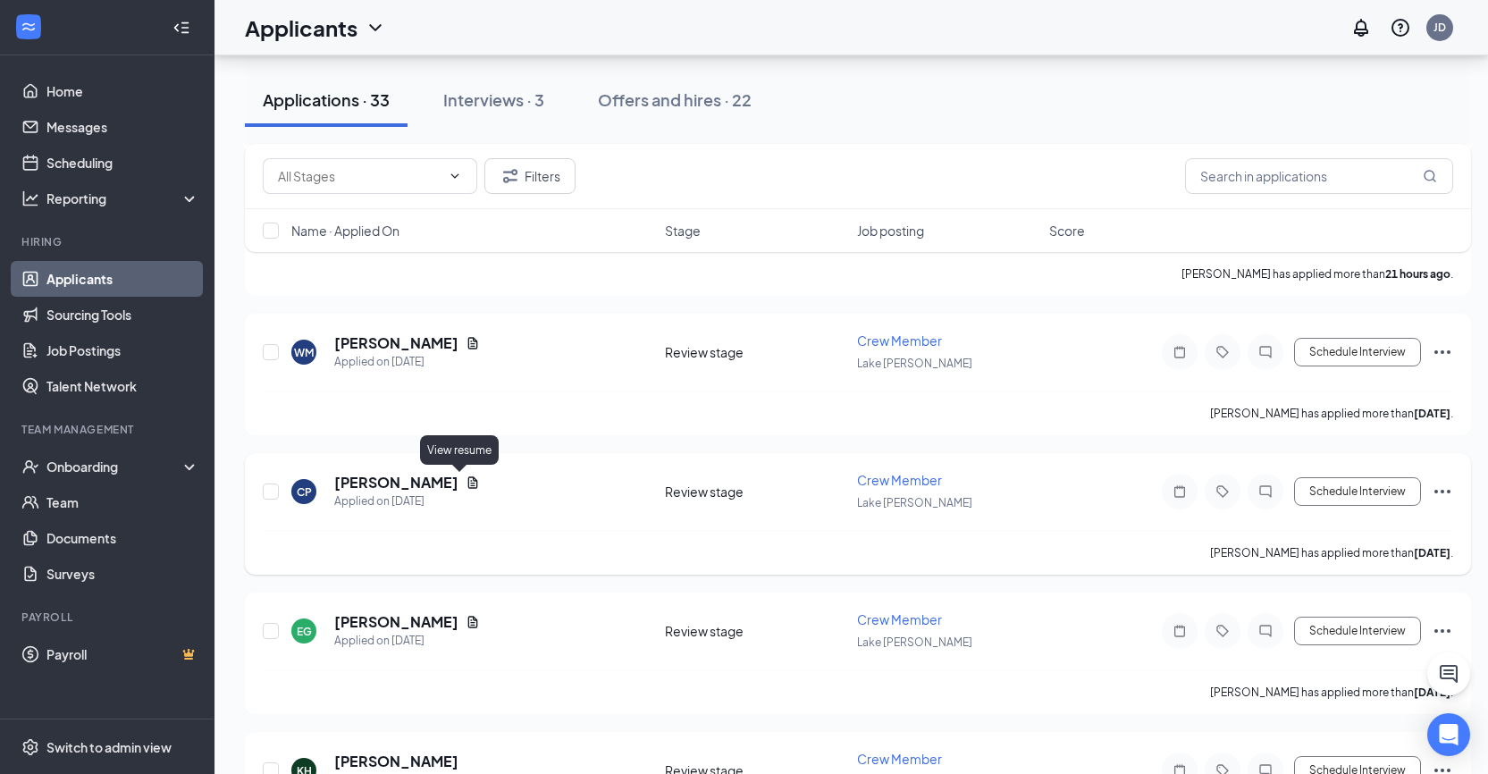
click at [466, 479] on icon "Document" at bounding box center [473, 483] width 14 height 14
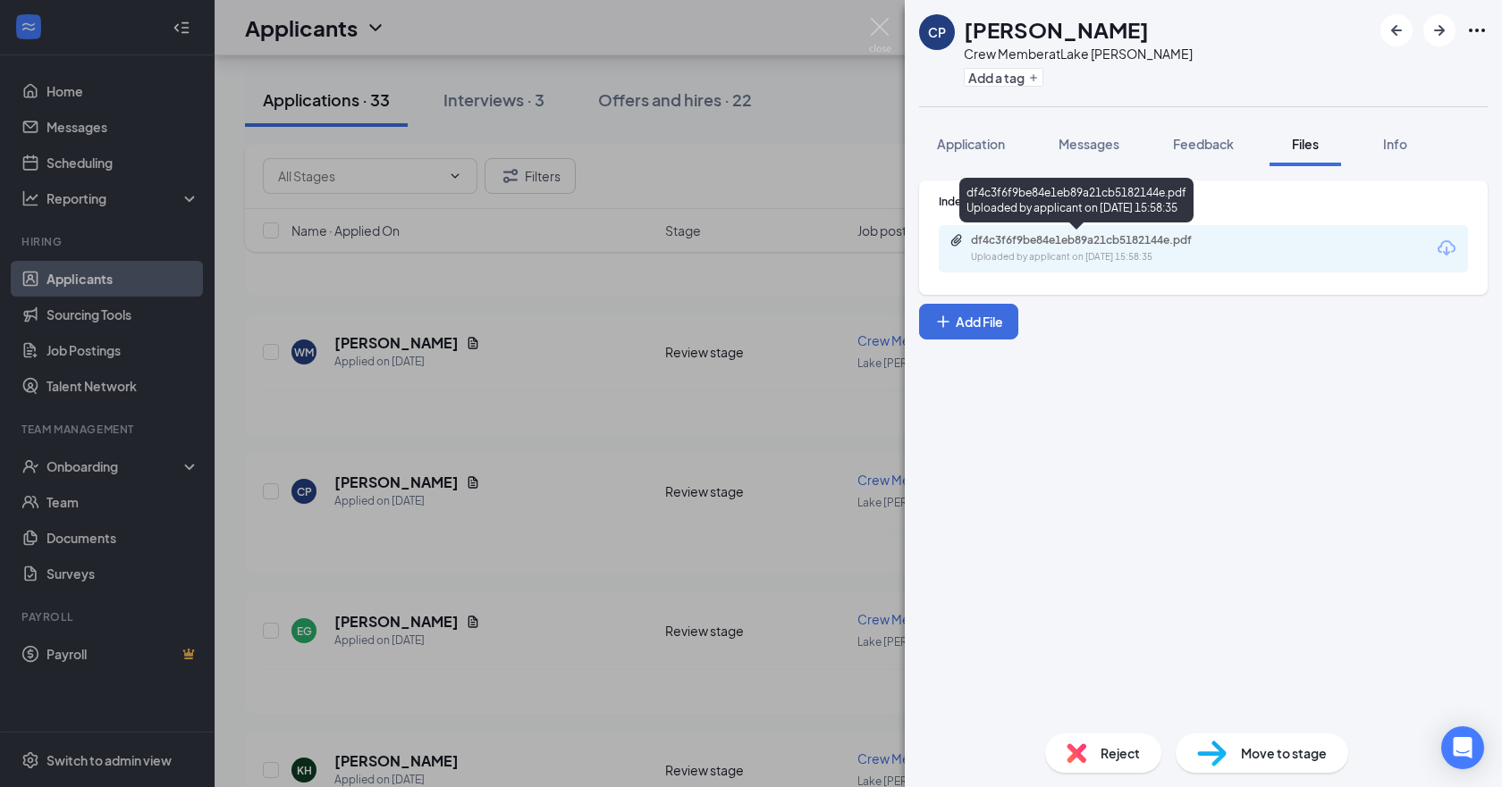
click at [1135, 228] on div "df4c3f6f9be84e1eb89a21cb5182144e.pdf Uploaded by applicant on [DATE] 15:58:35" at bounding box center [1076, 204] width 234 height 52
click at [1143, 244] on div "df4c3f6f9be84e1eb89a21cb5182144e.pdf" at bounding box center [1096, 240] width 250 height 14
click at [569, 437] on div "CP [PERSON_NAME] Crew Member at [GEOGRAPHIC_DATA][PERSON_NAME] Add a tag Applic…" at bounding box center [751, 393] width 1502 height 787
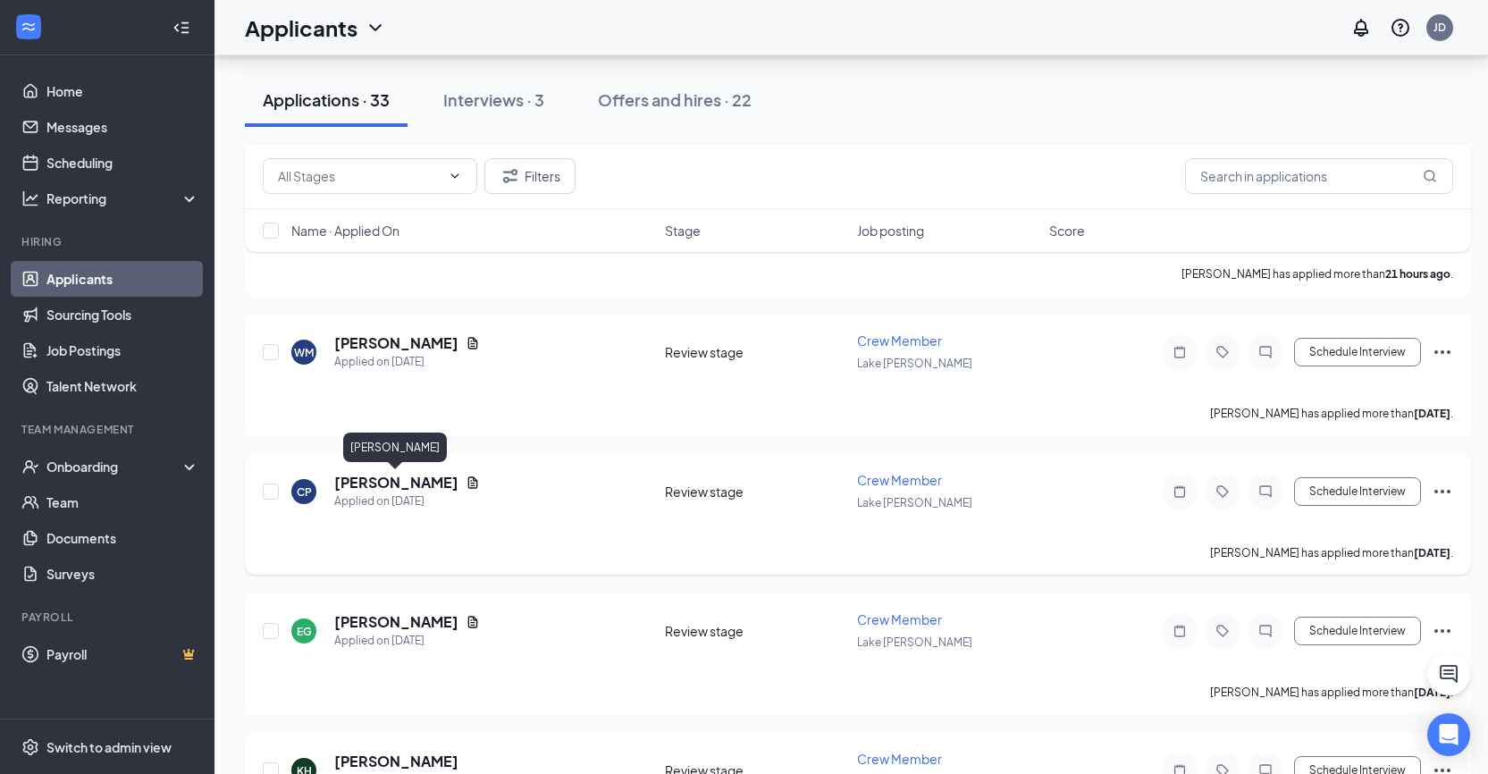
click at [383, 486] on h5 "[PERSON_NAME]" at bounding box center [396, 483] width 124 height 20
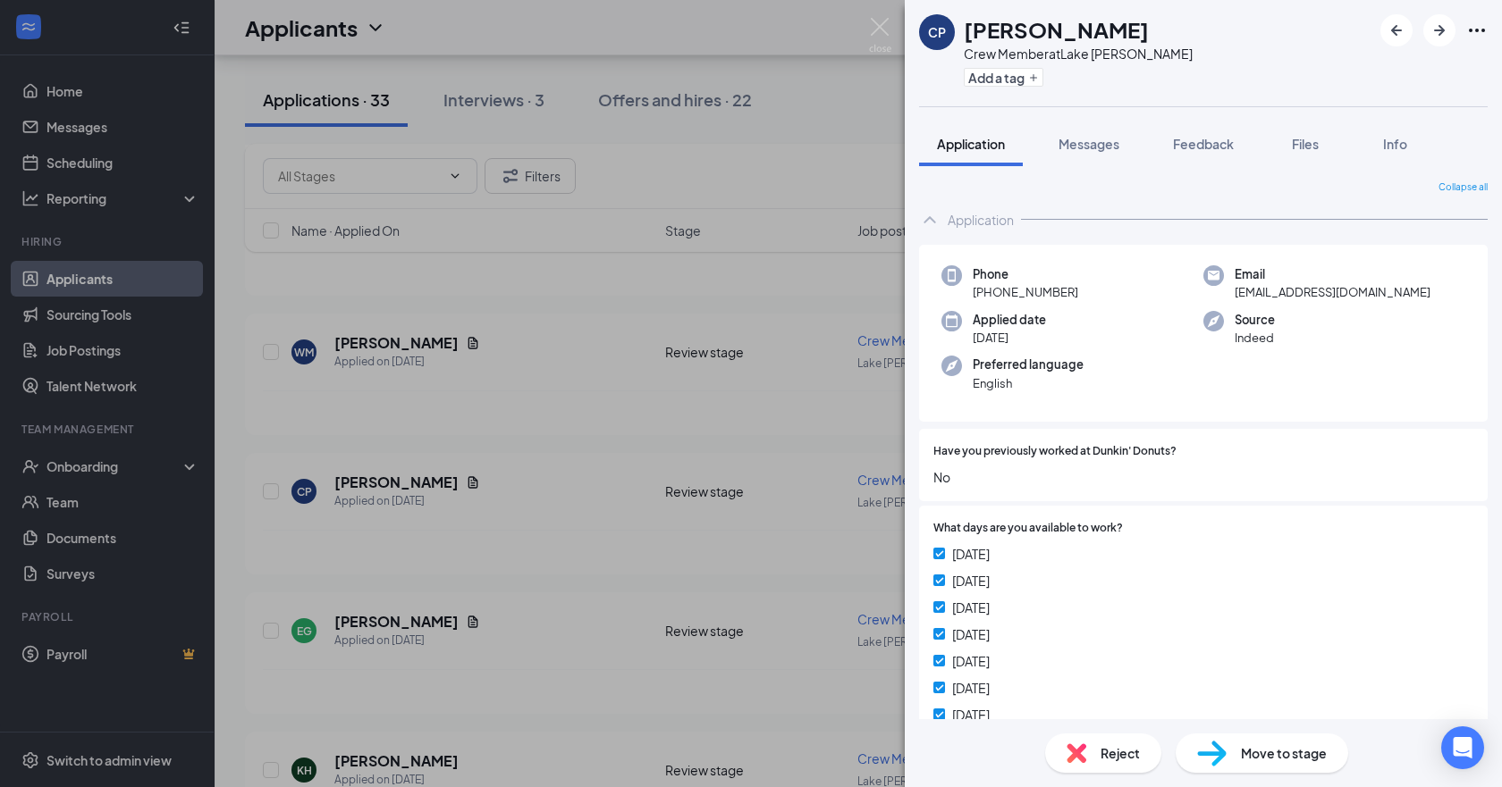
click at [388, 613] on div "CP [PERSON_NAME] Crew Member at [GEOGRAPHIC_DATA][PERSON_NAME] Add a tag Applic…" at bounding box center [751, 393] width 1502 height 787
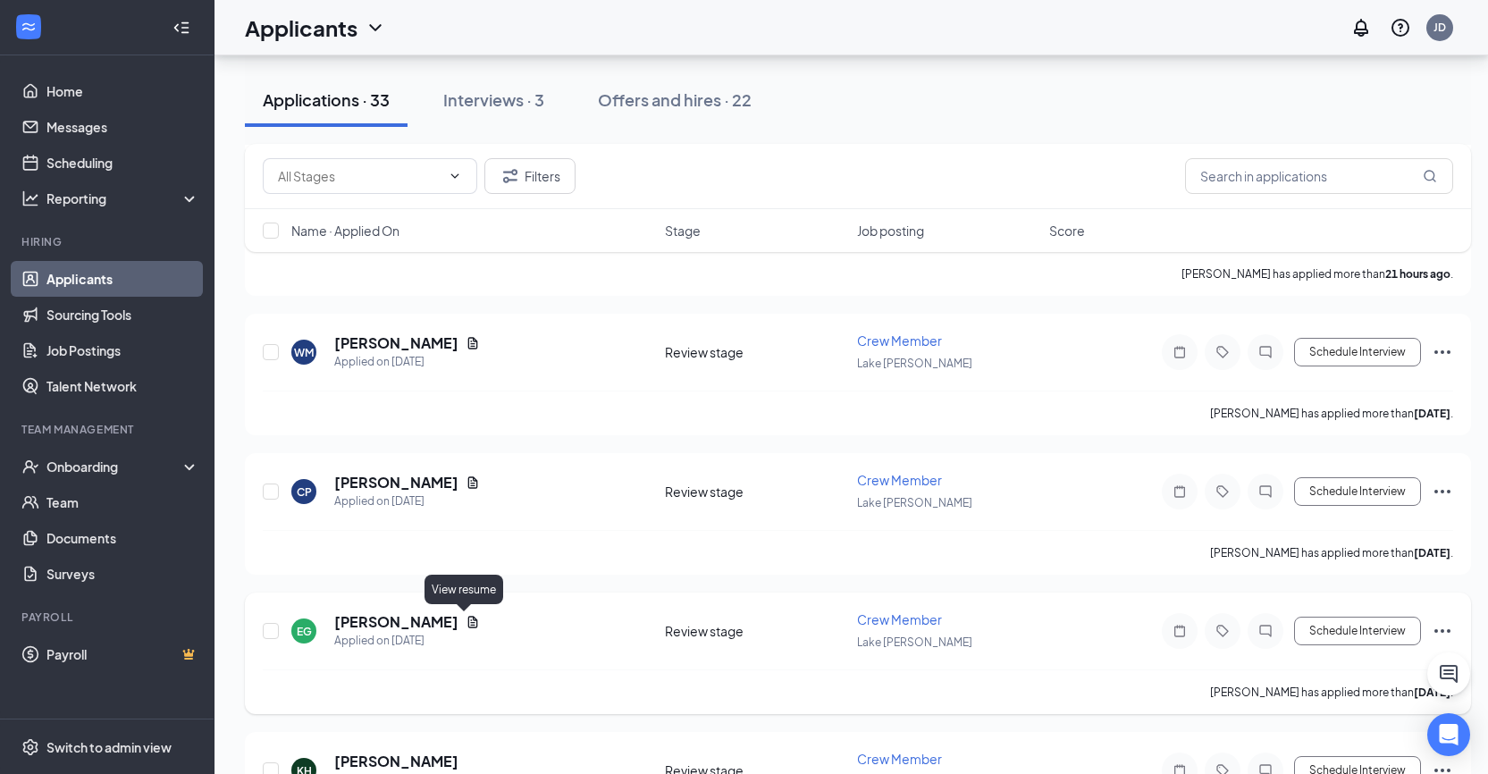
click at [468, 622] on icon "Document" at bounding box center [473, 622] width 10 height 12
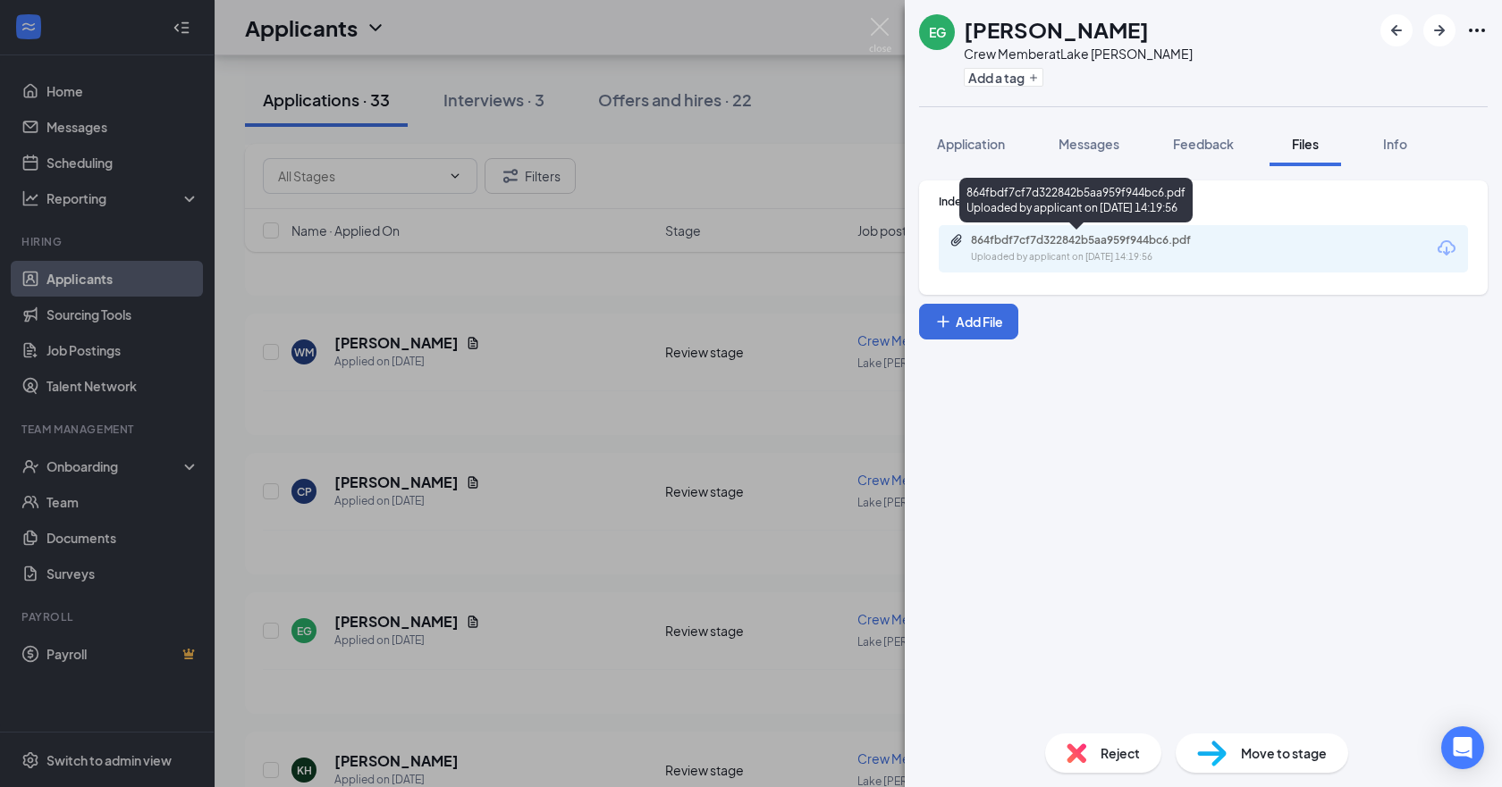
click at [1086, 256] on div "Uploaded by applicant on [DATE] 14:19:56" at bounding box center [1105, 257] width 268 height 14
click at [992, 142] on span "Application" at bounding box center [971, 144] width 68 height 16
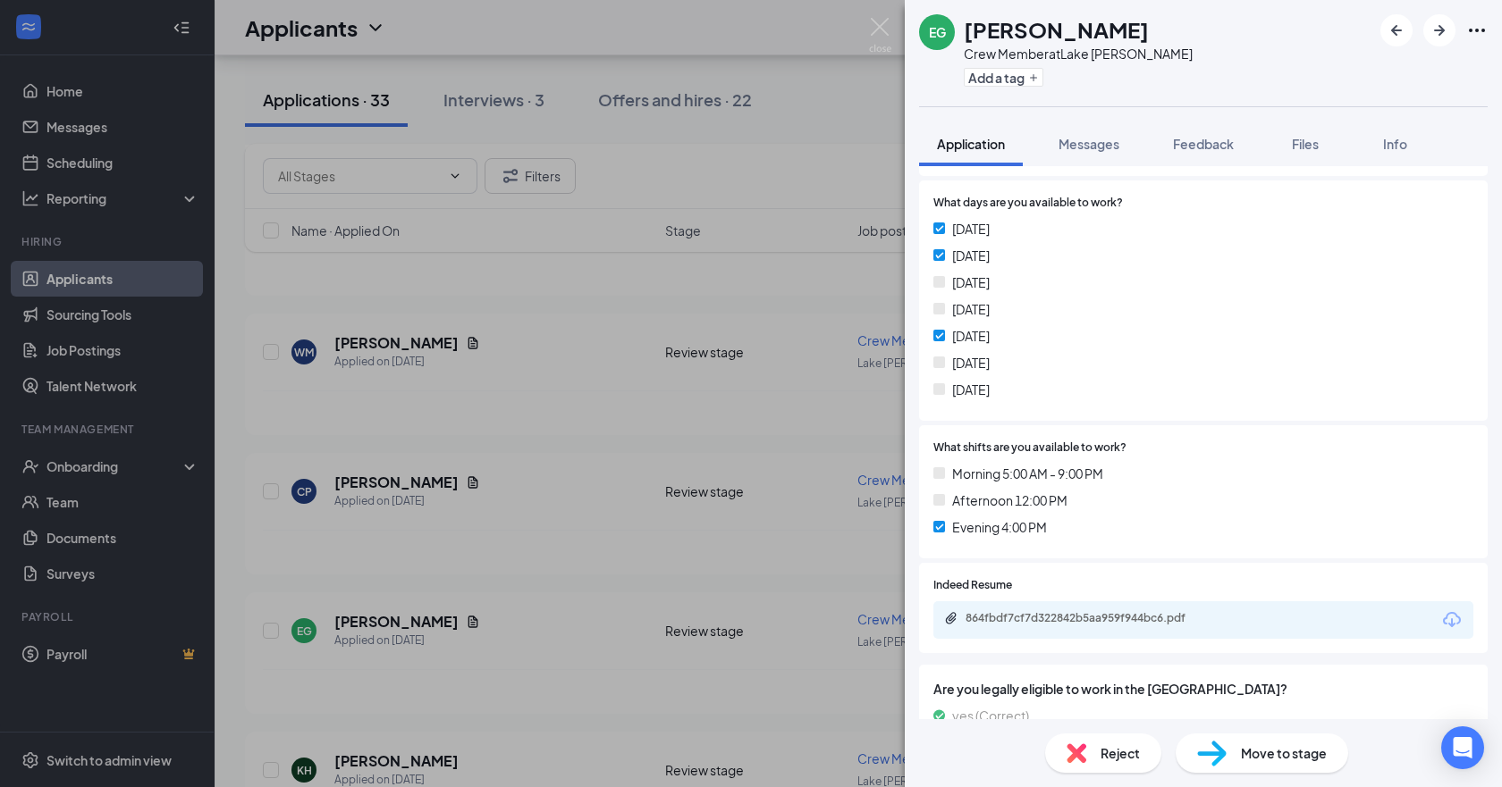
scroll to position [358, 0]
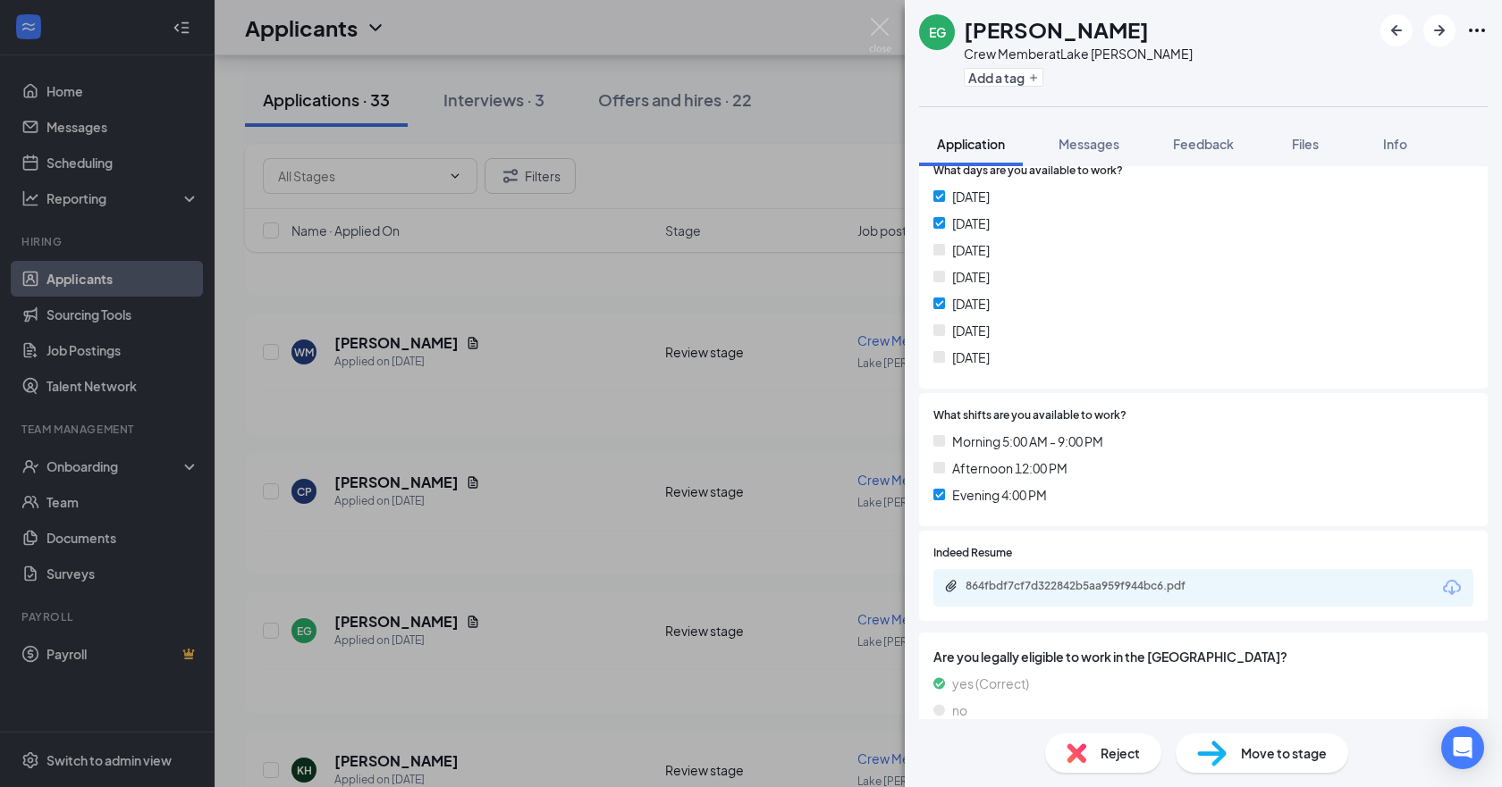
click at [1121, 740] on div "Reject" at bounding box center [1103, 753] width 116 height 39
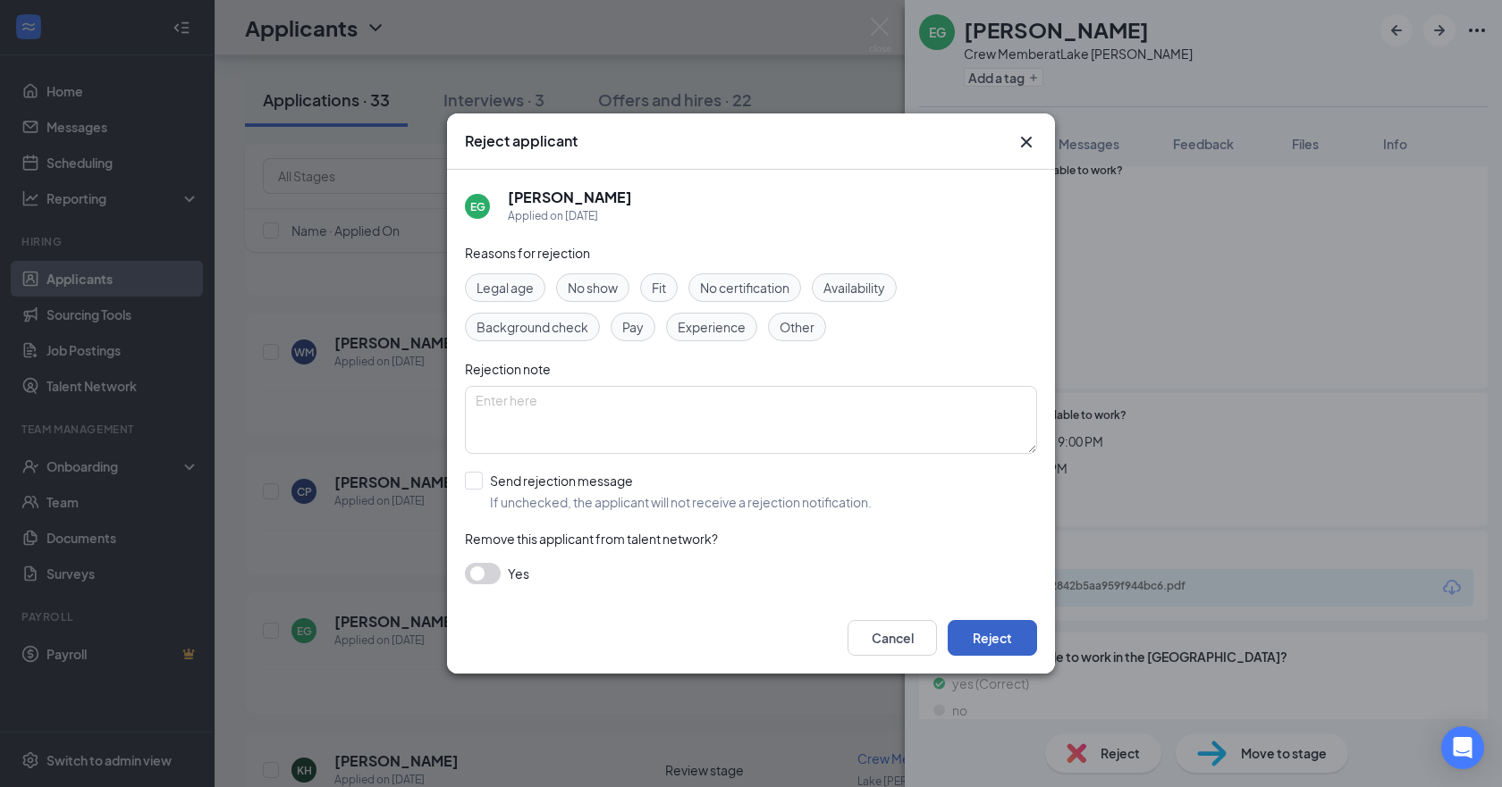
click at [1006, 639] on button "Reject" at bounding box center [991, 638] width 89 height 36
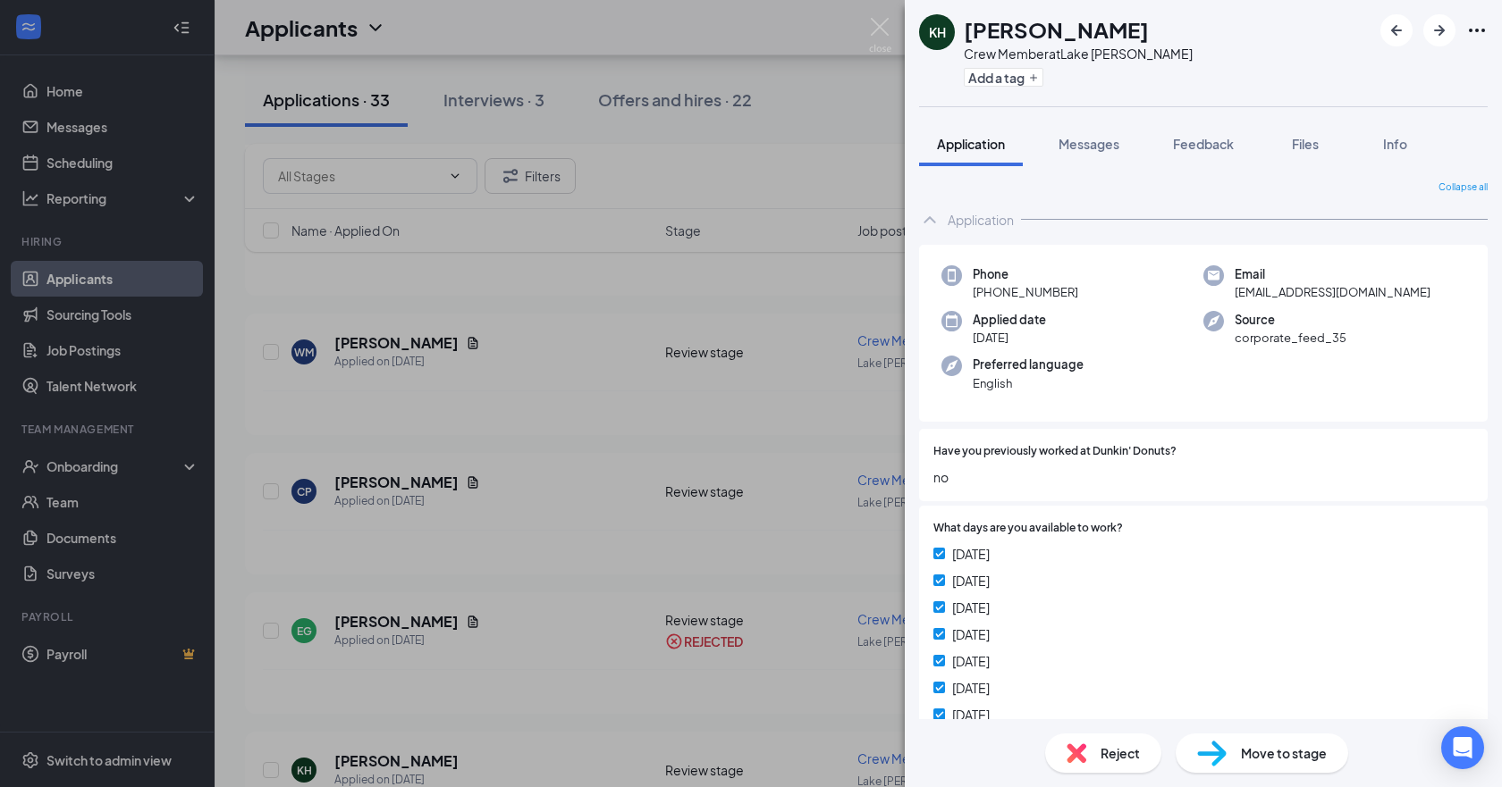
click at [443, 716] on div "KH [PERSON_NAME] Crew Member at [GEOGRAPHIC_DATA][PERSON_NAME] Add a tag Applic…" at bounding box center [751, 393] width 1502 height 787
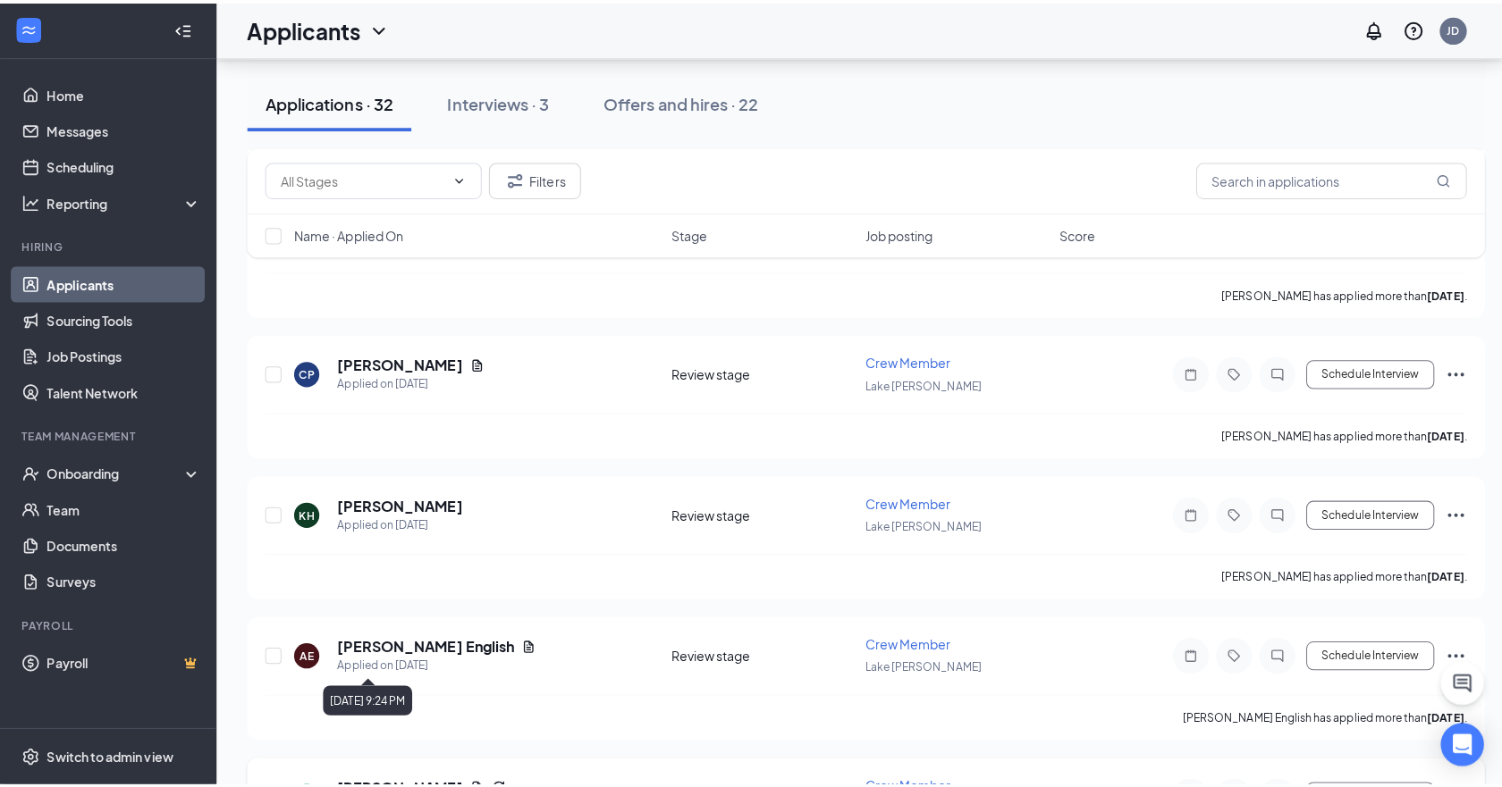
scroll to position [715, 0]
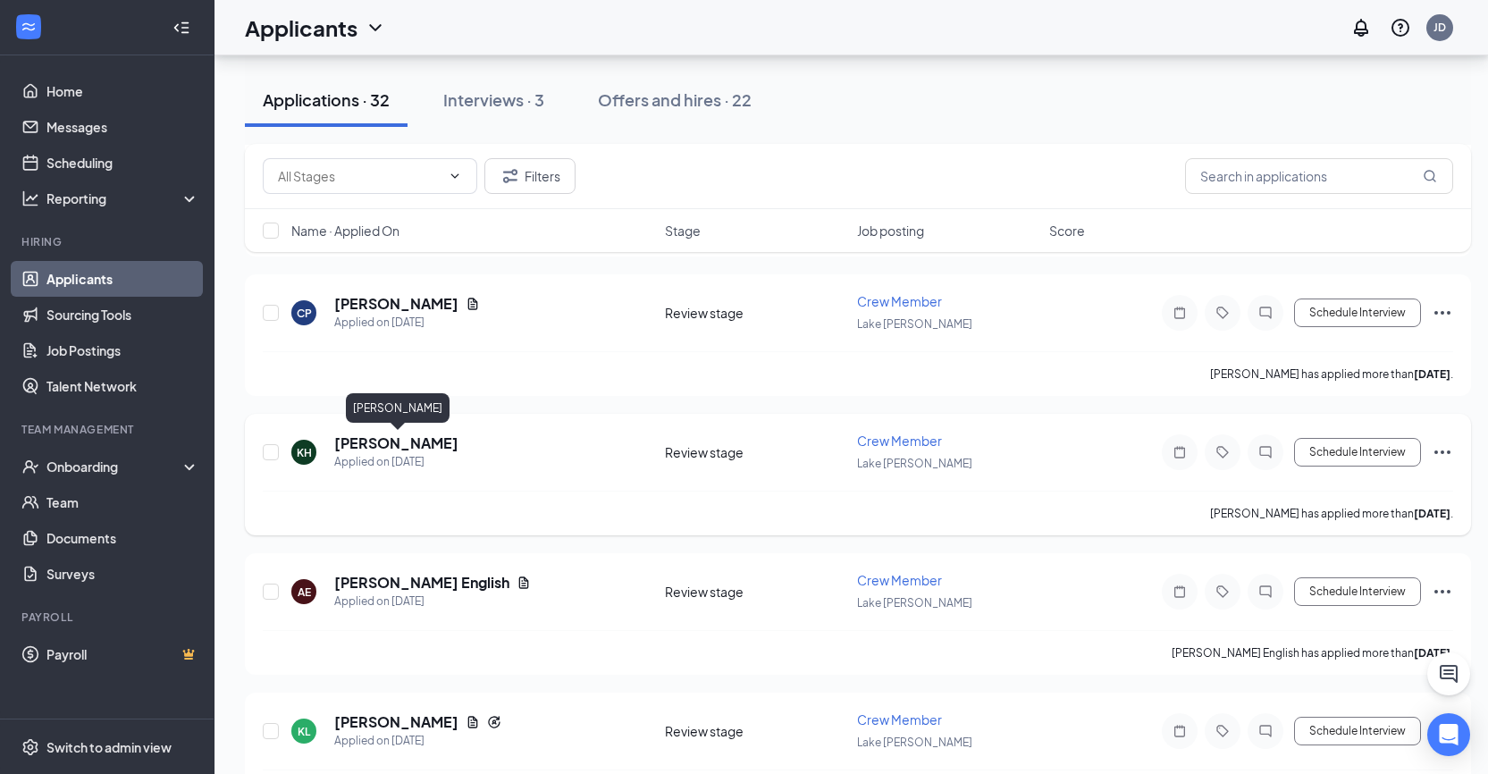
click at [433, 444] on h5 "[PERSON_NAME]" at bounding box center [396, 443] width 124 height 20
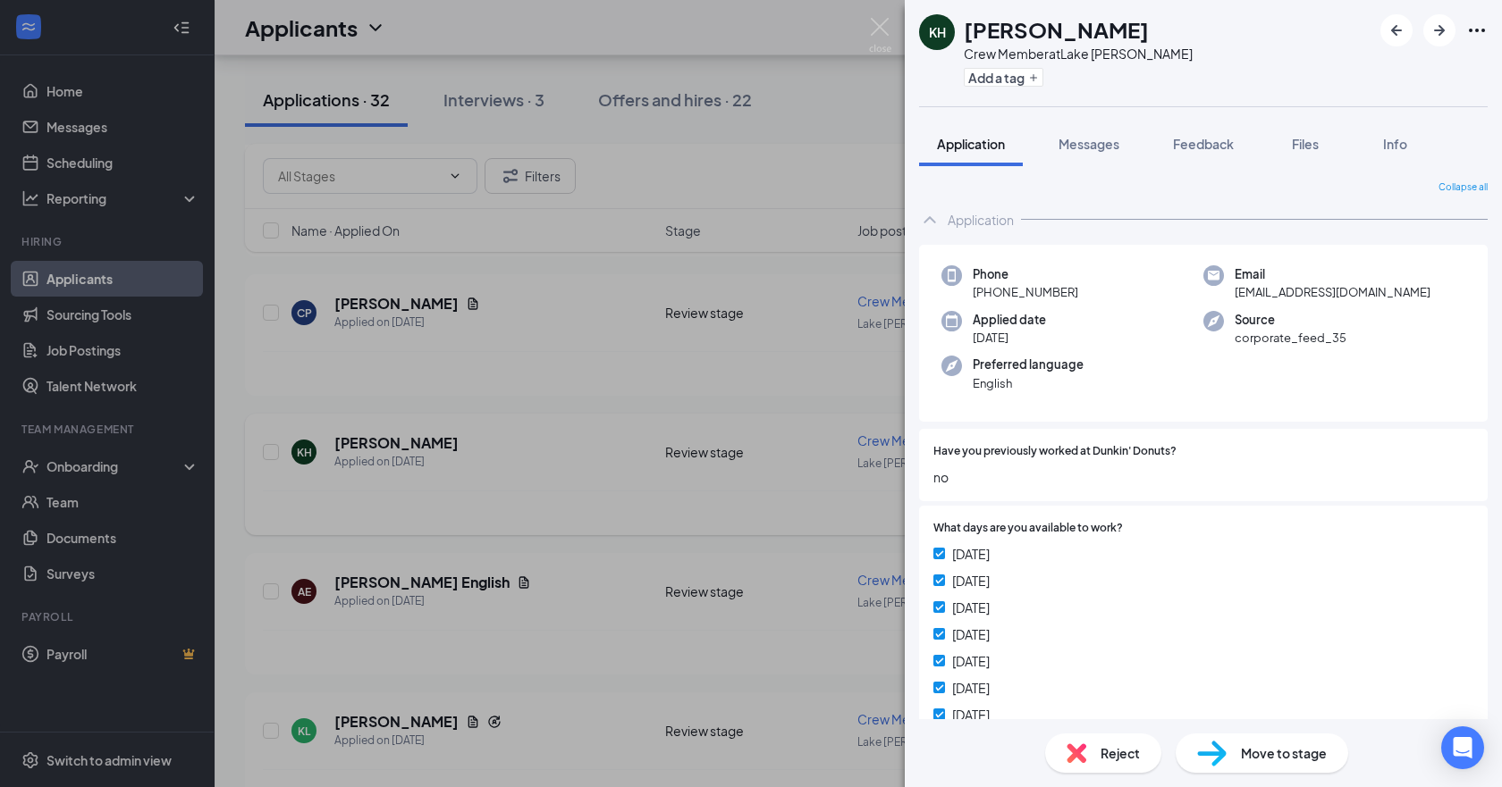
drag, startPoint x: 508, startPoint y: 553, endPoint x: 530, endPoint y: 533, distance: 30.4
click at [512, 549] on div "KH [PERSON_NAME] Crew Member at [GEOGRAPHIC_DATA][PERSON_NAME] Add a tag Applic…" at bounding box center [751, 393] width 1502 height 787
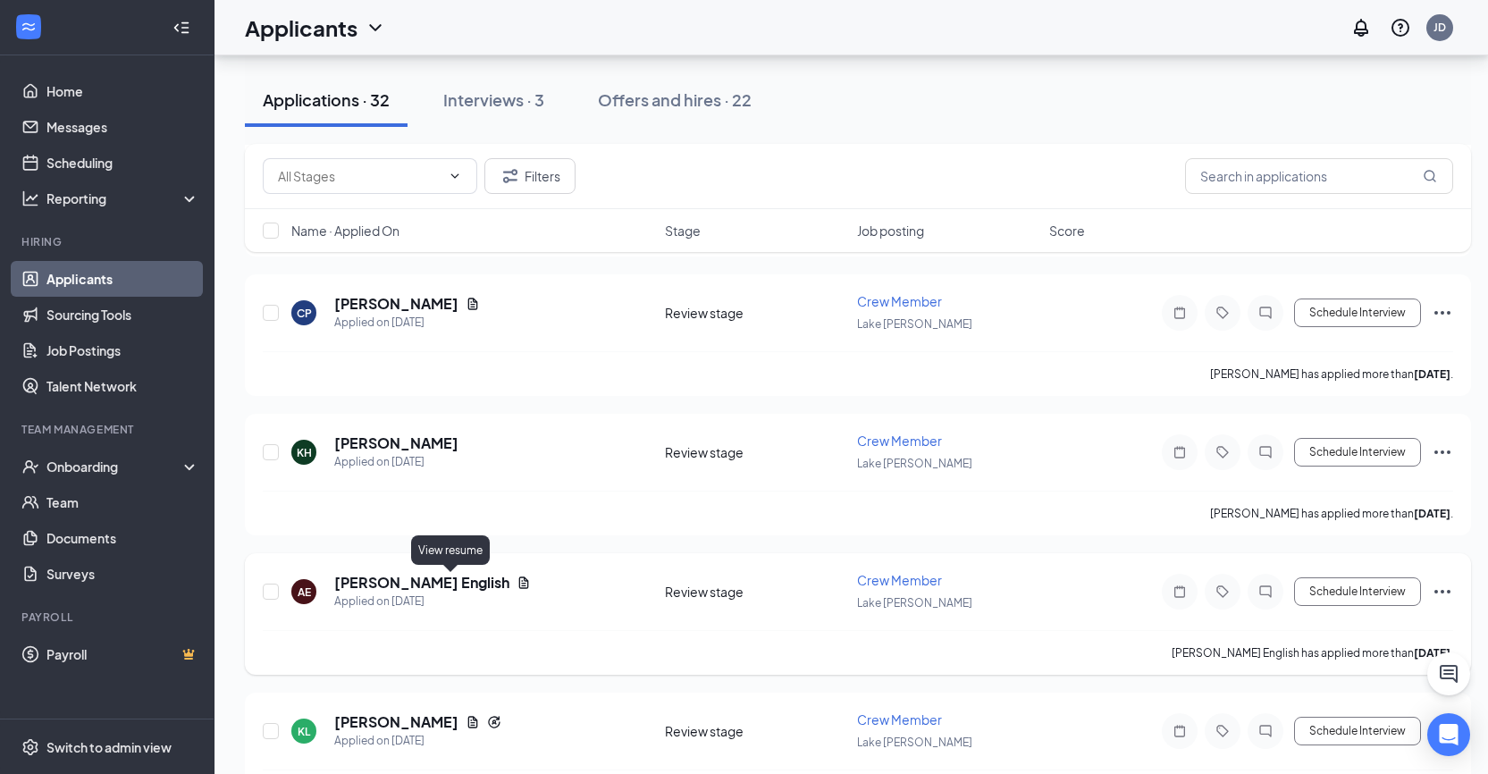
click at [459, 577] on div "AE [PERSON_NAME] English Applied on [DATE]" at bounding box center [472, 592] width 363 height 38
click at [517, 580] on icon "Document" at bounding box center [524, 583] width 14 height 14
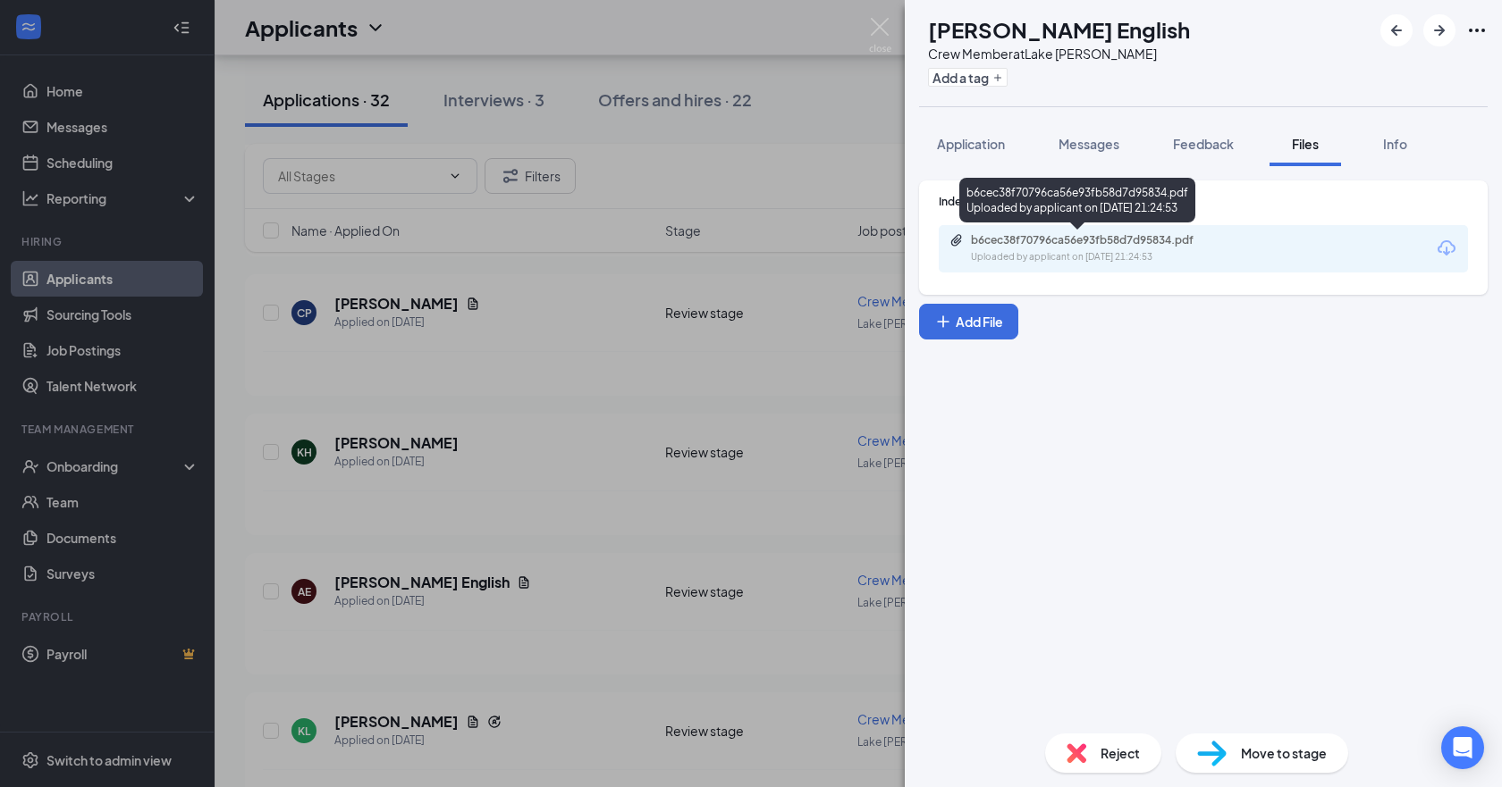
click at [1073, 244] on div "b6cec38f70796ca56e93fb58d7d95834.pdf" at bounding box center [1096, 240] width 250 height 14
click at [957, 146] on span "Application" at bounding box center [971, 144] width 68 height 16
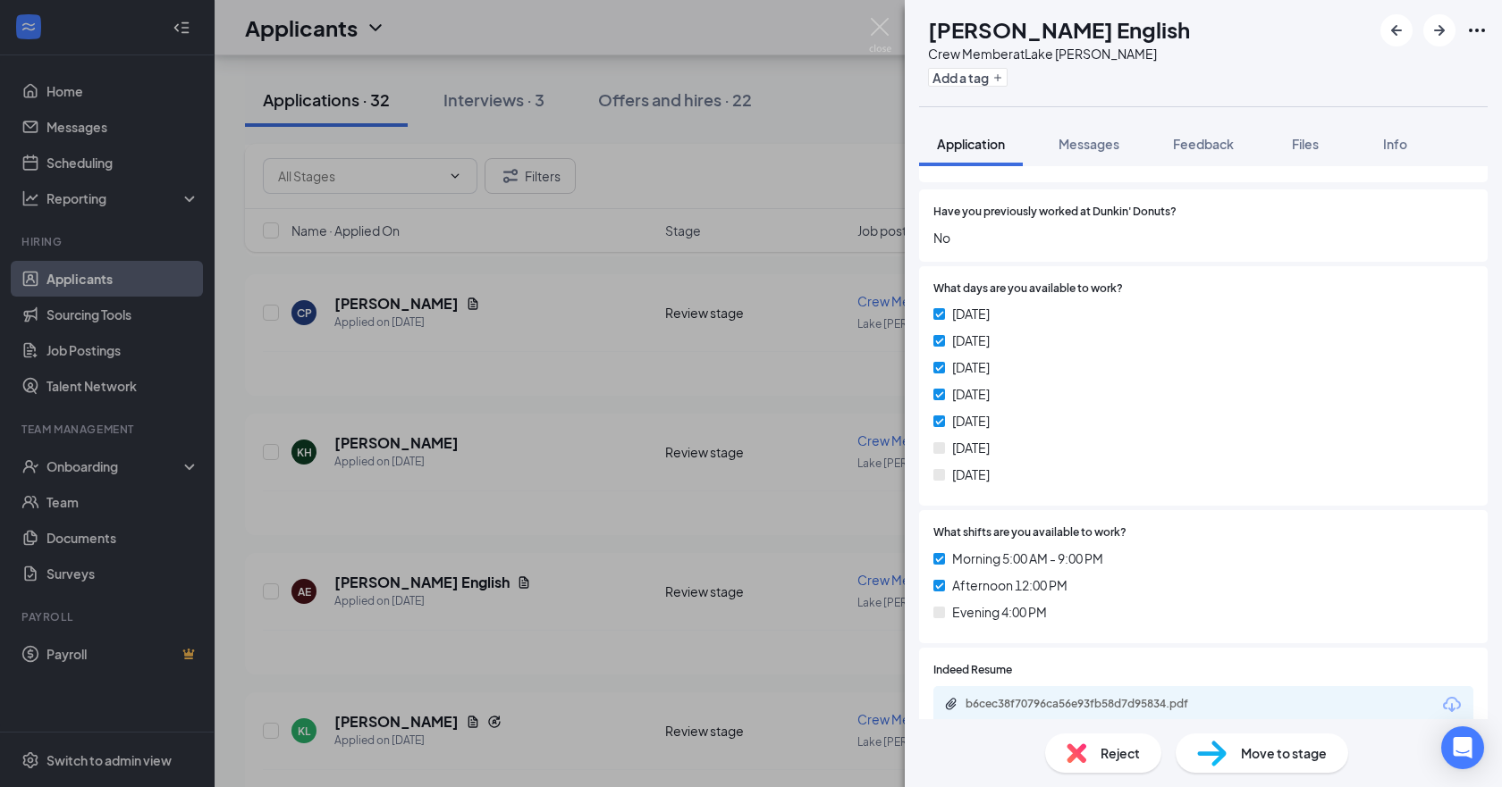
scroll to position [268, 0]
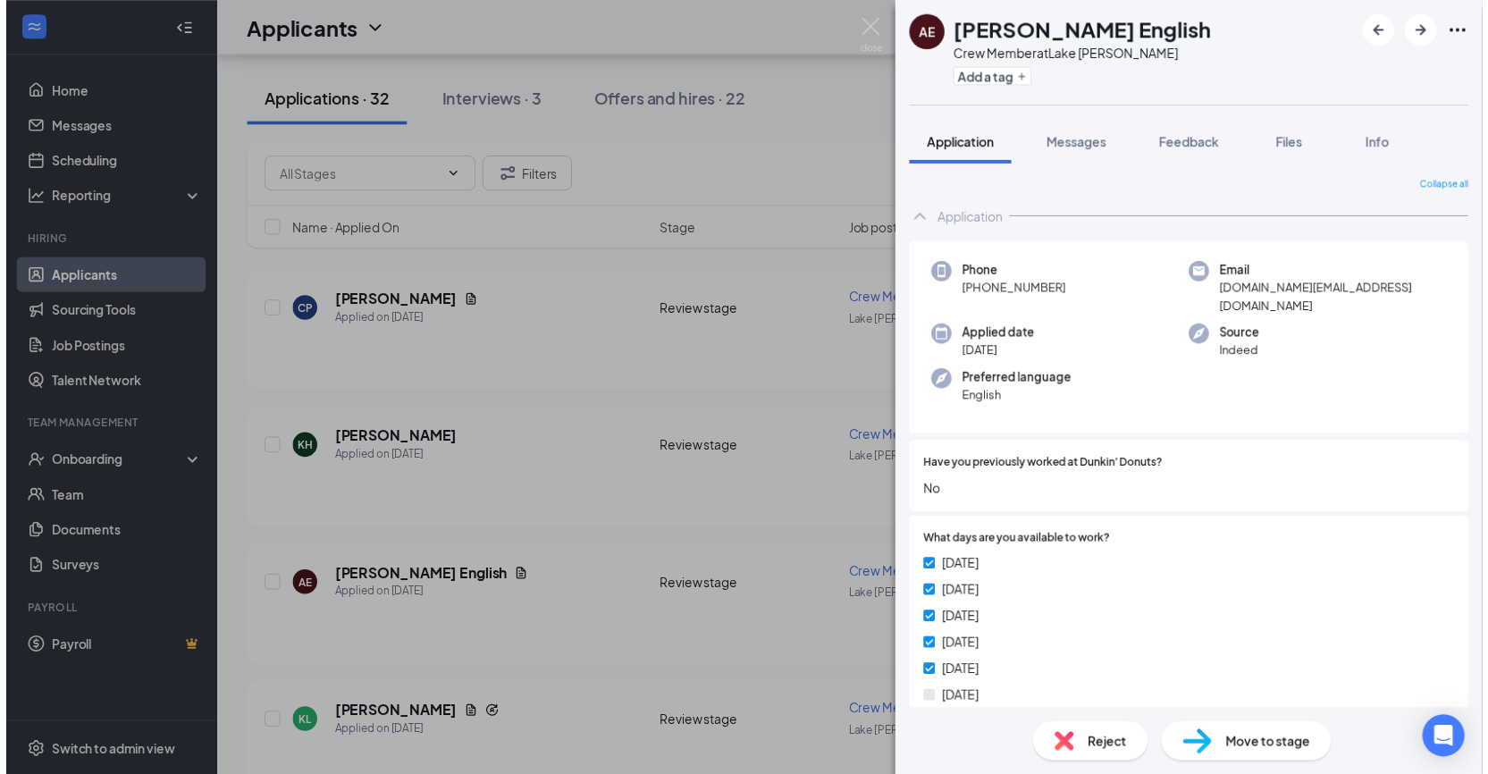
scroll to position [268, 0]
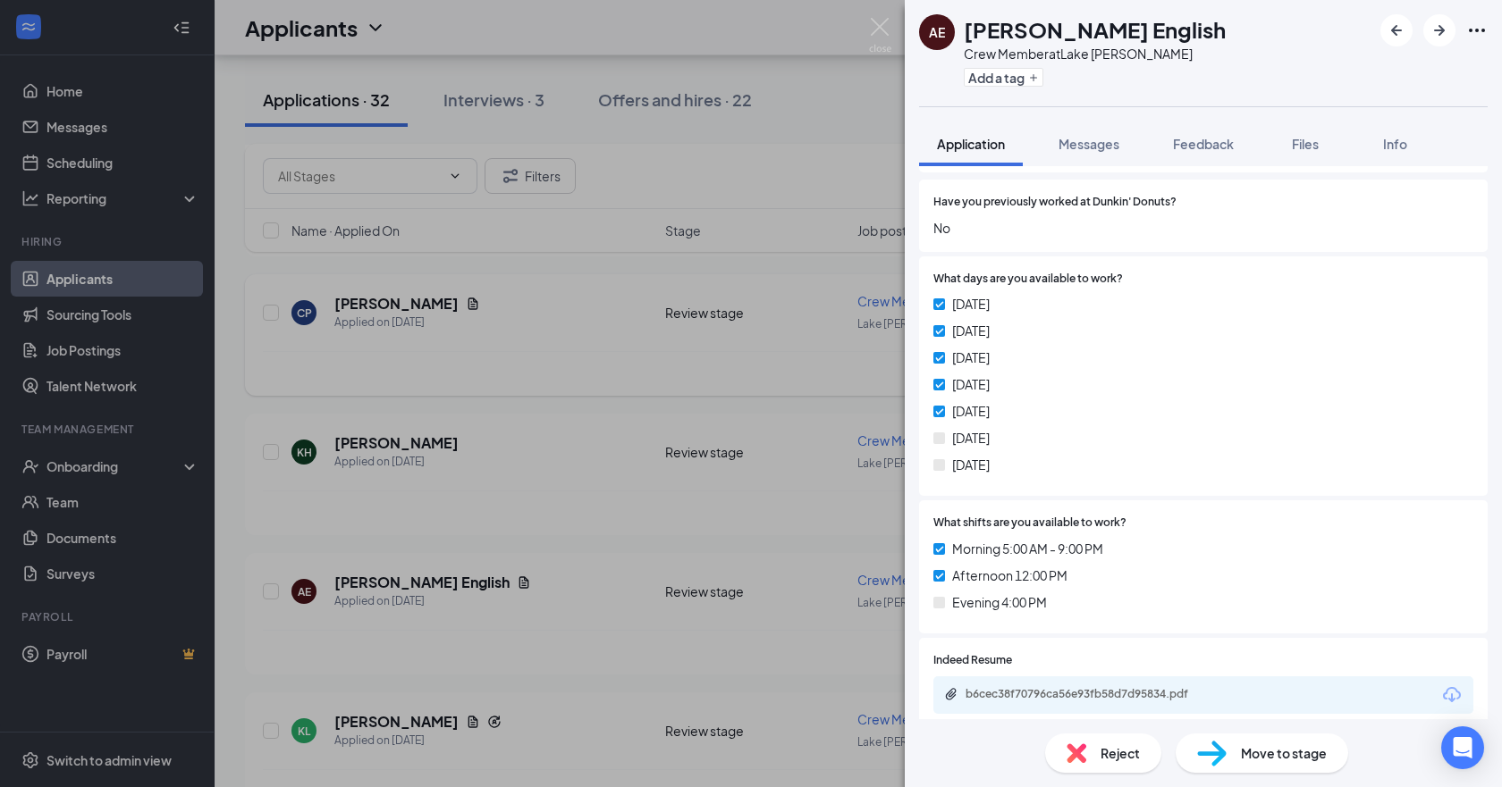
drag, startPoint x: 103, startPoint y: 470, endPoint x: 307, endPoint y: 276, distance: 282.0
click at [103, 470] on div "AE Aaliyah English Crew Member at Lake Wylie Add a tag Application Messages Fee…" at bounding box center [751, 393] width 1502 height 787
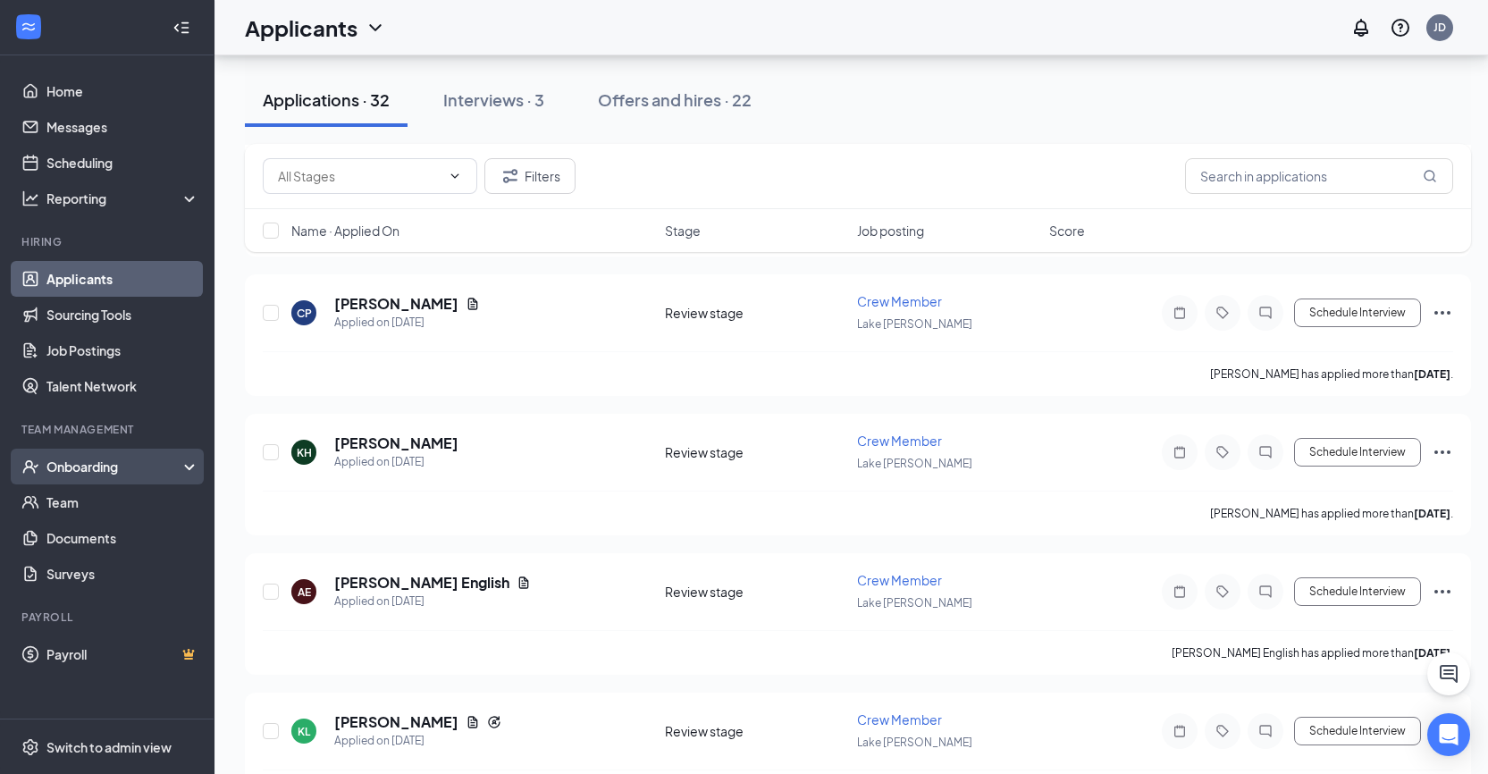
click at [68, 473] on div "Onboarding" at bounding box center [115, 467] width 138 height 18
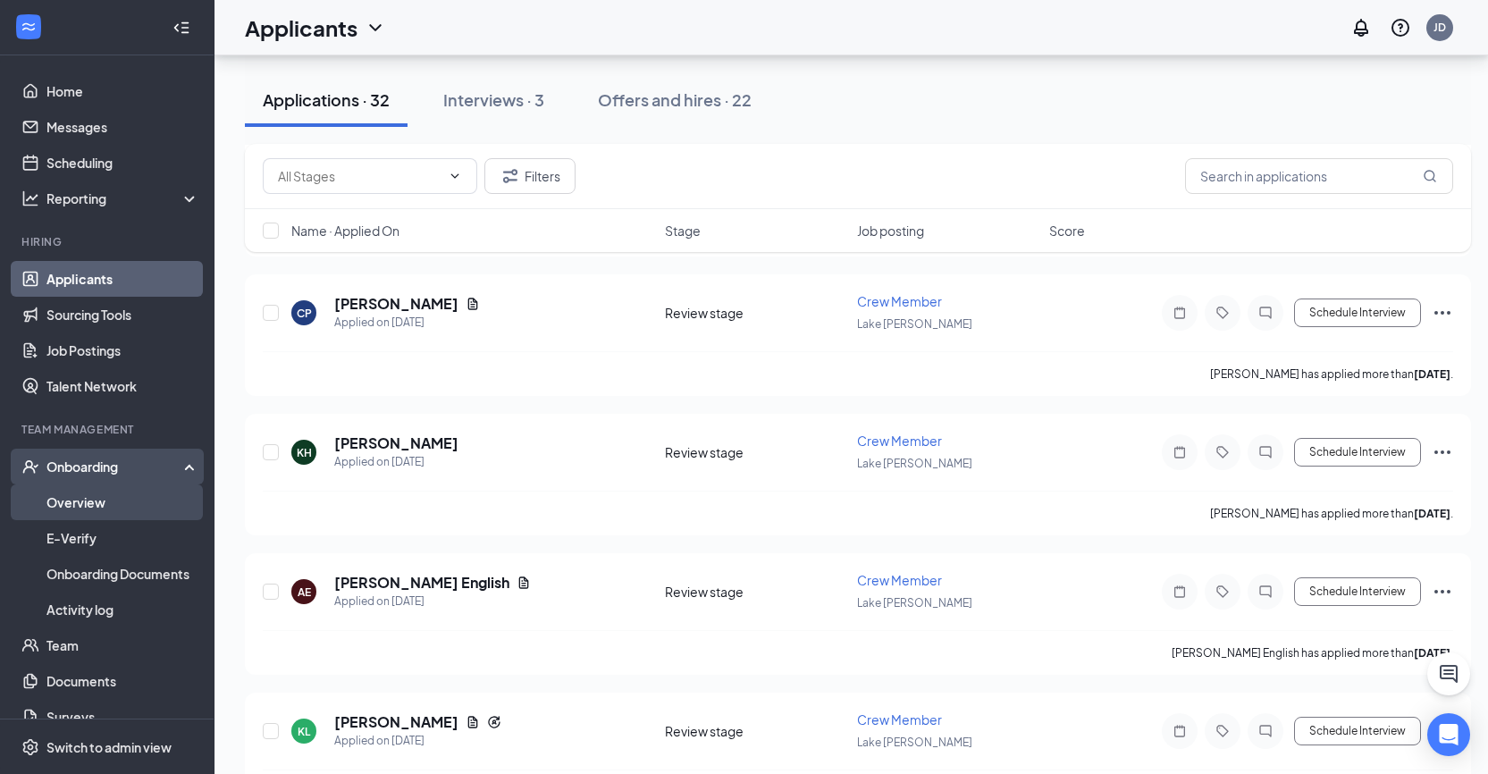
click at [85, 499] on link "Overview" at bounding box center [122, 502] width 153 height 36
